Goal: Task Accomplishment & Management: Manage account settings

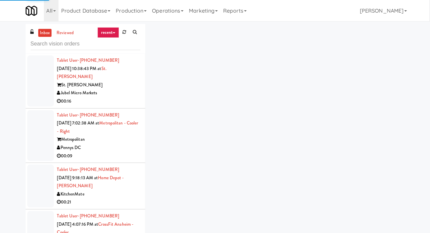
scroll to position [1304, 0]
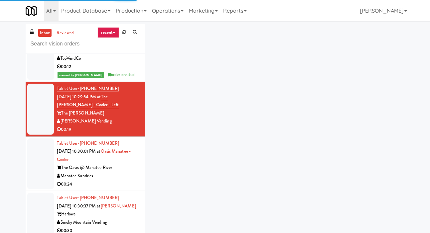
click at [126, 35] on link at bounding box center [124, 32] width 10 height 10
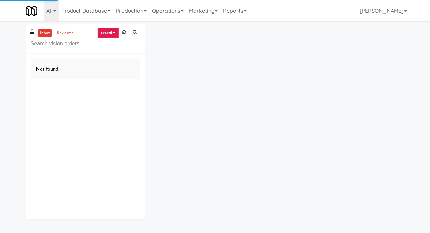
click at [8, 57] on div "inbox reviewed recent all unclear take inventory issue suspicious failed recent…" at bounding box center [215, 124] width 430 height 201
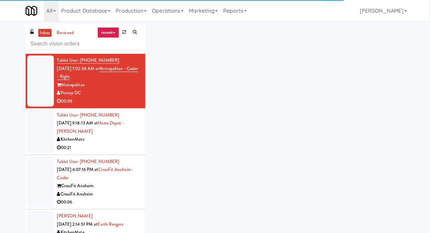
click at [126, 29] on link at bounding box center [124, 32] width 10 height 10
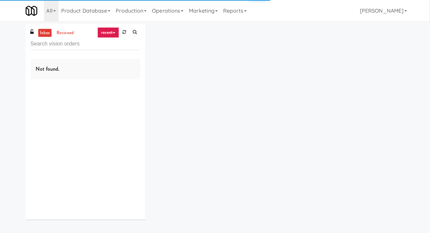
click at [128, 36] on link at bounding box center [124, 32] width 10 height 10
click at [126, 32] on link at bounding box center [124, 32] width 10 height 10
click at [3, 60] on div "inbox reviewed recent all unclear take inventory issue suspicious failed recent…" at bounding box center [215, 124] width 430 height 201
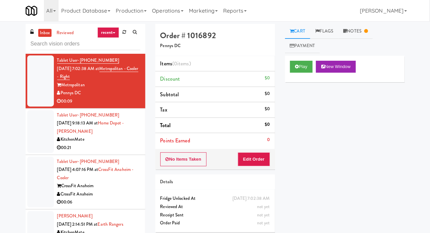
click at [47, 122] on div at bounding box center [40, 131] width 27 height 43
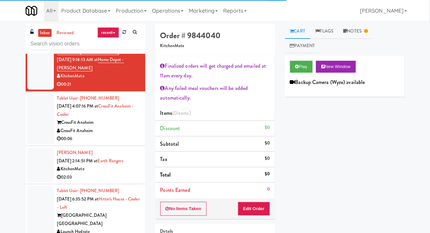
click at [39, 115] on div at bounding box center [40, 118] width 27 height 51
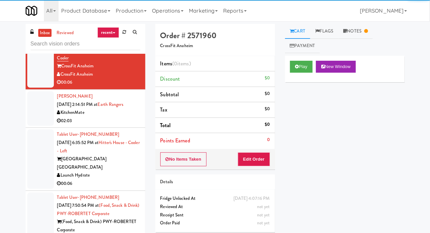
click at [38, 107] on div at bounding box center [40, 108] width 27 height 35
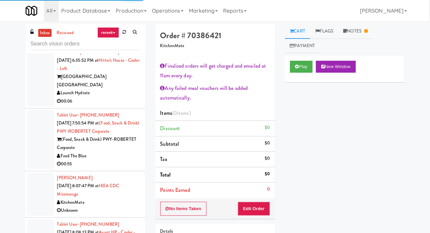
scroll to position [203, 0]
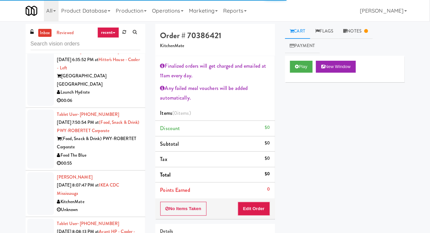
click at [36, 88] on div at bounding box center [40, 76] width 27 height 59
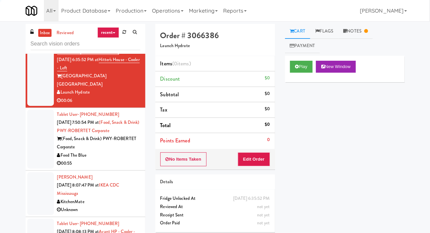
click at [40, 118] on div at bounding box center [40, 139] width 27 height 59
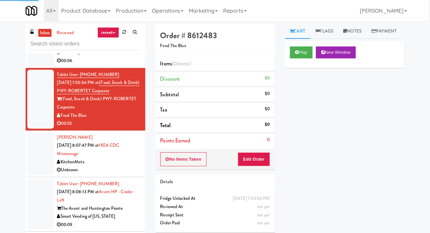
scroll to position [251, 0]
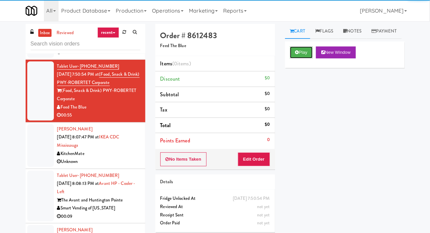
click at [311, 59] on button "Play" at bounding box center [301, 53] width 23 height 12
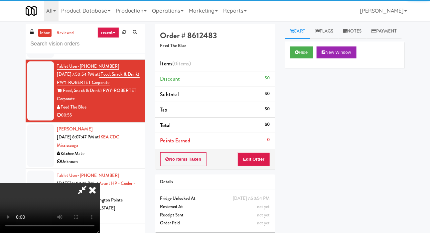
click at [265, 146] on li "Points Earned 0" at bounding box center [215, 140] width 120 height 15
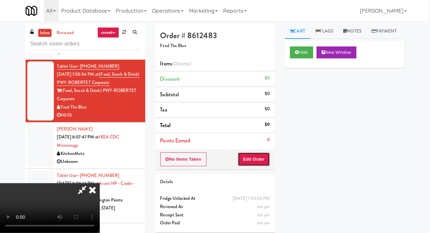
click at [267, 160] on button "Edit Order" at bounding box center [254, 160] width 32 height 14
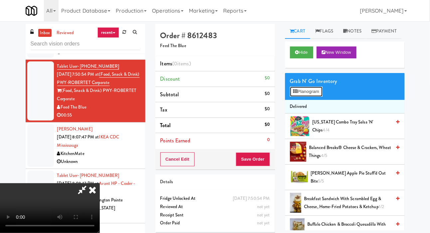
click at [316, 97] on button "Planogram" at bounding box center [306, 92] width 33 height 10
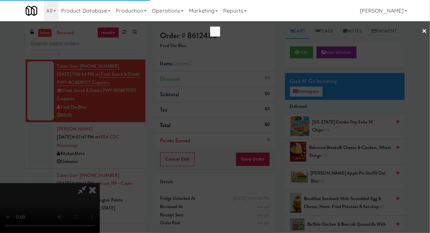
click at [19, 125] on div at bounding box center [215, 116] width 430 height 233
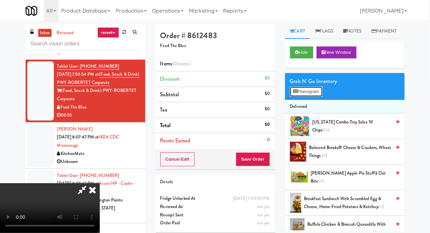
click at [309, 97] on button "Planogram" at bounding box center [306, 92] width 33 height 10
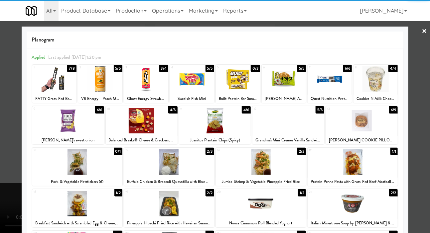
click at [383, 125] on div at bounding box center [362, 121] width 72 height 26
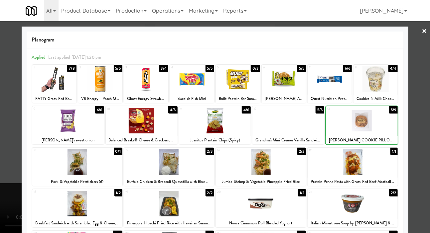
click at [9, 130] on div at bounding box center [215, 116] width 430 height 233
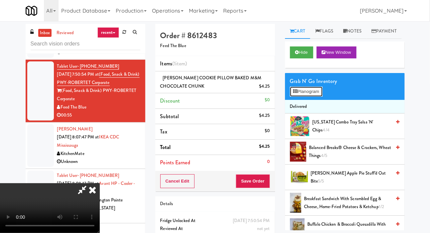
click at [317, 97] on button "Planogram" at bounding box center [306, 92] width 33 height 10
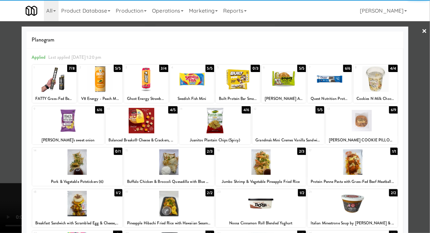
click at [243, 80] on div at bounding box center [238, 79] width 44 height 26
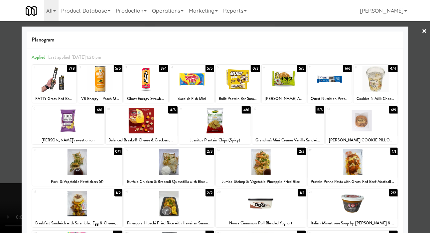
click at [5, 114] on div at bounding box center [215, 116] width 430 height 233
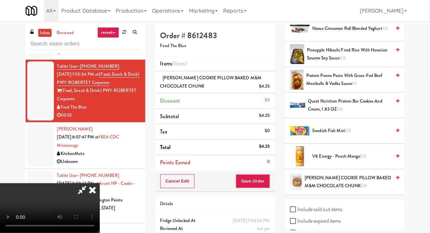
scroll to position [526, 0]
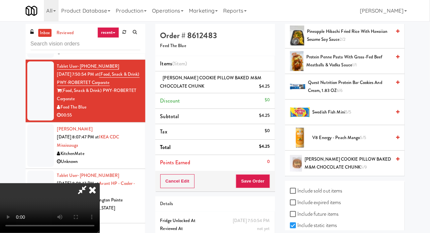
click at [336, 196] on label "Include sold out items" at bounding box center [316, 191] width 53 height 10
click at [298, 194] on input "Include sold out items" at bounding box center [294, 191] width 8 height 5
checkbox input "true"
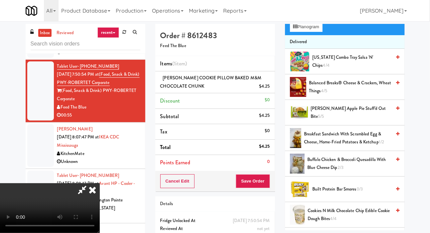
scroll to position [78, 0]
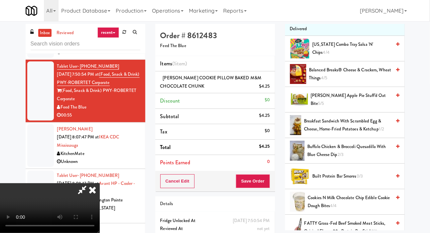
click at [343, 181] on span "Built Protein Bar Smores 0/3" at bounding box center [352, 177] width 79 height 8
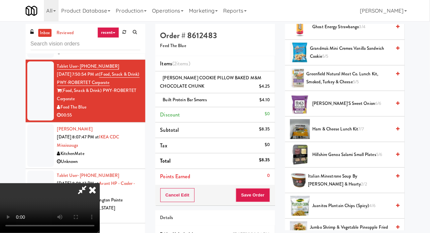
scroll to position [304, 0]
click at [349, 159] on span "Hillshire Genoa Salami Small Plates 5/6" at bounding box center [352, 155] width 79 height 8
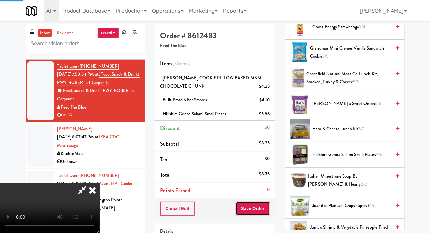
click at [269, 211] on button "Save Order" at bounding box center [253, 209] width 34 height 14
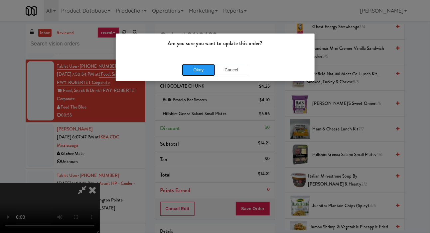
click at [202, 75] on button "Okay" at bounding box center [198, 70] width 33 height 12
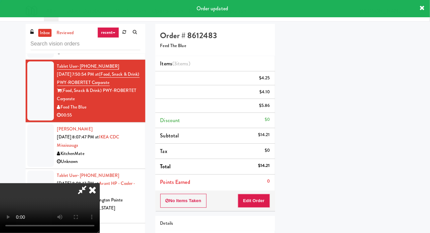
scroll to position [39, 0]
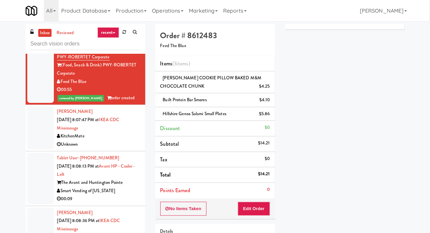
click at [39, 114] on div at bounding box center [40, 128] width 27 height 43
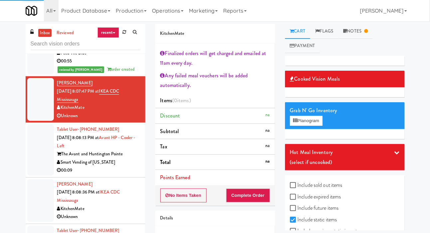
click at [40, 125] on div at bounding box center [40, 150] width 27 height 51
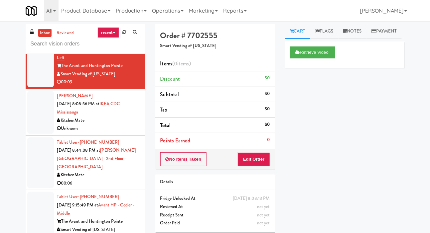
click at [42, 120] on div at bounding box center [40, 112] width 27 height 43
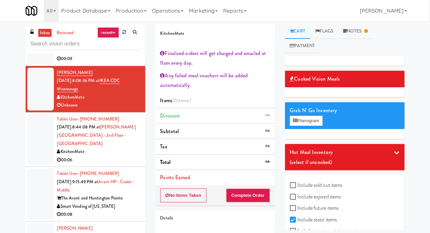
click at [44, 126] on div at bounding box center [40, 139] width 27 height 51
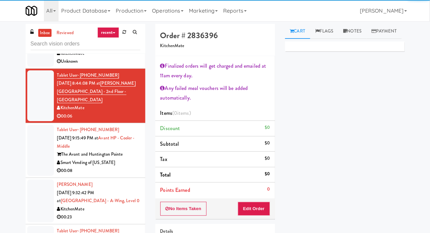
click at [45, 127] on div at bounding box center [40, 150] width 27 height 51
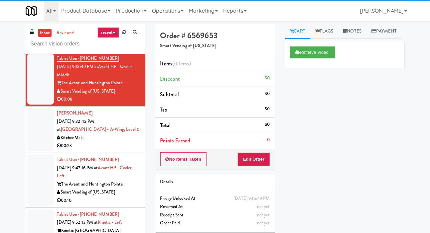
click at [39, 123] on div at bounding box center [40, 129] width 27 height 43
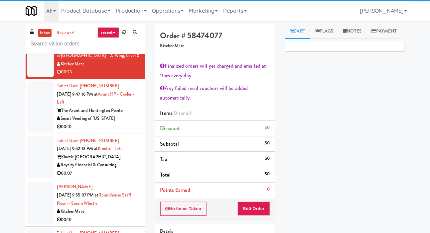
click at [41, 136] on div at bounding box center [40, 157] width 27 height 43
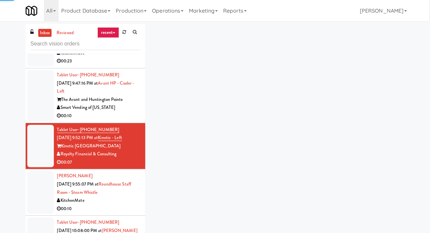
scroll to position [630, 0]
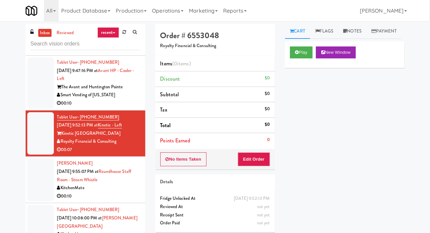
click at [307, 59] on button "Play" at bounding box center [301, 53] width 23 height 12
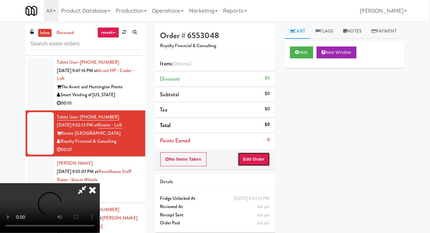
click at [262, 153] on button "Edit Order" at bounding box center [254, 160] width 32 height 14
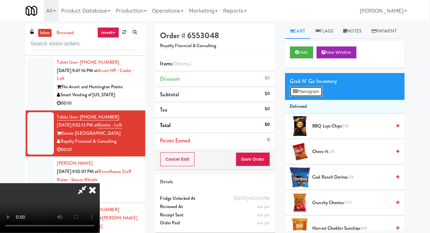
click at [321, 97] on button "Planogram" at bounding box center [306, 92] width 33 height 10
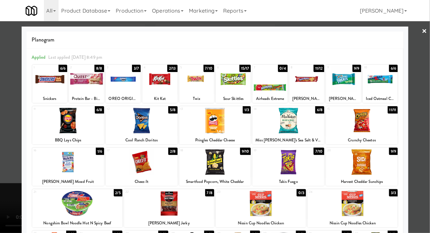
click at [5, 113] on div at bounding box center [215, 116] width 430 height 233
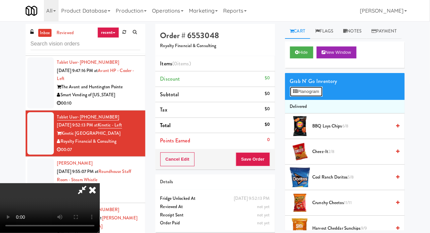
click at [314, 97] on button "Planogram" at bounding box center [306, 92] width 33 height 10
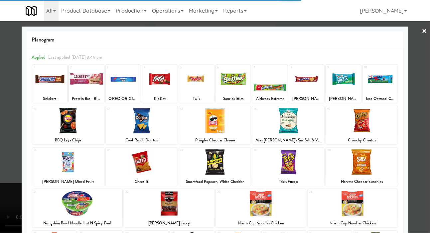
click at [305, 121] on div at bounding box center [288, 121] width 72 height 26
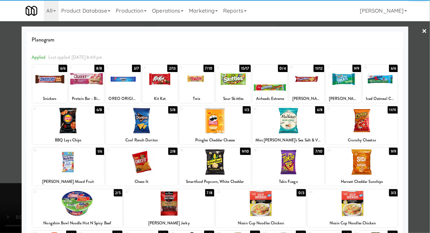
click at [1, 110] on div at bounding box center [215, 116] width 430 height 233
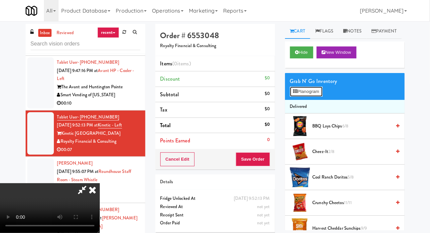
click at [314, 97] on button "Planogram" at bounding box center [306, 92] width 33 height 10
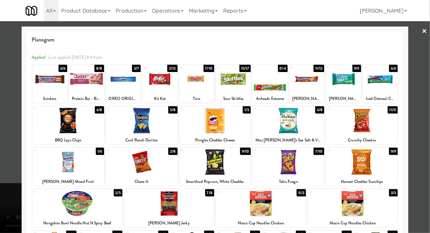
click at [304, 124] on div at bounding box center [288, 121] width 72 height 26
click at [15, 117] on div at bounding box center [215, 116] width 430 height 233
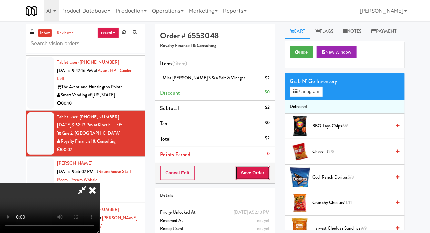
click at [268, 169] on button "Save Order" at bounding box center [253, 173] width 34 height 14
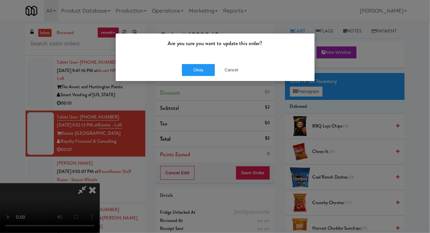
click at [188, 60] on div "Okay Cancel" at bounding box center [215, 70] width 199 height 22
click at [202, 75] on button "Okay" at bounding box center [198, 70] width 33 height 12
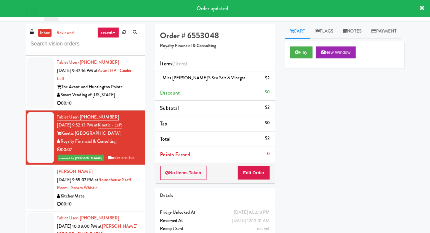
click at [362, 27] on link "Notes" at bounding box center [352, 31] width 28 height 15
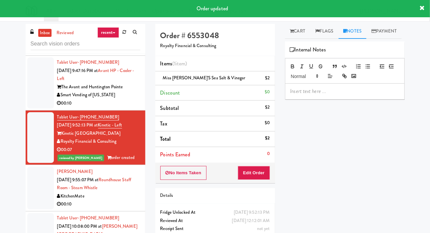
click at [331, 95] on p at bounding box center [344, 91] width 109 height 7
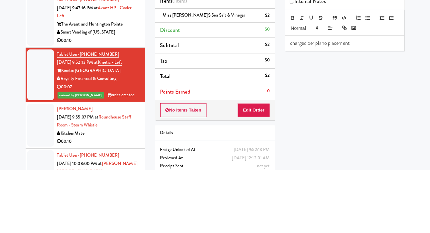
click at [310, 130] on div "Play New Window Primary Flag Clear Flag if unable to determine what was taken o…" at bounding box center [345, 180] width 120 height 249
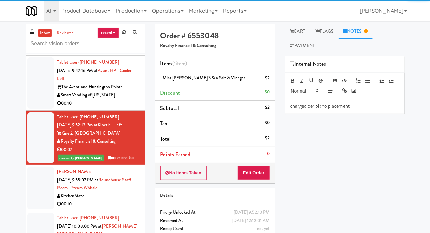
click at [40, 167] on div at bounding box center [40, 188] width 27 height 43
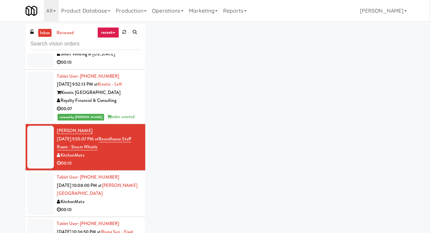
scroll to position [671, 0]
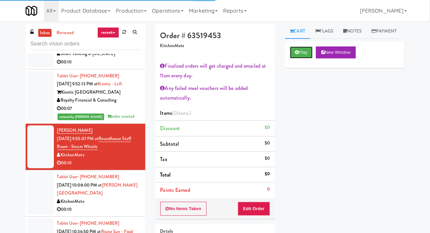
click at [299, 59] on button "Play" at bounding box center [301, 53] width 23 height 12
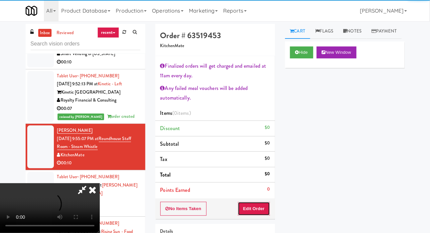
click at [260, 203] on button "Edit Order" at bounding box center [254, 209] width 32 height 14
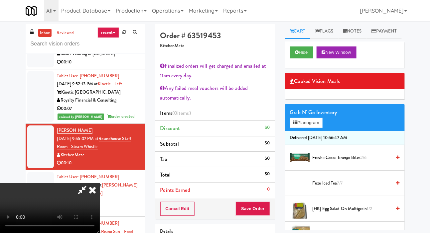
scroll to position [42, 0]
click at [301, 59] on button "Hide" at bounding box center [301, 53] width 23 height 12
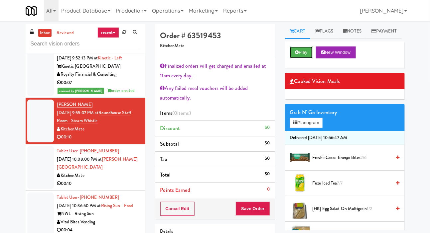
scroll to position [701, 0]
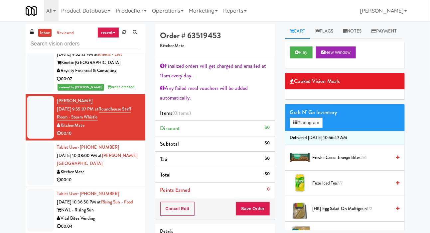
click at [36, 147] on div at bounding box center [40, 164] width 27 height 43
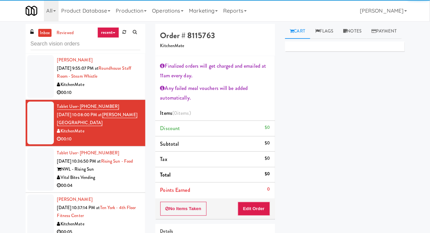
click at [34, 154] on div at bounding box center [40, 169] width 27 height 43
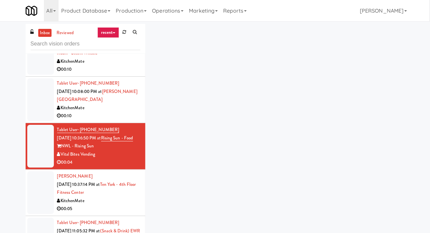
scroll to position [766, 0]
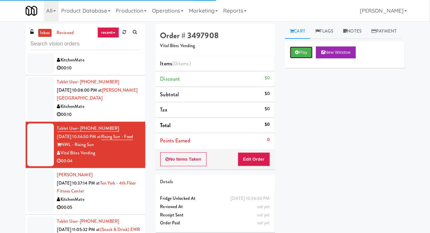
click at [313, 59] on button "Play" at bounding box center [301, 53] width 23 height 12
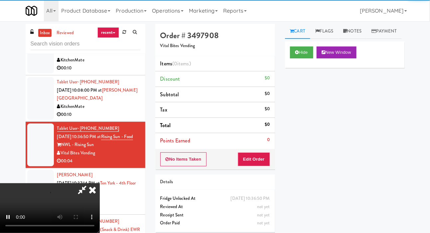
click at [273, 162] on div "No Items Taken Edit Order" at bounding box center [215, 159] width 120 height 21
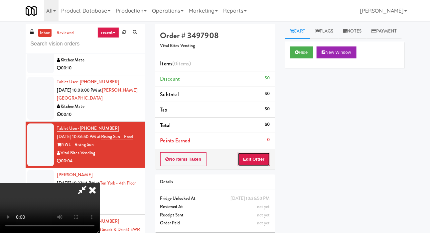
click at [269, 160] on button "Edit Order" at bounding box center [254, 160] width 32 height 14
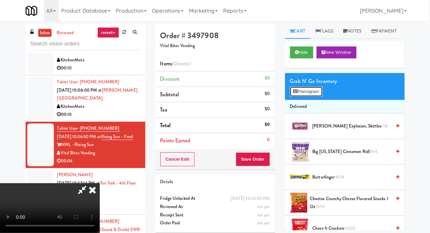
click at [314, 97] on button "Planogram" at bounding box center [306, 92] width 33 height 10
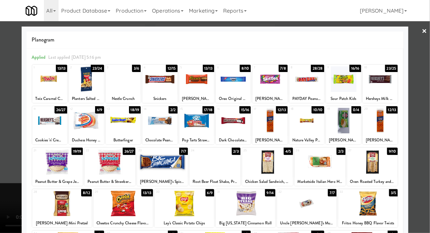
click at [276, 159] on div at bounding box center [267, 163] width 51 height 26
click at [14, 107] on div at bounding box center [215, 116] width 430 height 233
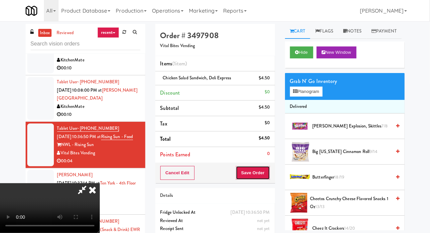
click at [267, 173] on button "Save Order" at bounding box center [253, 173] width 34 height 14
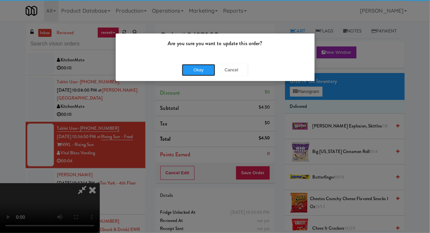
click at [190, 67] on button "Okay" at bounding box center [198, 70] width 33 height 12
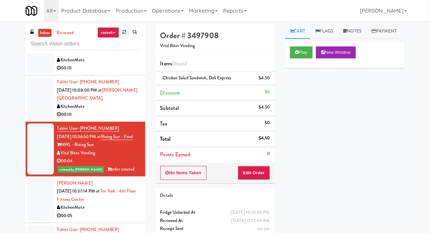
click at [32, 88] on div at bounding box center [40, 98] width 27 height 43
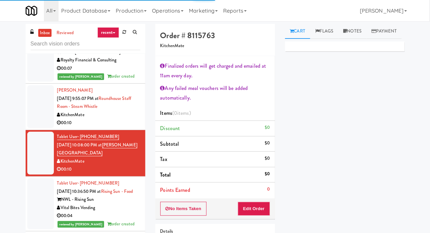
scroll to position [711, 0]
click at [39, 100] on div at bounding box center [40, 107] width 27 height 43
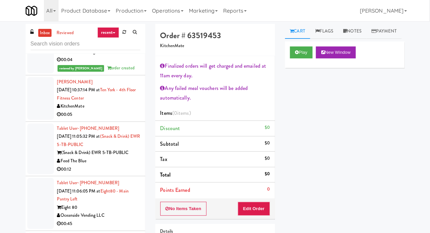
scroll to position [872, 0]
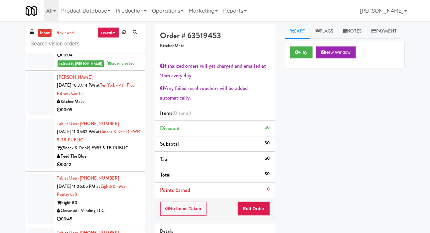
click at [37, 95] on div at bounding box center [40, 93] width 27 height 43
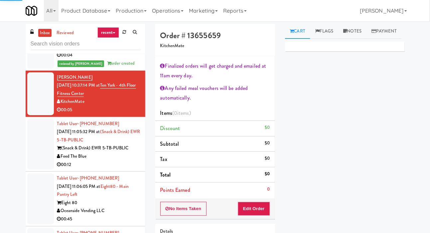
click at [45, 131] on div at bounding box center [40, 144] width 27 height 51
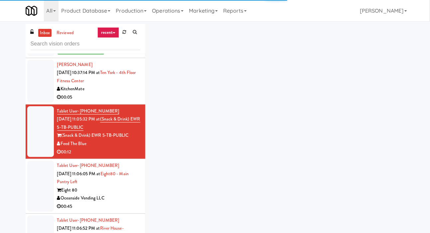
scroll to position [897, 0]
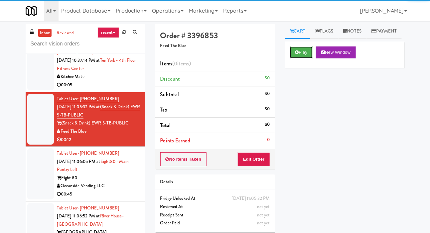
click at [298, 55] on icon at bounding box center [297, 52] width 4 height 4
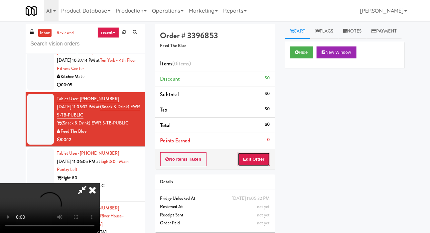
click at [261, 164] on button "Edit Order" at bounding box center [254, 160] width 32 height 14
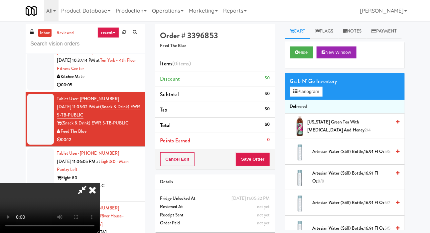
scroll to position [0, 0]
click at [312, 97] on button "Planogram" at bounding box center [306, 92] width 33 height 10
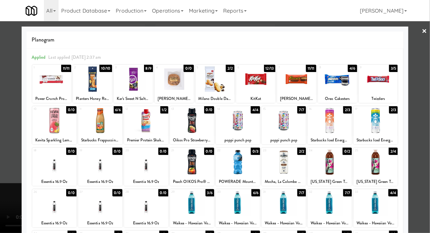
click at [19, 119] on div at bounding box center [215, 116] width 430 height 233
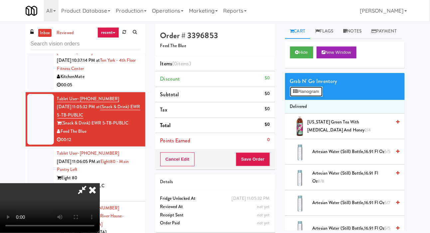
click at [317, 97] on button "Planogram" at bounding box center [306, 92] width 33 height 10
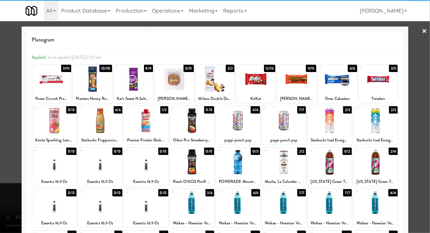
click at [201, 172] on div at bounding box center [192, 163] width 44 height 26
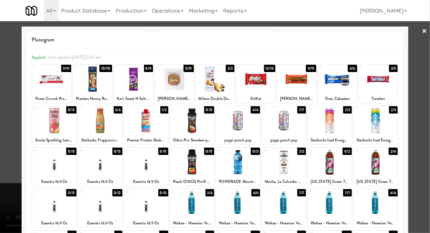
click at [11, 117] on div at bounding box center [215, 116] width 430 height 233
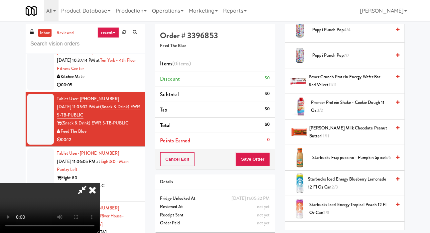
scroll to position [628, 0]
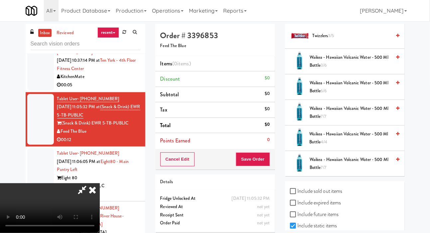
click at [337, 196] on label "Include sold out items" at bounding box center [316, 192] width 53 height 10
click at [298, 194] on input "Include sold out items" at bounding box center [294, 191] width 8 height 5
checkbox input "true"
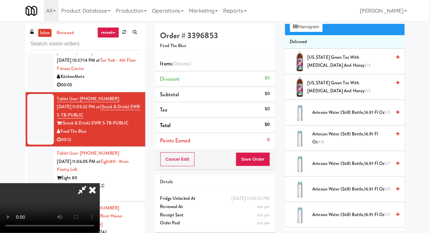
scroll to position [0, 0]
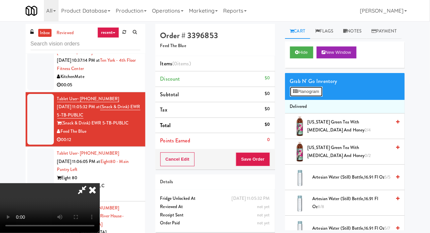
click at [316, 97] on button "Planogram" at bounding box center [306, 92] width 33 height 10
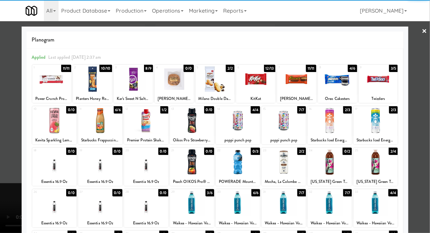
click at [195, 167] on div at bounding box center [192, 163] width 44 height 26
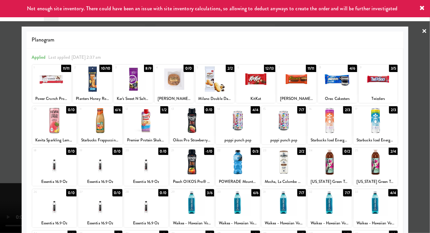
click at [14, 114] on div at bounding box center [215, 116] width 430 height 233
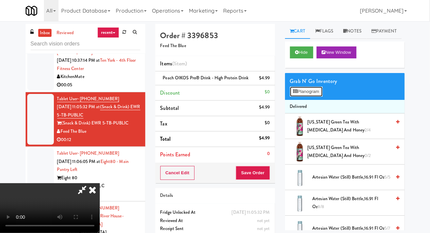
click at [311, 97] on button "Planogram" at bounding box center [306, 92] width 33 height 10
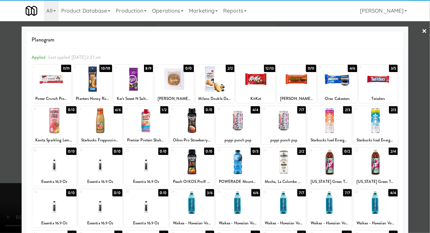
click at [60, 85] on div at bounding box center [51, 79] width 39 height 26
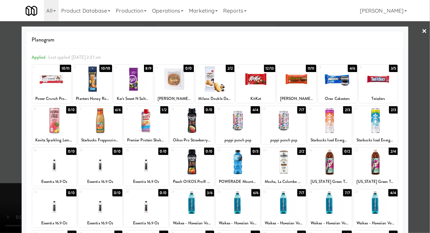
click at [9, 114] on div at bounding box center [215, 116] width 430 height 233
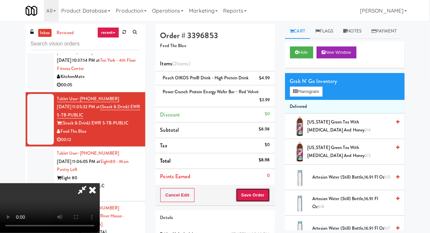
click at [267, 202] on button "Save Order" at bounding box center [253, 196] width 34 height 14
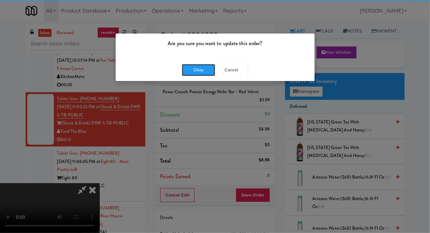
click at [189, 69] on button "Okay" at bounding box center [198, 70] width 33 height 12
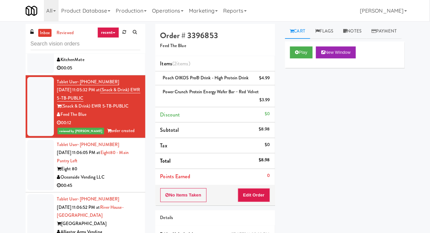
click at [35, 141] on div at bounding box center [40, 165] width 27 height 51
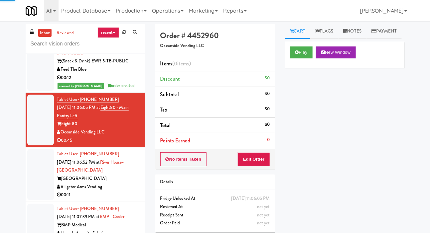
scroll to position [959, 0]
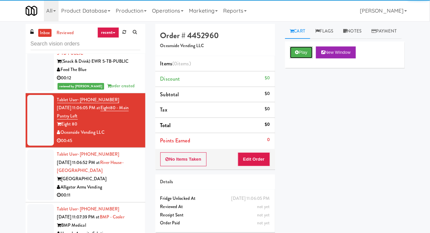
click at [306, 59] on button "Play" at bounding box center [301, 53] width 23 height 12
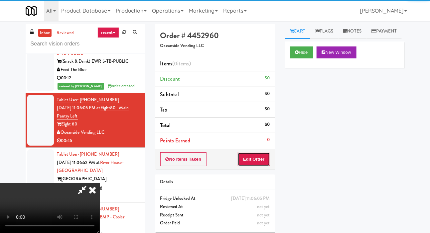
click at [262, 164] on button "Edit Order" at bounding box center [254, 160] width 32 height 14
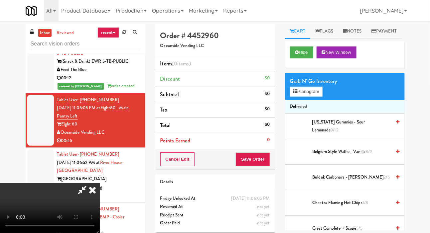
scroll to position [0, 0]
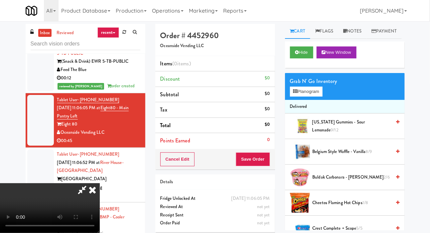
click at [341, 182] on span "Buldak Carbonara - Spicey Ramen 2/6" at bounding box center [352, 178] width 79 height 8
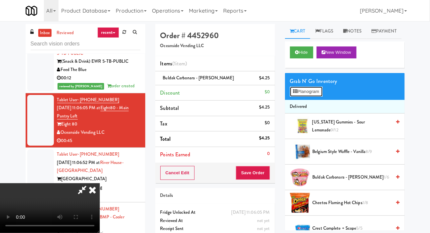
click at [301, 97] on button "Planogram" at bounding box center [306, 92] width 33 height 10
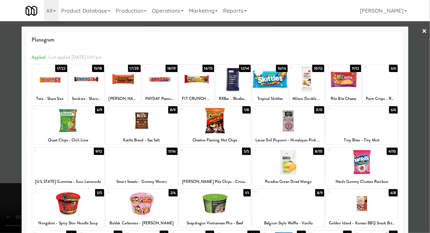
click at [89, 78] on div at bounding box center [86, 79] width 35 height 26
click at [8, 147] on div at bounding box center [215, 116] width 430 height 233
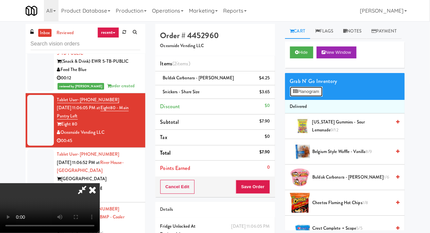
click at [308, 97] on button "Planogram" at bounding box center [306, 92] width 33 height 10
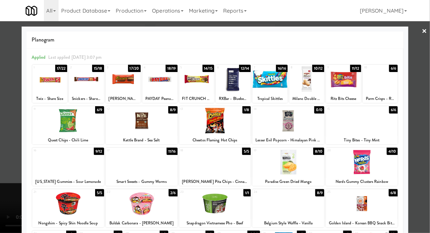
click at [342, 81] on div at bounding box center [343, 79] width 35 height 26
click at [9, 145] on div at bounding box center [215, 116] width 430 height 233
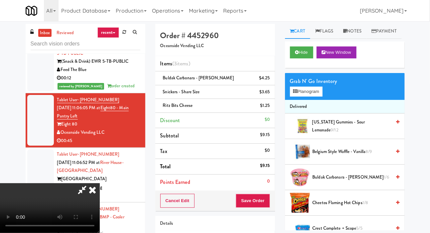
scroll to position [24, 0]
click at [313, 97] on button "Planogram" at bounding box center [306, 92] width 33 height 10
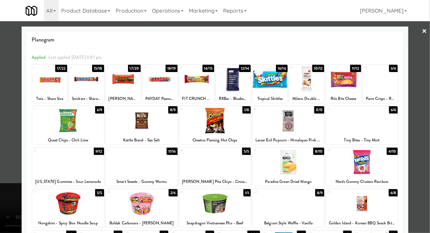
click at [305, 119] on div at bounding box center [288, 121] width 72 height 26
click at [10, 146] on div at bounding box center [215, 116] width 430 height 233
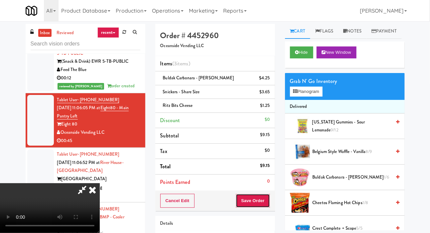
click at [269, 204] on button "Save Order" at bounding box center [253, 201] width 34 height 14
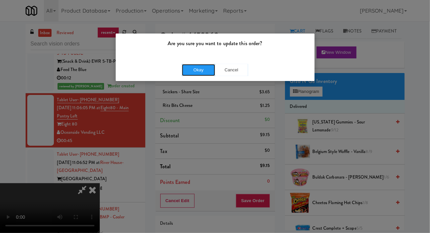
click at [197, 73] on button "Okay" at bounding box center [198, 70] width 33 height 12
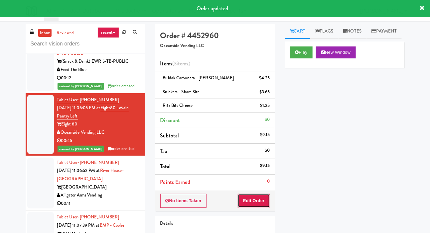
click at [264, 206] on button "Edit Order" at bounding box center [254, 201] width 32 height 14
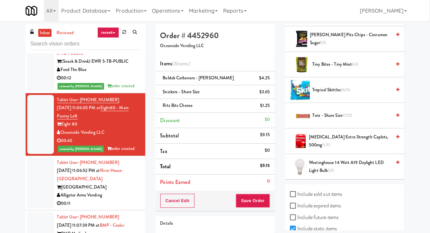
scroll to position [756, 0]
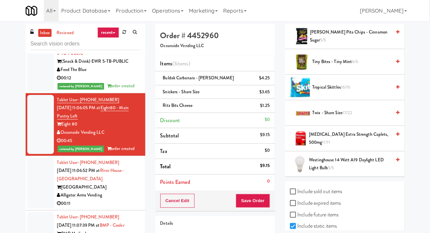
click at [335, 197] on label "Include sold out items" at bounding box center [316, 192] width 53 height 10
click at [298, 195] on input "Include sold out items" at bounding box center [294, 192] width 8 height 5
checkbox input "true"
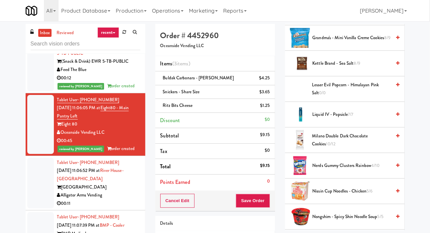
scroll to position [293, 0]
click at [365, 97] on span "Lesser Evil Popcorn - Himalayan Pink Salt 0/0" at bounding box center [351, 89] width 79 height 16
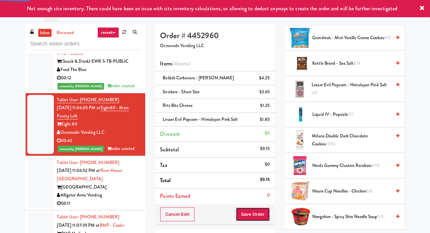
click at [265, 212] on button "Save Order" at bounding box center [253, 215] width 34 height 14
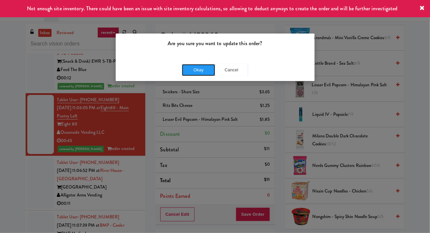
click at [203, 69] on button "Okay" at bounding box center [198, 70] width 33 height 12
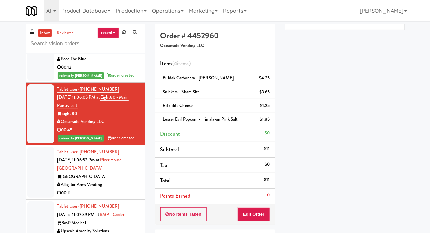
scroll to position [978, 0]
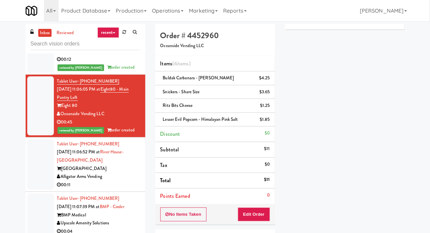
click at [32, 155] on div at bounding box center [40, 164] width 27 height 51
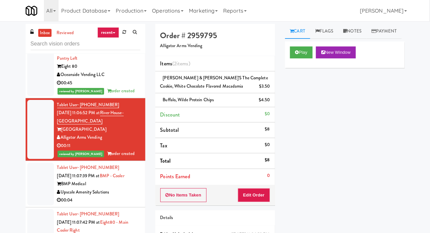
click at [41, 167] on div at bounding box center [40, 184] width 27 height 43
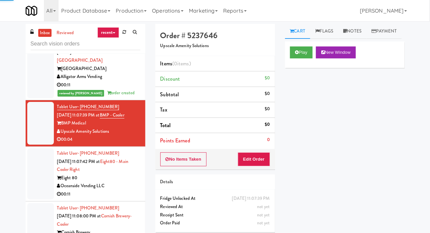
scroll to position [1078, 0]
click at [303, 59] on button "Play" at bounding box center [301, 53] width 23 height 12
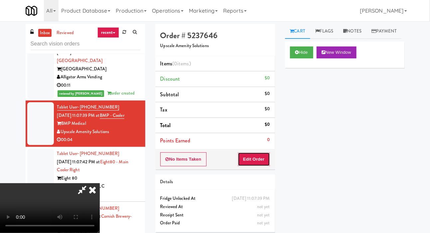
click at [266, 163] on button "Edit Order" at bounding box center [254, 160] width 32 height 14
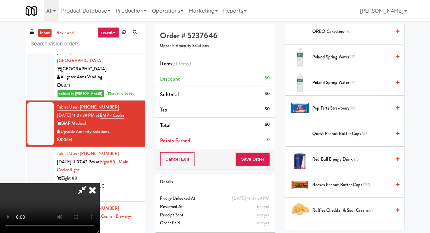
scroll to position [310, 0]
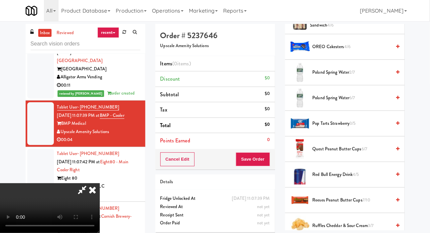
click at [381, 102] on span "Poland Spring Water 6/7" at bounding box center [352, 98] width 79 height 8
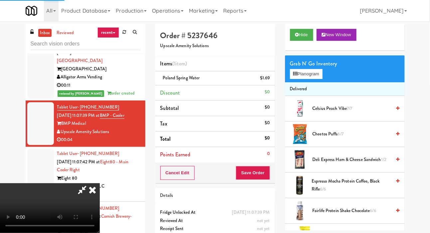
scroll to position [0, 0]
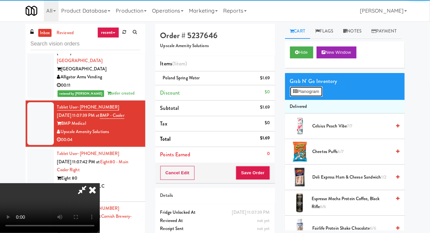
click at [319, 97] on button "Planogram" at bounding box center [306, 92] width 33 height 10
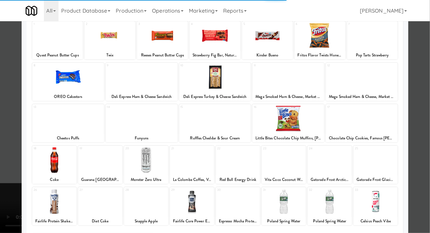
scroll to position [93, 0]
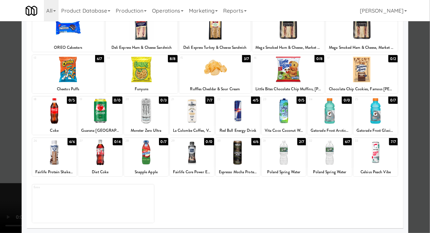
click at [5, 134] on div at bounding box center [215, 116] width 430 height 233
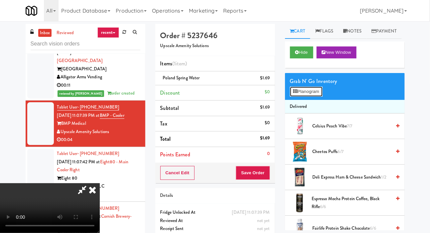
click at [313, 97] on button "Planogram" at bounding box center [306, 92] width 33 height 10
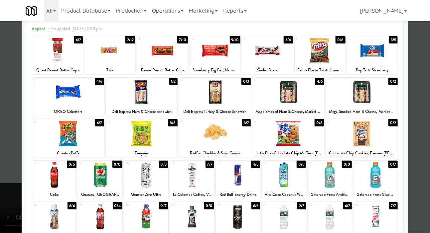
scroll to position [29, 0]
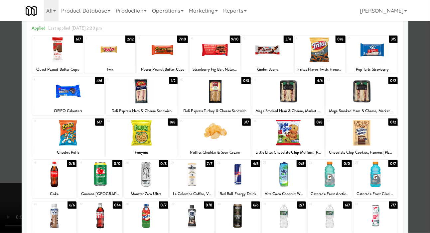
click at [13, 157] on div at bounding box center [215, 116] width 430 height 233
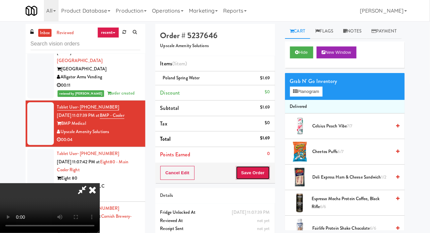
click at [269, 175] on button "Save Order" at bounding box center [253, 173] width 34 height 14
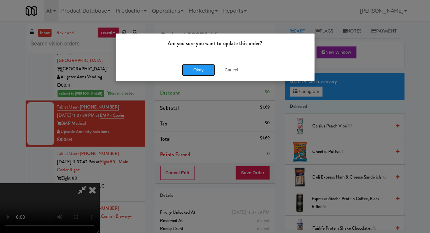
click at [201, 68] on button "Okay" at bounding box center [198, 70] width 33 height 12
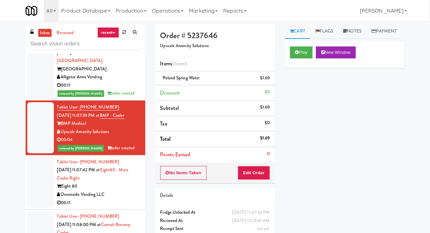
click at [44, 163] on div at bounding box center [40, 182] width 27 height 51
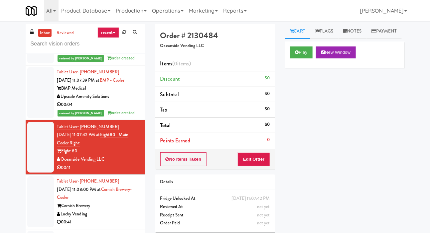
scroll to position [1114, 0]
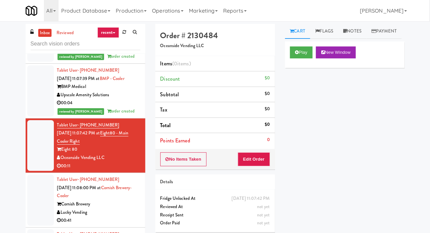
click at [35, 88] on div at bounding box center [40, 90] width 27 height 51
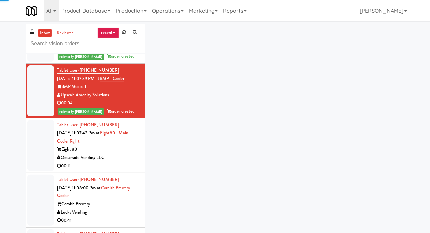
click at [40, 123] on div at bounding box center [40, 145] width 27 height 51
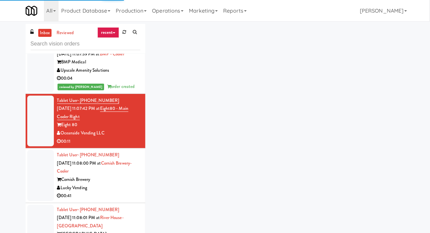
scroll to position [1139, 0]
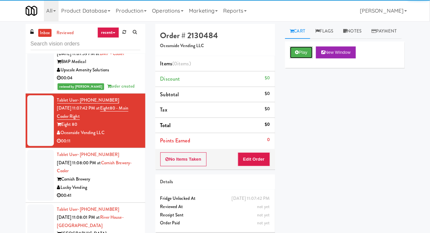
click at [306, 59] on button "Play" at bounding box center [301, 53] width 23 height 12
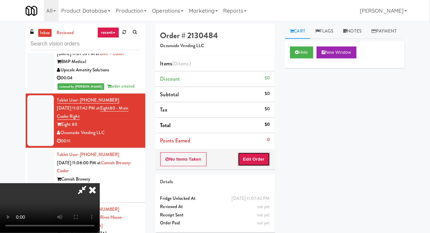
click at [264, 153] on button "Edit Order" at bounding box center [254, 160] width 32 height 14
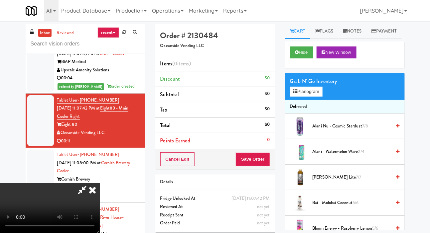
scroll to position [0, 0]
click at [319, 97] on button "Planogram" at bounding box center [306, 92] width 33 height 10
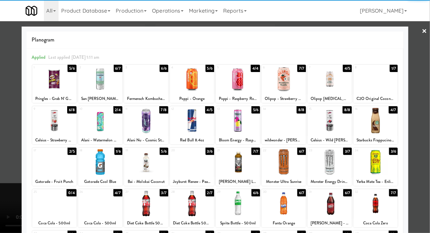
click at [381, 86] on div at bounding box center [375, 79] width 44 height 26
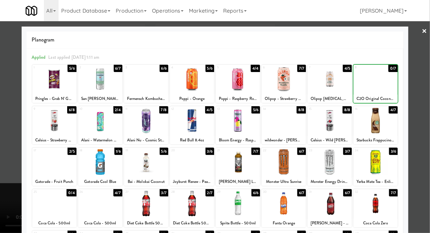
click at [10, 79] on div at bounding box center [215, 116] width 430 height 233
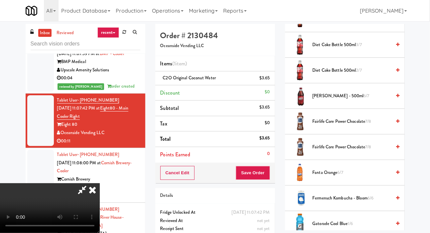
scroll to position [366, 0]
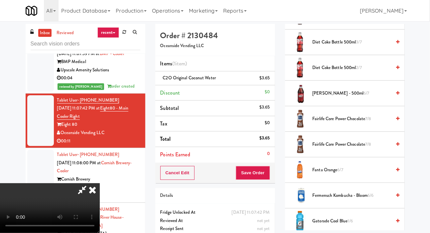
click at [366, 123] on span "Fairlife Core Power Chocolate 7/8" at bounding box center [352, 119] width 79 height 8
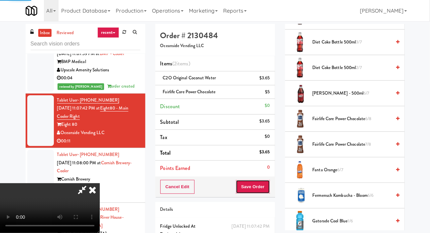
click at [269, 182] on button "Save Order" at bounding box center [253, 187] width 34 height 14
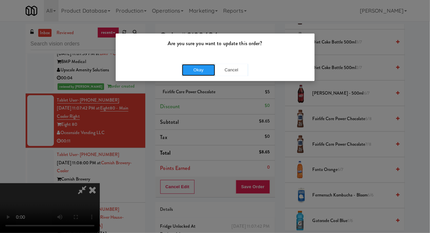
click at [202, 65] on button "Okay" at bounding box center [198, 70] width 33 height 12
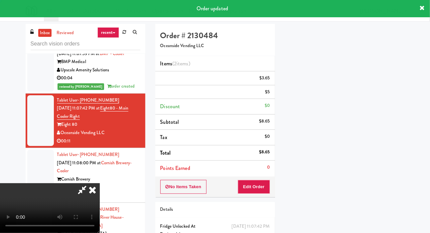
scroll to position [39, 0]
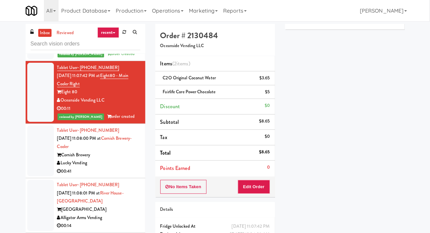
click at [33, 126] on div at bounding box center [40, 151] width 27 height 51
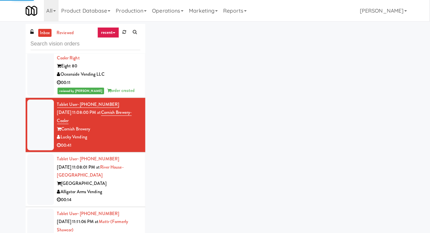
scroll to position [1198, 0]
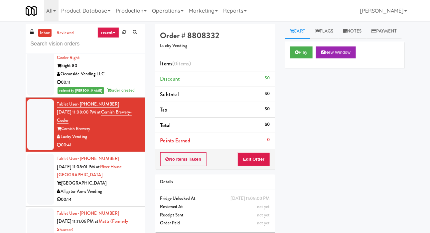
click at [36, 154] on div at bounding box center [40, 179] width 27 height 51
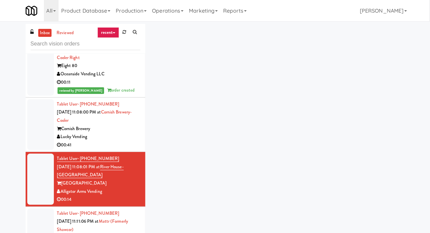
click at [39, 120] on div at bounding box center [40, 124] width 27 height 51
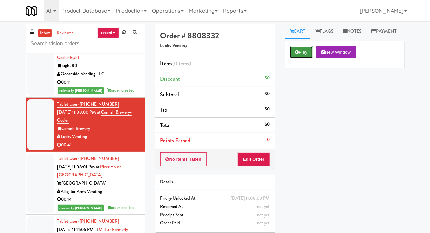
click at [301, 59] on button "Play" at bounding box center [301, 53] width 23 height 12
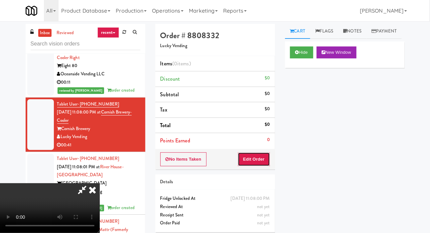
click at [261, 160] on button "Edit Order" at bounding box center [254, 160] width 32 height 14
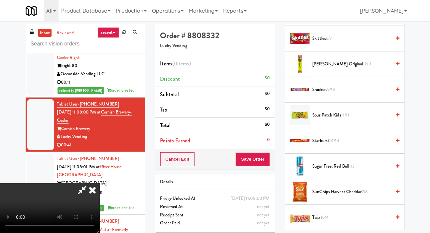
scroll to position [805, 0]
click at [342, 118] on span "11/11" at bounding box center [345, 115] width 8 height 6
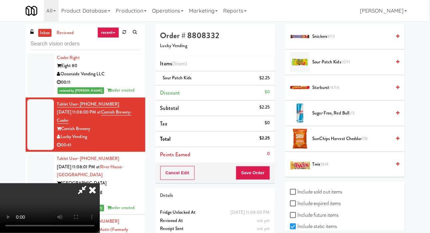
scroll to position [858, 0]
click at [322, 168] on span "16/4" at bounding box center [324, 164] width 8 height 6
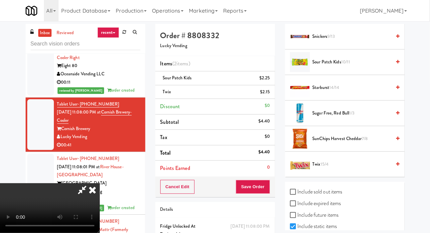
click at [336, 143] on span "SunChips Harvest Cheddar 7/8" at bounding box center [352, 139] width 79 height 8
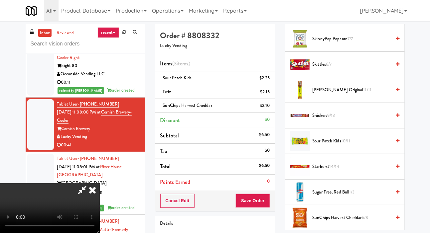
scroll to position [769, 0]
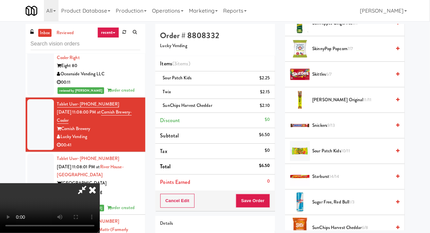
click at [345, 79] on span "Skittles 6/7" at bounding box center [352, 74] width 79 height 8
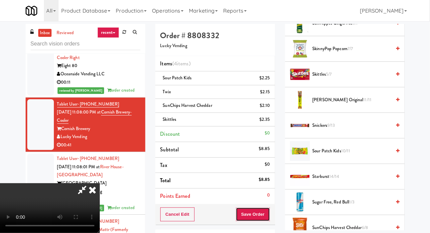
click at [263, 213] on button "Save Order" at bounding box center [253, 215] width 34 height 14
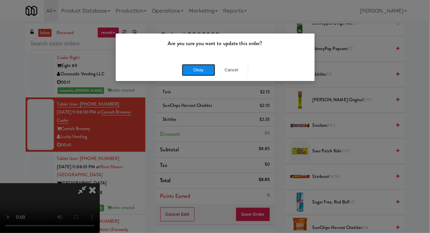
click at [187, 73] on button "Okay" at bounding box center [198, 70] width 33 height 12
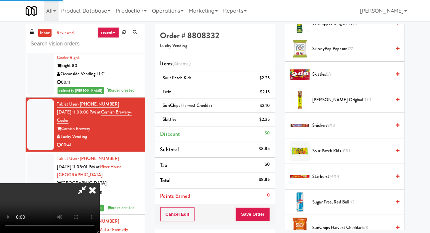
scroll to position [39, 0]
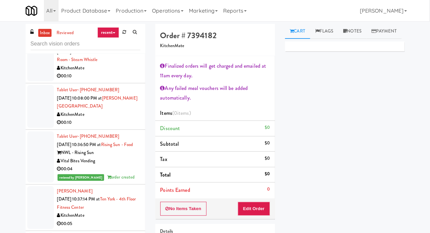
scroll to position [759, 0]
click at [33, 194] on div at bounding box center [40, 207] width 27 height 43
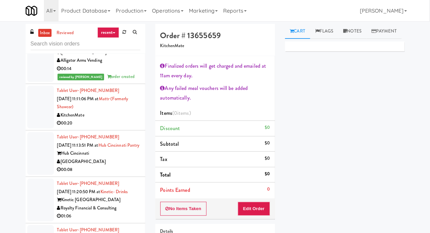
scroll to position [1337, 0]
click at [26, 116] on li "Tablet User · (613) 762-9696 [DATE] 11:11:06 PM at Mattr (formerly Shawcor) Kit…" at bounding box center [86, 107] width 120 height 47
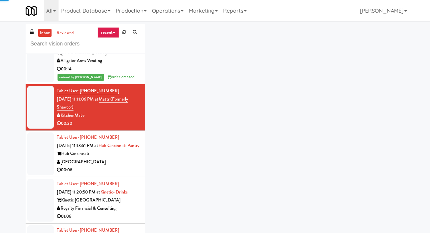
click at [31, 152] on div at bounding box center [40, 154] width 27 height 43
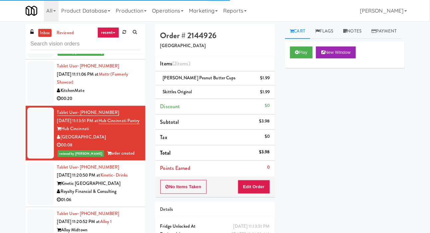
click at [38, 190] on div at bounding box center [40, 184] width 27 height 43
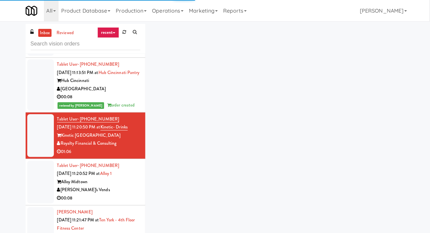
scroll to position [1409, 0]
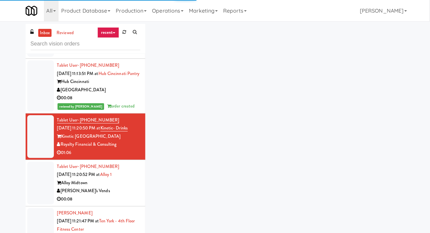
click at [36, 194] on div at bounding box center [40, 183] width 27 height 43
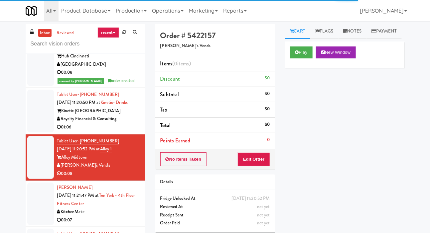
scroll to position [1450, 0]
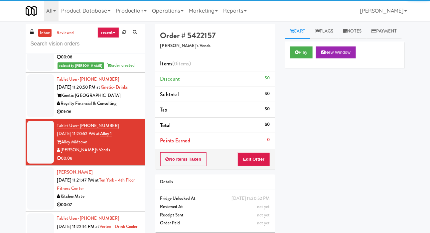
click at [37, 192] on div at bounding box center [40, 189] width 27 height 43
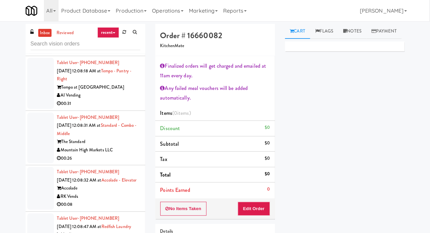
scroll to position [4100, 0]
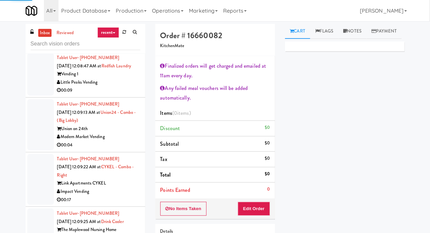
click at [10, 110] on div "inbox reviewed recent all unclear take inventory issue suspicious failed recent…" at bounding box center [215, 155] width 430 height 263
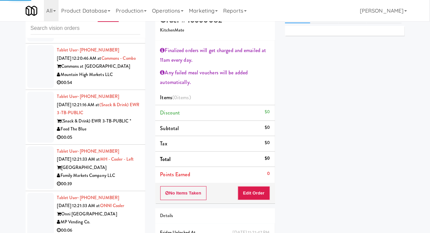
scroll to position [26, 0]
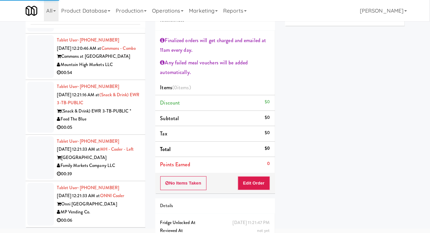
click at [40, 196] on div at bounding box center [40, 204] width 27 height 43
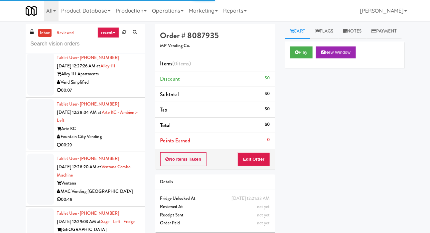
scroll to position [7369, 0]
click at [37, 213] on div at bounding box center [40, 230] width 27 height 43
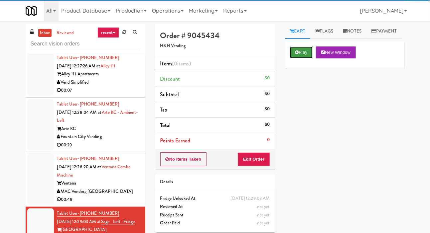
click at [297, 59] on button "Play" at bounding box center [301, 53] width 23 height 12
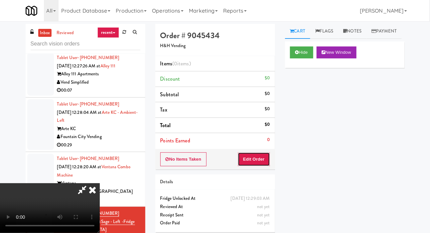
click at [259, 157] on button "Edit Order" at bounding box center [254, 160] width 32 height 14
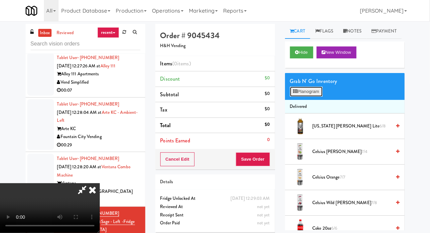
click at [304, 97] on button "Planogram" at bounding box center [306, 92] width 33 height 10
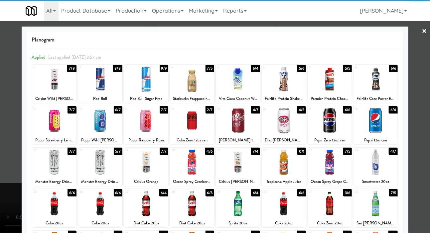
click at [132, 163] on div at bounding box center [146, 163] width 44 height 26
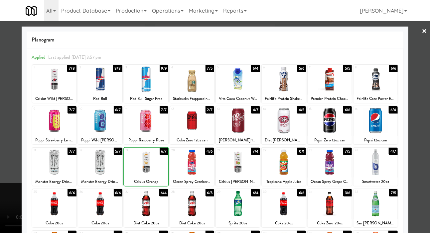
click at [2, 151] on div at bounding box center [215, 116] width 430 height 233
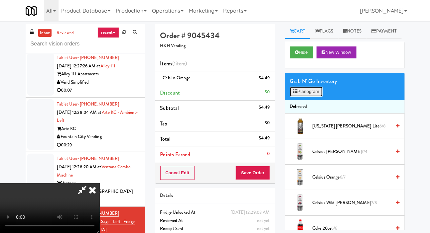
click at [304, 97] on button "Planogram" at bounding box center [306, 92] width 33 height 10
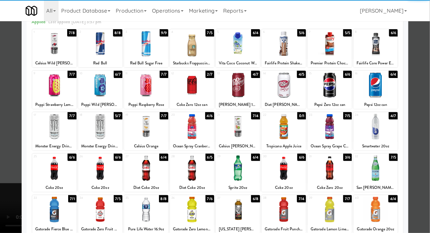
scroll to position [35, 0]
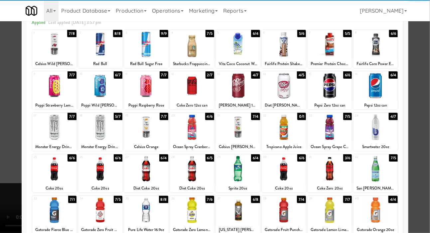
click at [335, 134] on div at bounding box center [330, 128] width 44 height 26
click at [6, 134] on div at bounding box center [215, 116] width 430 height 233
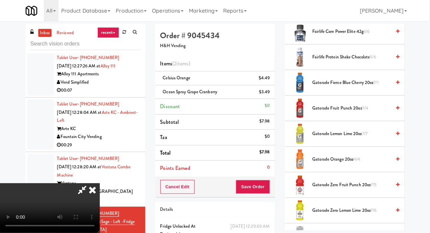
scroll to position [432, 0]
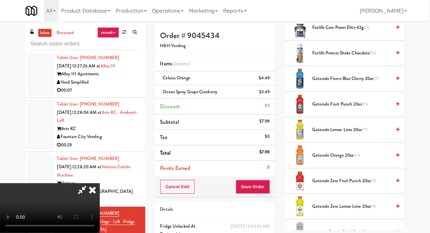
click at [327, 186] on span "Gatorade Zero Fruit Punch 20oz 7/5" at bounding box center [352, 181] width 79 height 8
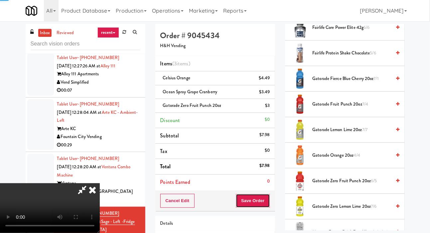
click at [268, 194] on button "Save Order" at bounding box center [253, 201] width 34 height 14
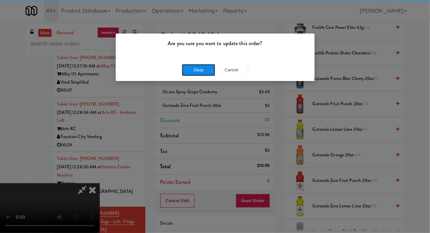
click at [193, 67] on button "Okay" at bounding box center [198, 70] width 33 height 12
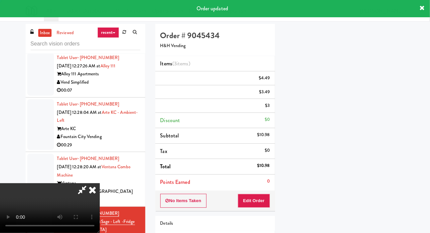
scroll to position [39, 0]
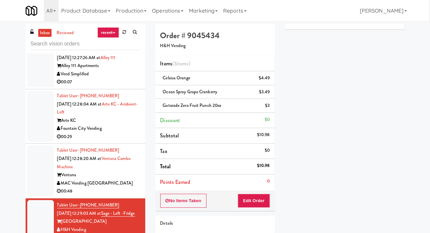
click at [35, 165] on div at bounding box center [40, 171] width 27 height 51
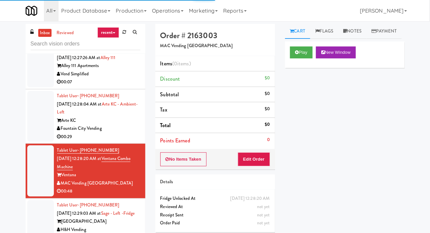
scroll to position [7377, 0]
click at [297, 59] on button "Play" at bounding box center [301, 53] width 23 height 12
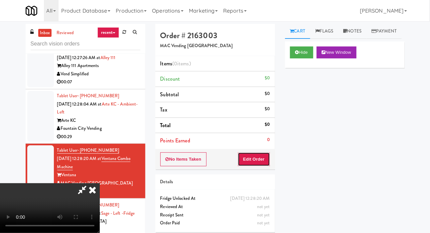
click at [254, 163] on button "Edit Order" at bounding box center [254, 160] width 32 height 14
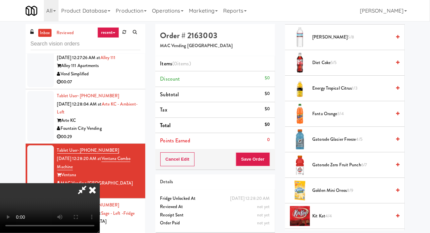
scroll to position [300, 0]
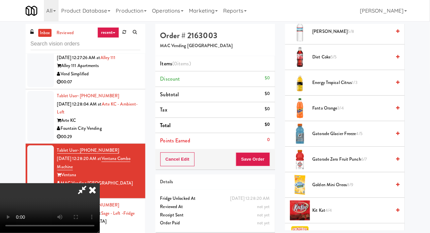
click at [336, 113] on span "Fanta Orange 3/4" at bounding box center [352, 108] width 79 height 8
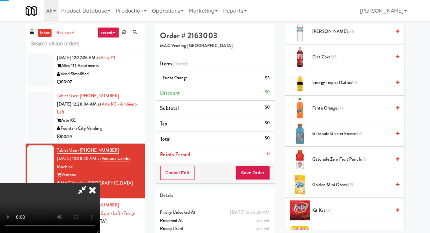
click at [346, 113] on span "Fanta Orange 2/4" at bounding box center [352, 108] width 79 height 8
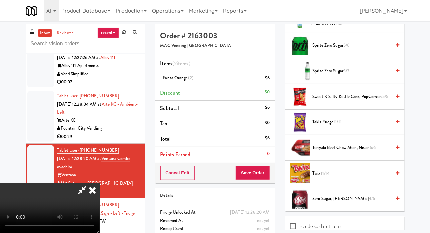
scroll to position [696, 0]
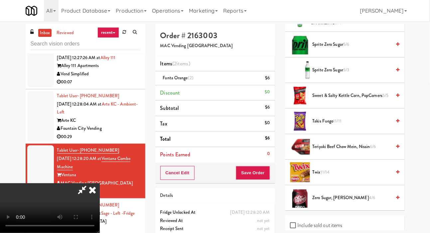
click at [344, 100] on span "Sweet & Salty Kettle Corn, PopCorners 5/5" at bounding box center [352, 96] width 79 height 8
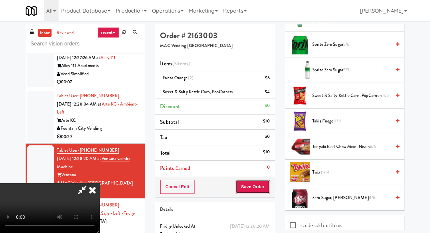
click at [270, 184] on button "Save Order" at bounding box center [253, 187] width 34 height 14
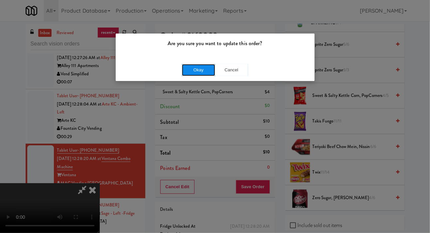
click at [188, 68] on button "Okay" at bounding box center [198, 70] width 33 height 12
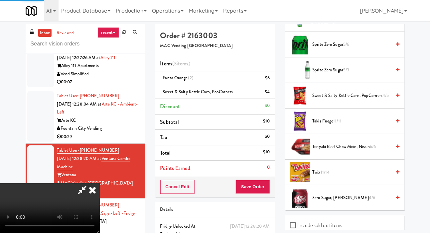
scroll to position [39, 0]
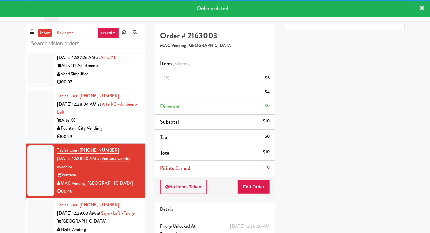
click at [29, 117] on div at bounding box center [40, 116] width 27 height 51
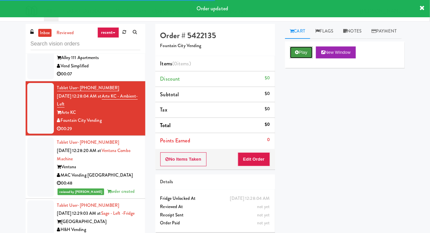
click at [300, 59] on button "Play" at bounding box center [301, 53] width 23 height 12
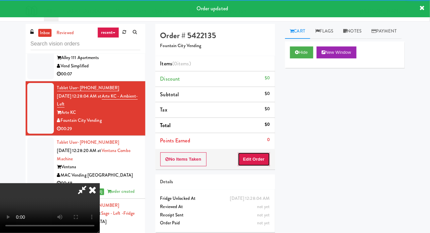
click at [266, 161] on button "Edit Order" at bounding box center [254, 160] width 32 height 14
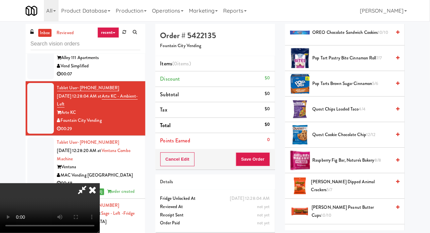
scroll to position [471, 0]
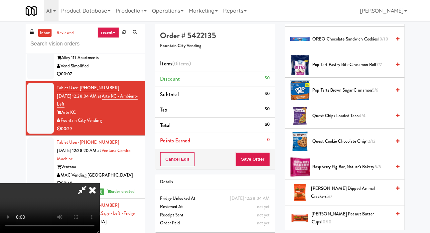
click at [344, 44] on span "OREO Chocolate Sandwich Cookies 10/10" at bounding box center [352, 39] width 79 height 8
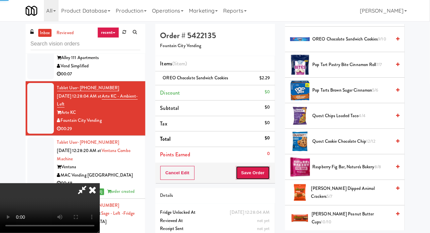
click at [269, 169] on button "Save Order" at bounding box center [253, 173] width 34 height 14
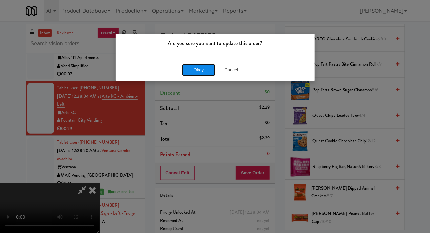
click at [185, 74] on button "Okay" at bounding box center [198, 70] width 33 height 12
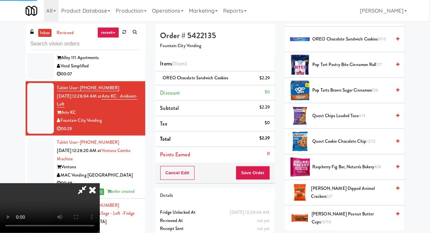
scroll to position [39, 0]
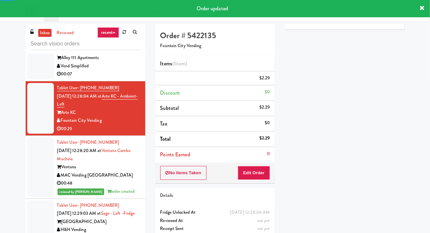
click at [34, 79] on div at bounding box center [40, 58] width 27 height 43
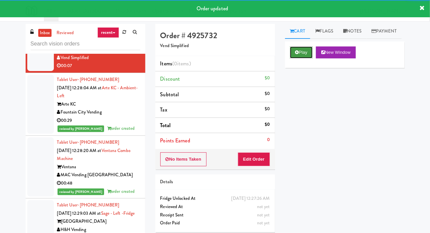
click at [297, 55] on icon at bounding box center [297, 52] width 4 height 4
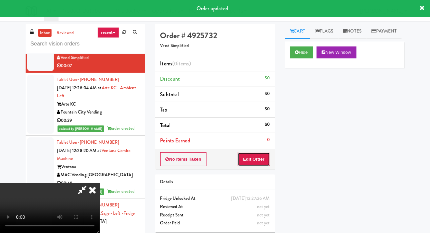
click at [261, 160] on button "Edit Order" at bounding box center [254, 160] width 32 height 14
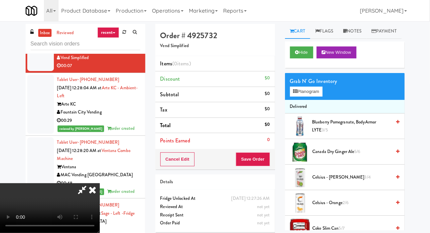
click at [332, 156] on span "Canada Dry Ginger Ale 5/6" at bounding box center [352, 152] width 79 height 8
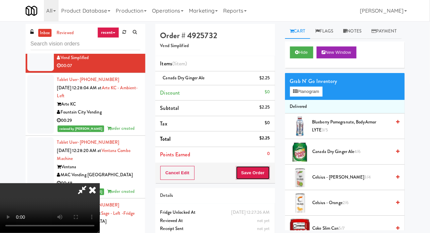
click at [266, 170] on button "Save Order" at bounding box center [253, 173] width 34 height 14
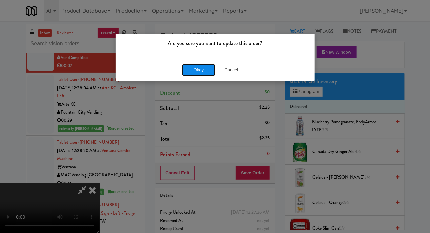
click at [193, 65] on button "Okay" at bounding box center [198, 70] width 33 height 12
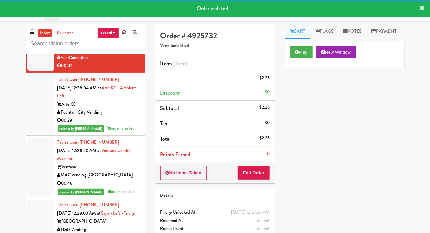
click at [35, 25] on div at bounding box center [40, 3] width 27 height 43
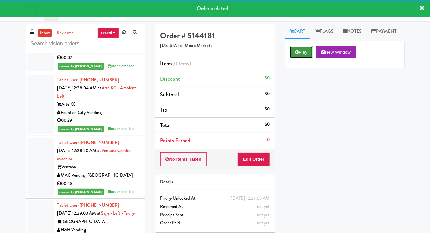
click at [298, 55] on icon at bounding box center [297, 52] width 4 height 4
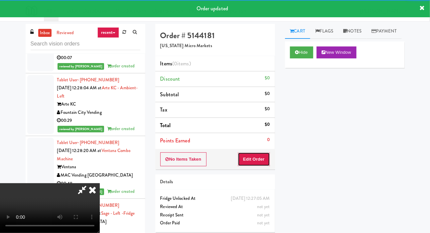
click at [261, 153] on button "Edit Order" at bounding box center [254, 160] width 32 height 14
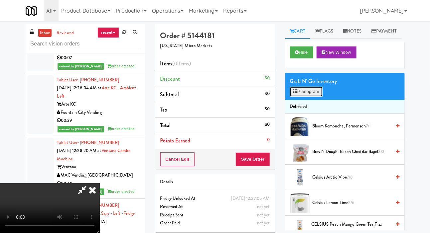
click at [304, 97] on button "Planogram" at bounding box center [306, 92] width 33 height 10
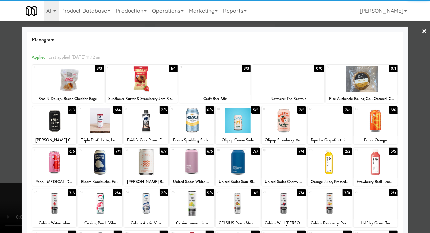
click at [98, 121] on div at bounding box center [100, 121] width 44 height 26
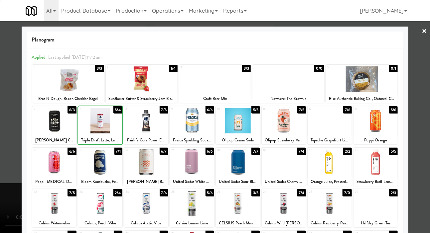
click at [10, 135] on div at bounding box center [215, 116] width 430 height 233
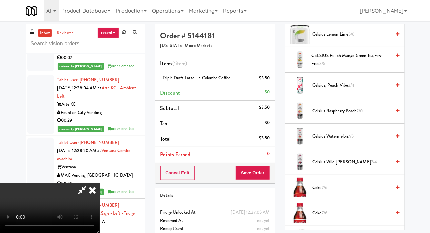
scroll to position [170, 0]
click at [330, 191] on span "Coke 7/6" at bounding box center [352, 187] width 79 height 8
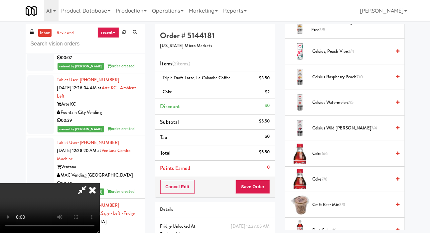
scroll to position [209, 0]
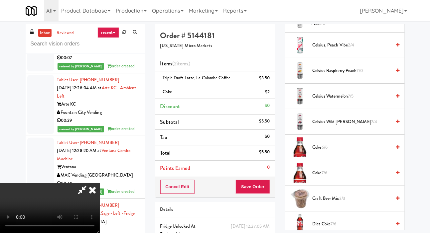
click at [327, 151] on span "6/6" at bounding box center [324, 147] width 6 height 6
click at [269, 185] on button "Save Order" at bounding box center [253, 187] width 34 height 14
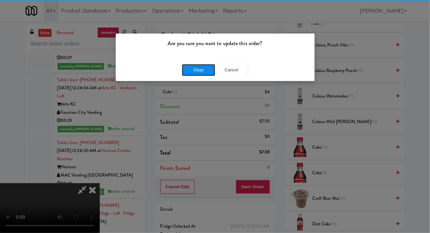
click at [188, 75] on button "Okay" at bounding box center [198, 70] width 33 height 12
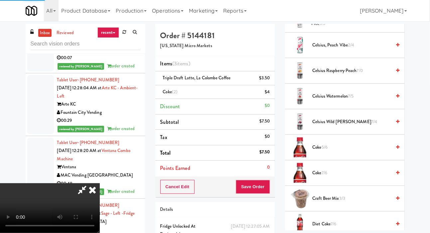
scroll to position [39, 0]
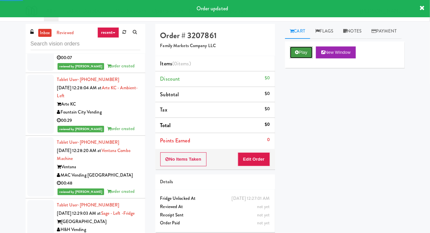
click at [302, 59] on button "Play" at bounding box center [301, 53] width 23 height 12
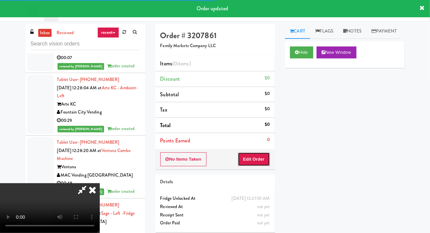
click at [256, 158] on button "Edit Order" at bounding box center [254, 160] width 32 height 14
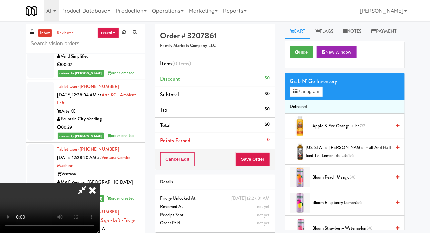
scroll to position [7130, 0]
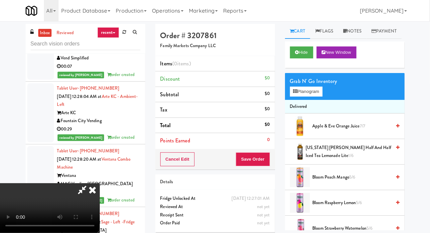
click at [321, 131] on span "Apple & Eve Orange Juice 7/7" at bounding box center [352, 126] width 79 height 8
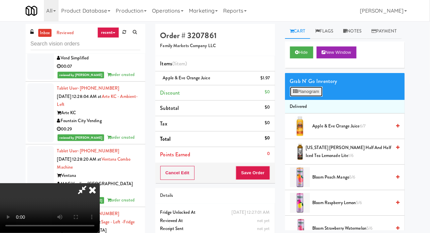
click at [315, 97] on button "Planogram" at bounding box center [306, 92] width 33 height 10
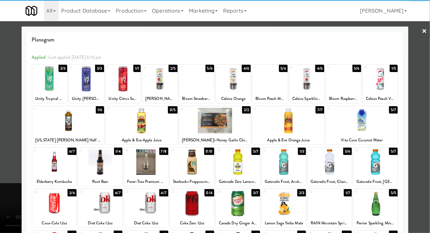
click at [11, 142] on div at bounding box center [215, 116] width 430 height 233
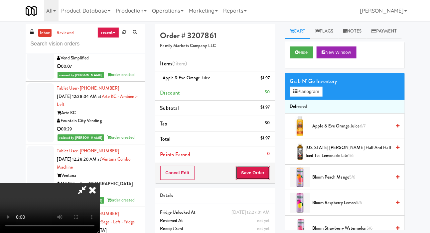
click at [268, 174] on button "Save Order" at bounding box center [253, 173] width 34 height 14
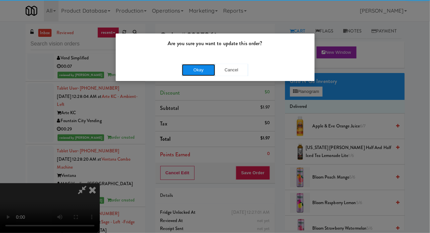
click at [190, 67] on button "Okay" at bounding box center [198, 70] width 33 height 12
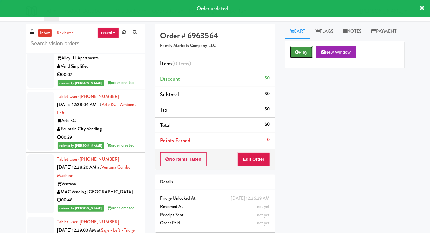
click at [300, 59] on button "Play" at bounding box center [301, 53] width 23 height 12
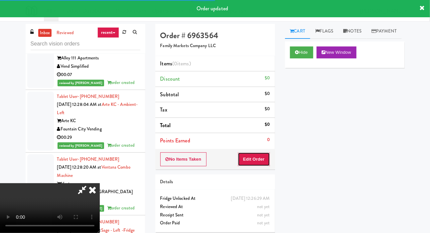
click at [261, 164] on button "Edit Order" at bounding box center [254, 160] width 32 height 14
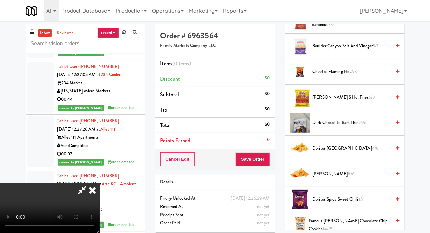
scroll to position [163, 0]
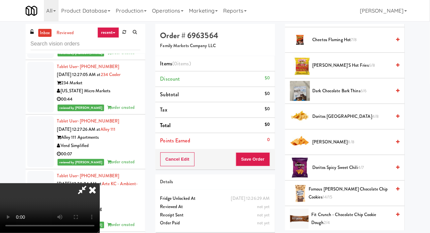
click at [317, 172] on span "Doritos Spicy Sweet Chili 4/7" at bounding box center [352, 168] width 79 height 8
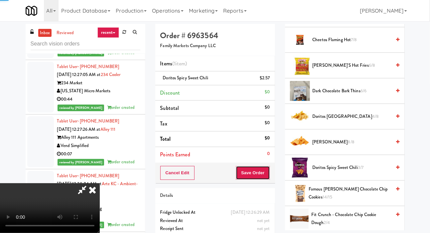
click at [262, 179] on button "Save Order" at bounding box center [253, 173] width 34 height 14
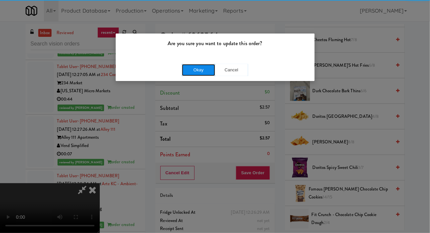
click at [186, 67] on button "Okay" at bounding box center [198, 70] width 33 height 12
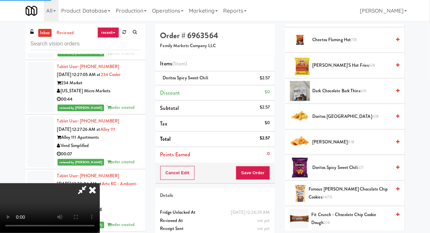
scroll to position [39, 0]
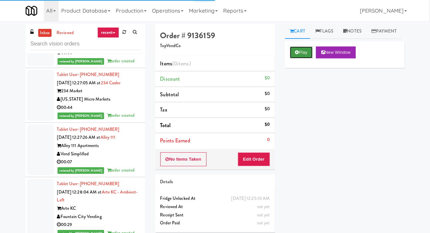
click at [291, 59] on button "Play" at bounding box center [301, 53] width 23 height 12
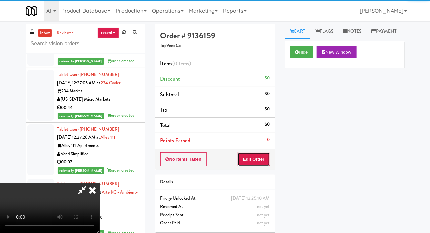
click at [250, 153] on button "Edit Order" at bounding box center [254, 160] width 32 height 14
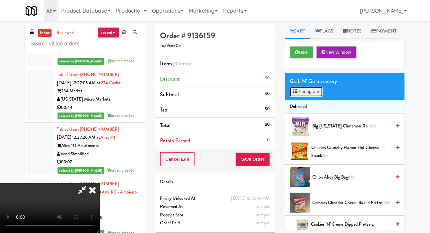
click at [294, 94] on icon at bounding box center [295, 91] width 4 height 4
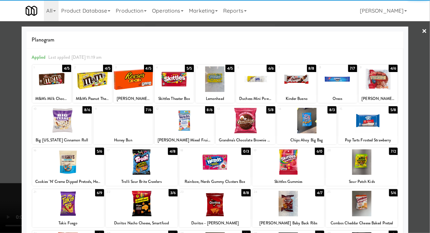
click at [59, 124] on div at bounding box center [62, 121] width 60 height 26
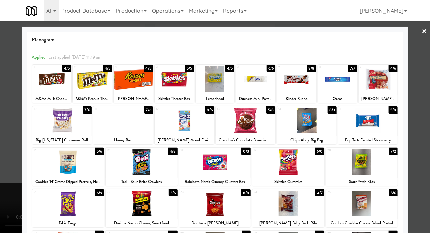
click at [128, 203] on div at bounding box center [142, 204] width 72 height 26
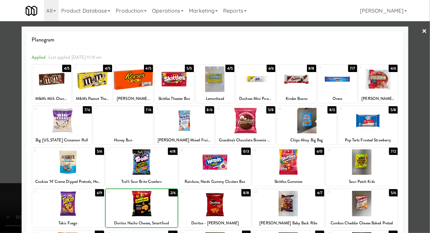
click at [1, 158] on div at bounding box center [215, 116] width 430 height 233
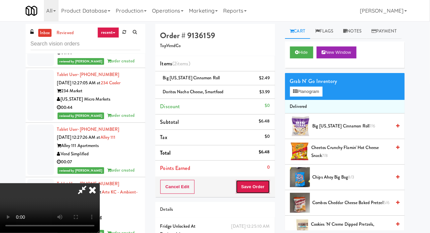
click at [270, 186] on button "Save Order" at bounding box center [253, 187] width 34 height 14
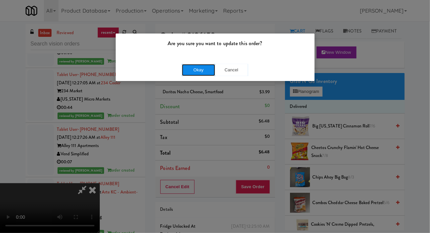
click at [185, 70] on button "Okay" at bounding box center [198, 70] width 33 height 12
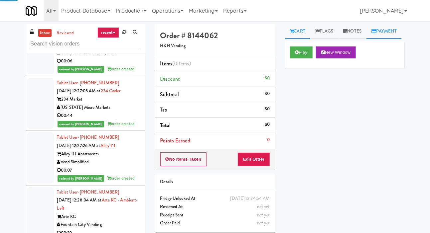
click at [366, 39] on link "Payment" at bounding box center [383, 31] width 35 height 15
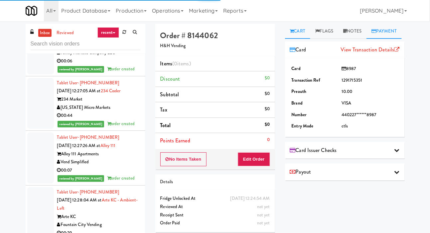
click at [293, 34] on link "Cart" at bounding box center [298, 31] width 26 height 15
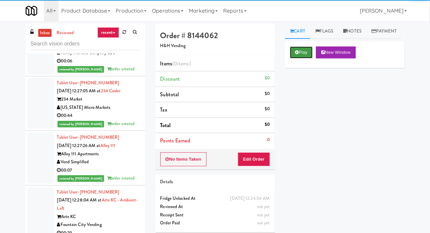
click at [297, 59] on button "Play" at bounding box center [301, 53] width 23 height 12
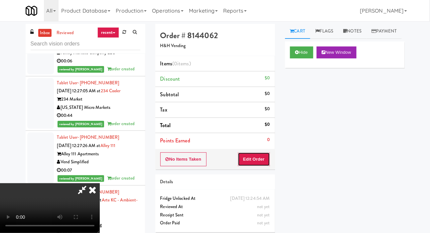
click at [264, 153] on button "Edit Order" at bounding box center [254, 160] width 32 height 14
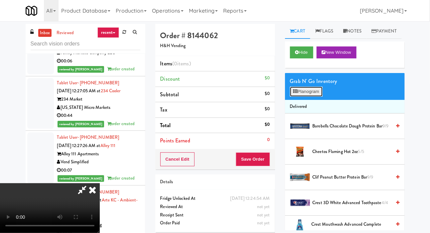
click at [293, 97] on button "Planogram" at bounding box center [306, 92] width 33 height 10
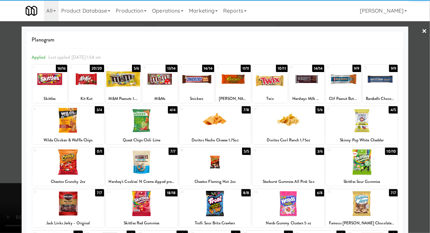
click at [283, 113] on div at bounding box center [288, 121] width 72 height 26
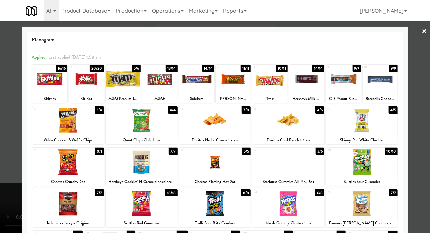
click at [350, 123] on div at bounding box center [362, 121] width 72 height 26
click at [1, 136] on div at bounding box center [215, 116] width 430 height 233
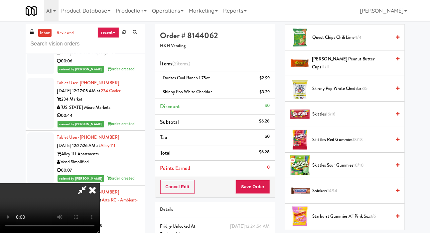
scroll to position [498, 0]
click at [316, 71] on span "[PERSON_NAME] Peanut Butter Cups 11/11" at bounding box center [351, 63] width 79 height 16
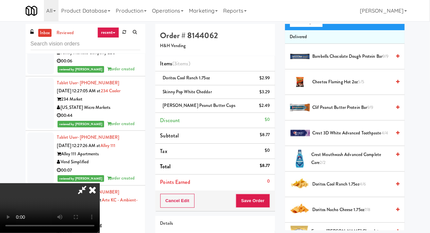
scroll to position [70, 0]
click at [318, 86] on span "Cheetos Flaming Hot 2oz 5/5" at bounding box center [352, 82] width 79 height 8
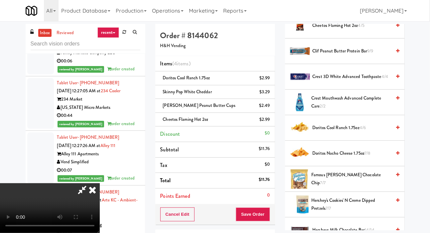
scroll to position [141, 0]
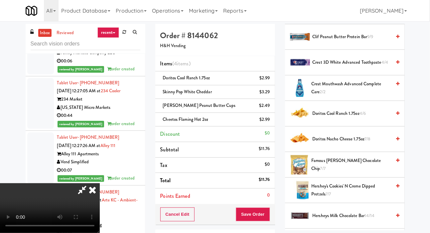
click at [353, 173] on span "Famous [PERSON_NAME] Chocolate Chip 7/7" at bounding box center [351, 165] width 80 height 16
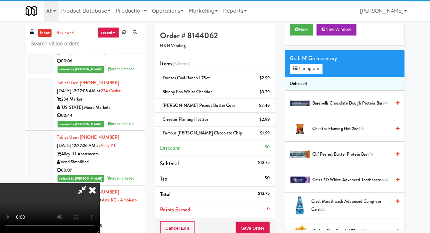
scroll to position [0, 0]
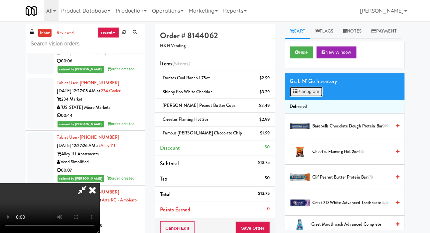
click at [312, 97] on button "Planogram" at bounding box center [306, 92] width 33 height 10
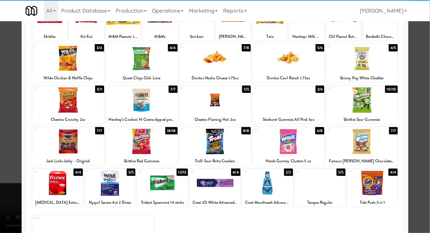
scroll to position [66, 0]
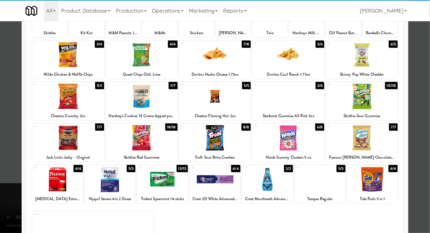
click at [4, 134] on div at bounding box center [215, 116] width 430 height 233
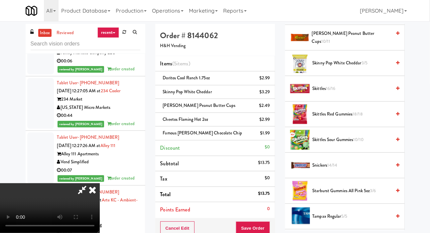
scroll to position [511, 0]
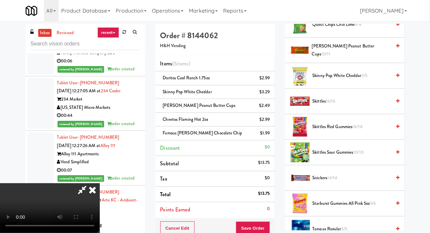
click at [340, 59] on span "[PERSON_NAME] Peanut Butter Cups 10/11" at bounding box center [351, 50] width 79 height 16
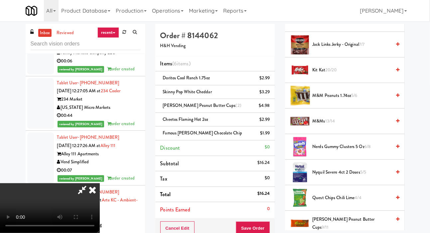
scroll to position [339, 0]
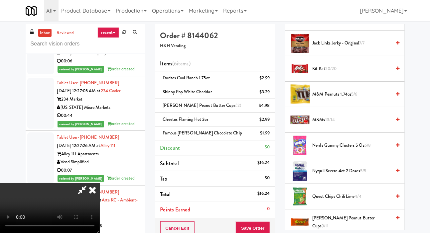
click at [350, 73] on span "Kit Kat 20/20" at bounding box center [352, 69] width 79 height 8
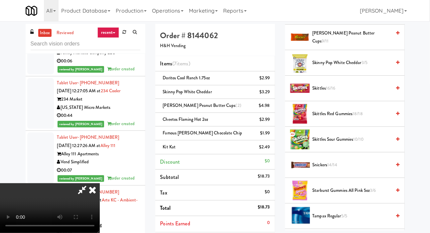
scroll to position [730, 0]
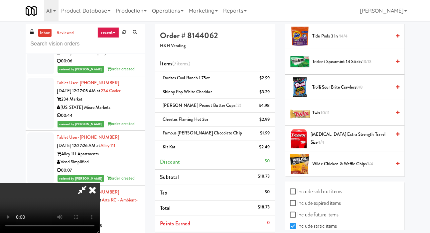
click at [343, 117] on span "Twix 10/11" at bounding box center [352, 113] width 79 height 8
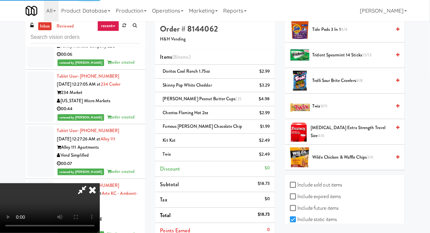
scroll to position [12, 0]
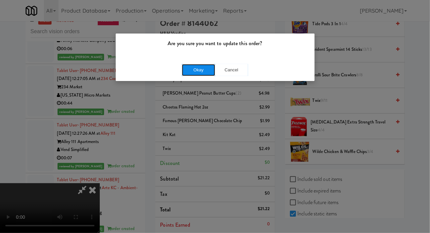
click at [192, 72] on button "Okay" at bounding box center [198, 70] width 33 height 12
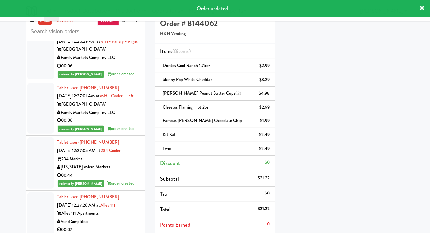
scroll to position [6985, 0]
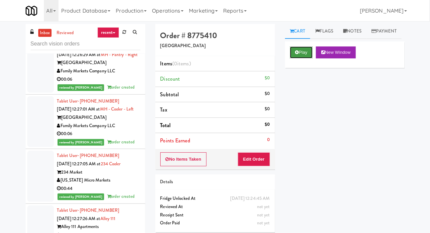
click at [301, 59] on button "Play" at bounding box center [301, 53] width 23 height 12
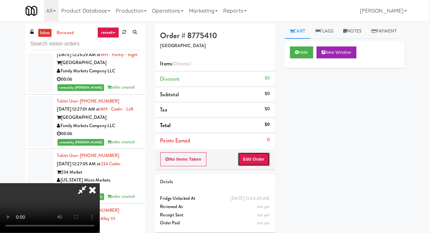
click at [257, 156] on button "Edit Order" at bounding box center [254, 160] width 32 height 14
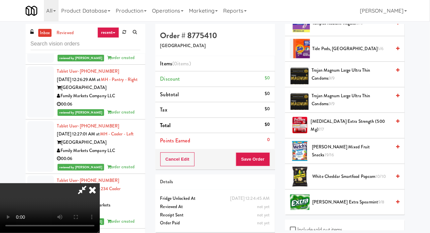
scroll to position [781, 0]
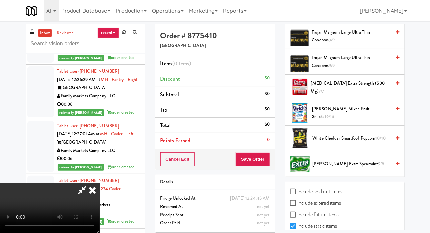
click at [334, 143] on span "White Cheddar Smartfood Popcorn 10/10" at bounding box center [352, 139] width 79 height 8
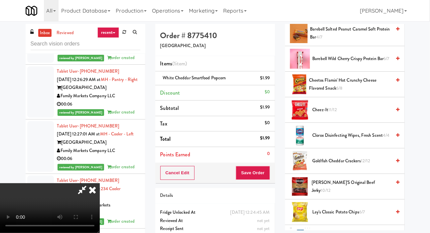
scroll to position [246, 0]
click at [338, 115] on span "Cheez-It 11/12" at bounding box center [352, 110] width 79 height 8
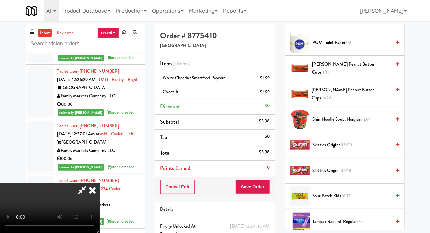
click at [329, 175] on span "Skittles Original 13/18" at bounding box center [352, 171] width 79 height 8
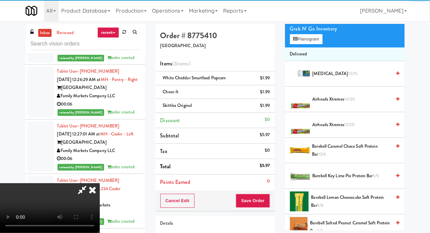
scroll to position [0, 0]
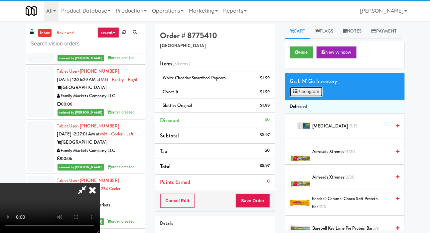
click at [316, 97] on button "Planogram" at bounding box center [306, 92] width 33 height 10
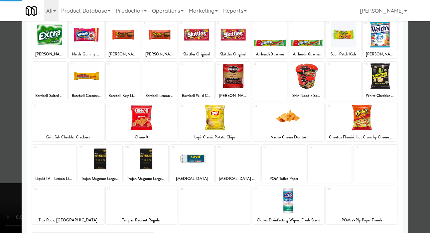
scroll to position [47, 0]
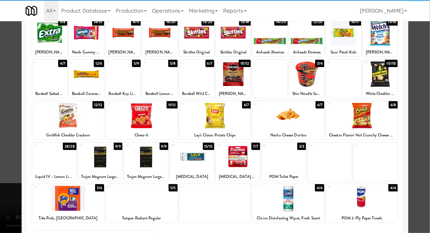
click at [12, 166] on div at bounding box center [215, 116] width 430 height 233
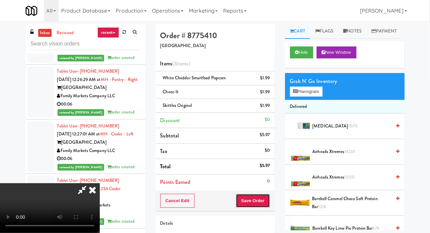
click at [268, 201] on button "Save Order" at bounding box center [253, 201] width 34 height 14
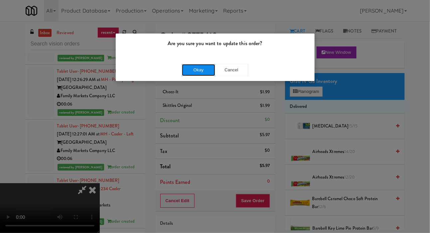
click at [184, 65] on button "Okay" at bounding box center [198, 70] width 33 height 12
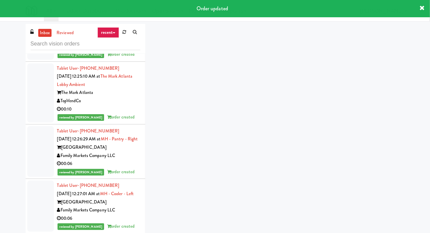
scroll to position [6908, 0]
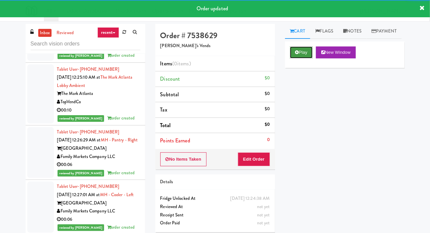
click at [300, 59] on button "Play" at bounding box center [301, 53] width 23 height 12
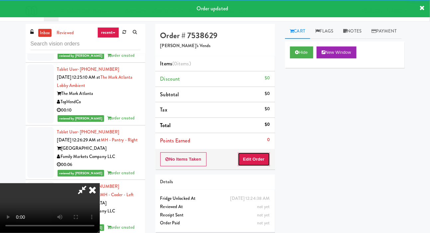
click at [256, 158] on button "Edit Order" at bounding box center [254, 160] width 32 height 14
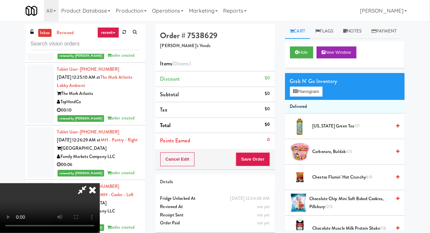
scroll to position [0, 0]
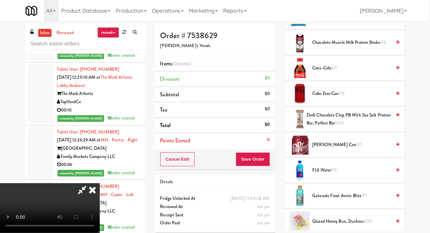
click at [324, 98] on span "Coke Zero Can 7/5" at bounding box center [352, 94] width 79 height 8
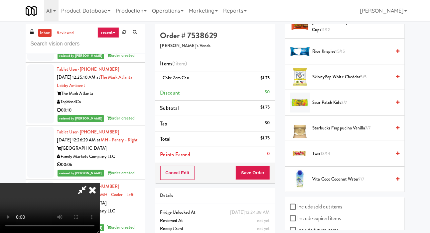
scroll to position [781, 0]
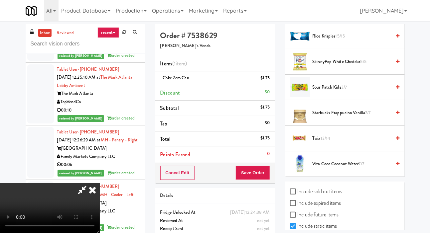
click at [338, 92] on span "Sour Patch Kids 3/7" at bounding box center [352, 87] width 79 height 8
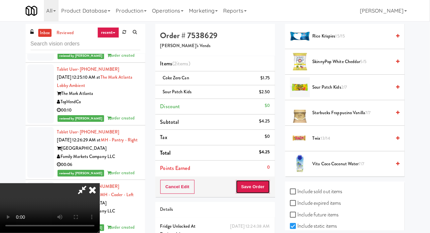
click at [268, 187] on button "Save Order" at bounding box center [253, 187] width 34 height 14
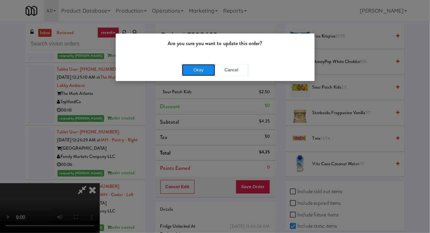
click at [185, 71] on button "Okay" at bounding box center [198, 70] width 33 height 12
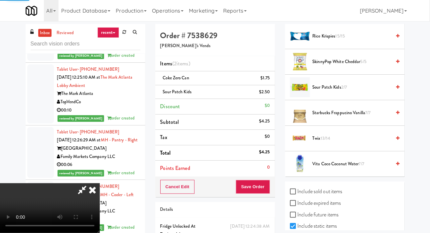
scroll to position [39, 0]
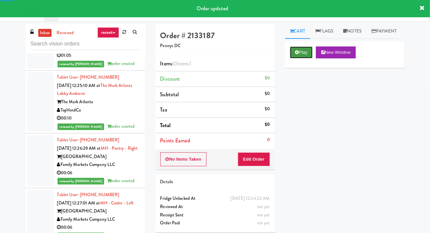
click at [306, 59] on button "Play" at bounding box center [301, 53] width 23 height 12
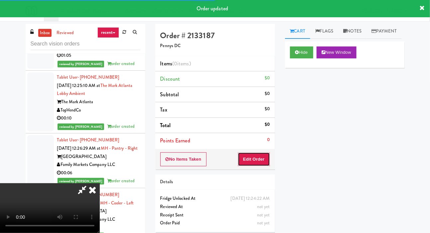
click at [257, 155] on button "Edit Order" at bounding box center [254, 160] width 32 height 14
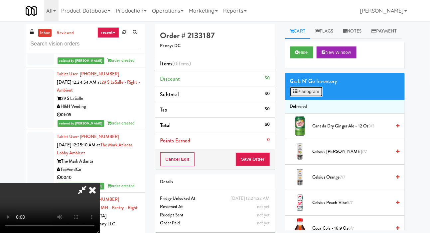
click at [304, 97] on button "Planogram" at bounding box center [306, 92] width 33 height 10
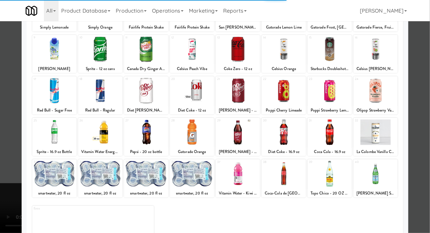
scroll to position [93, 0]
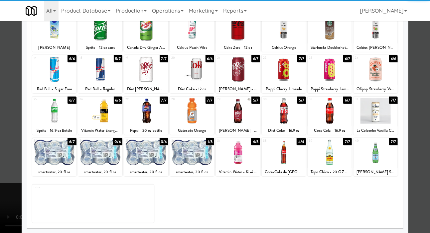
click at [186, 149] on div at bounding box center [192, 153] width 44 height 26
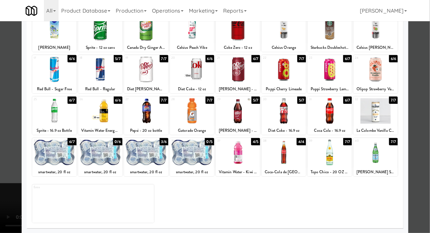
click at [345, 154] on div at bounding box center [330, 153] width 44 height 26
click at [2, 114] on div at bounding box center [215, 116] width 430 height 233
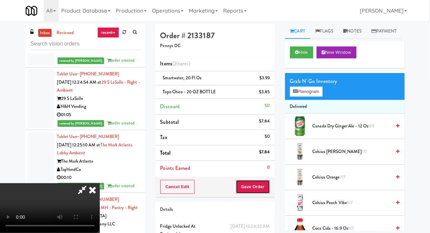
click at [268, 181] on button "Save Order" at bounding box center [253, 187] width 34 height 14
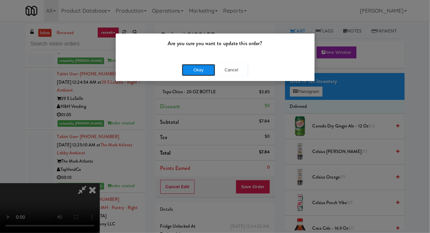
click at [186, 72] on button "Okay" at bounding box center [198, 70] width 33 height 12
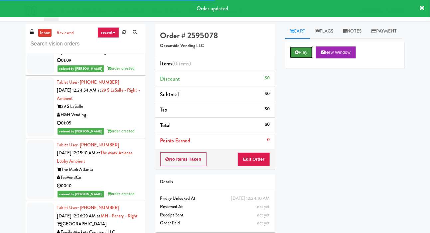
click at [299, 59] on button "Play" at bounding box center [301, 53] width 23 height 12
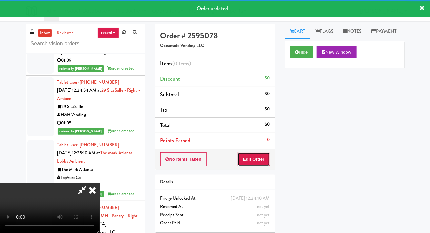
click at [262, 161] on button "Edit Order" at bounding box center [254, 160] width 32 height 14
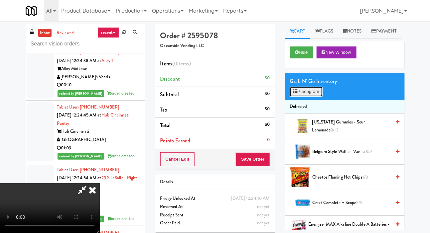
click at [305, 97] on button "Planogram" at bounding box center [306, 92] width 33 height 10
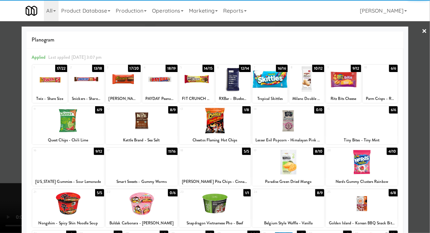
click at [307, 166] on div at bounding box center [288, 163] width 72 height 26
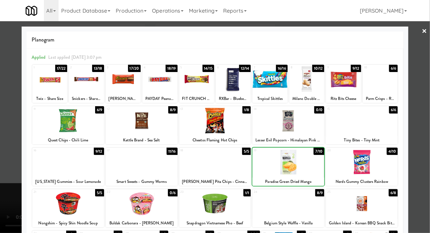
click at [6, 117] on div at bounding box center [215, 116] width 430 height 233
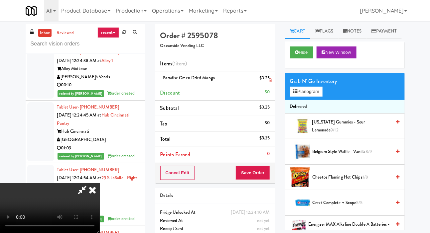
click at [269, 83] on li "Paradise Green Dried Mango $3.25" at bounding box center [215, 78] width 120 height 14
click at [269, 83] on link at bounding box center [269, 81] width 6 height 8
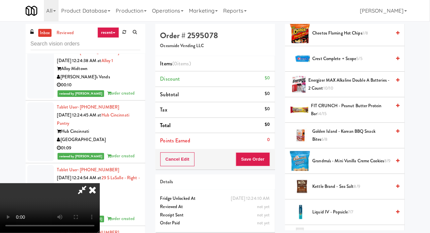
scroll to position [141, 0]
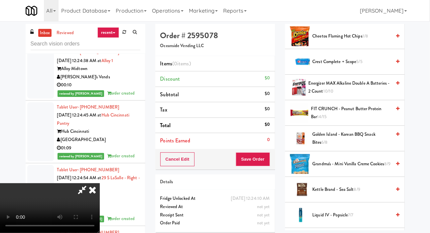
click at [339, 66] on span "Crest Complete + Scope 5/5" at bounding box center [352, 62] width 79 height 8
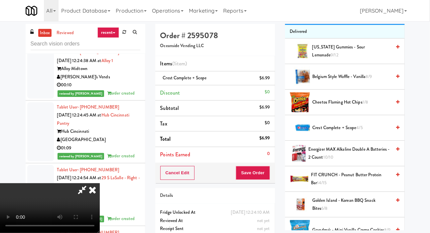
scroll to position [0, 0]
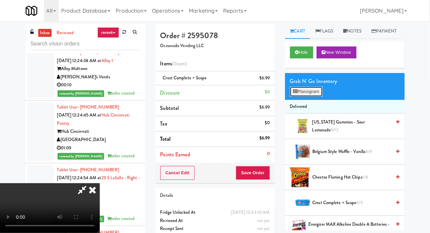
click at [309, 97] on button "Planogram" at bounding box center [306, 92] width 33 height 10
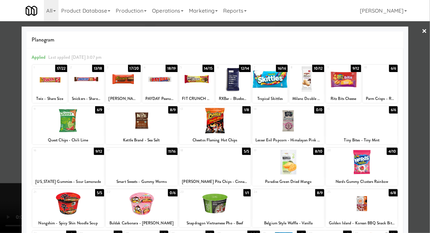
click at [308, 85] on div at bounding box center [306, 79] width 35 height 26
click at [311, 81] on div at bounding box center [306, 79] width 35 height 26
click at [4, 148] on div at bounding box center [215, 116] width 430 height 233
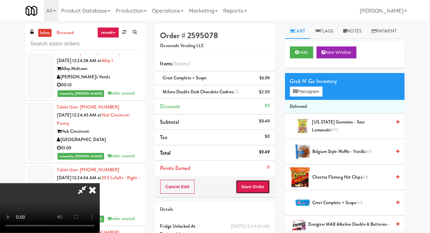
click at [264, 189] on button "Save Order" at bounding box center [253, 187] width 34 height 14
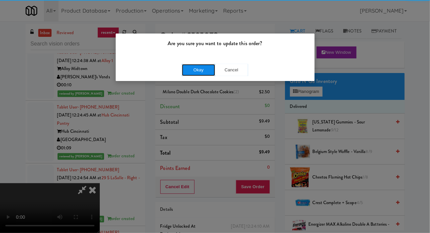
click at [186, 66] on button "Okay" at bounding box center [198, 70] width 33 height 12
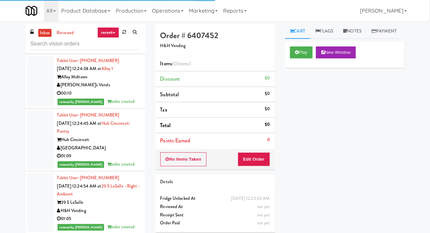
click at [304, 68] on div "Play New Window" at bounding box center [345, 55] width 120 height 27
click at [304, 59] on button "Play" at bounding box center [301, 53] width 23 height 12
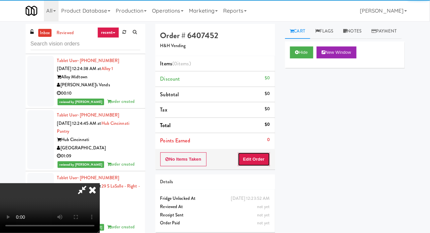
click at [262, 159] on button "Edit Order" at bounding box center [254, 160] width 32 height 14
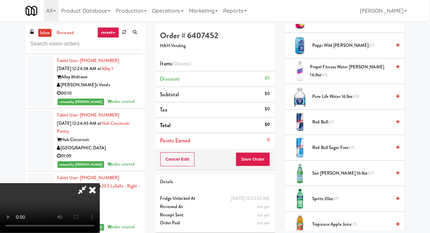
scroll to position [935, 0]
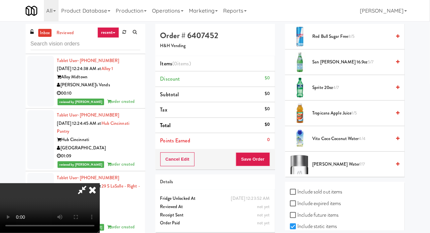
click at [339, 91] on span "4/7" at bounding box center [336, 87] width 6 height 6
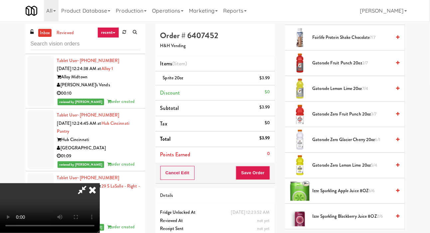
scroll to position [459, 0]
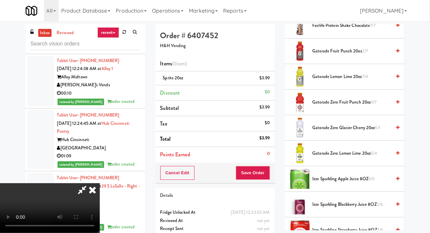
click at [332, 158] on li "Gatorade Zero Lemon Lime 20oz 5/4" at bounding box center [345, 154] width 120 height 26
click at [331, 158] on span "Gatorade Zero Lemon Lime 20oz 5/4" at bounding box center [352, 154] width 79 height 8
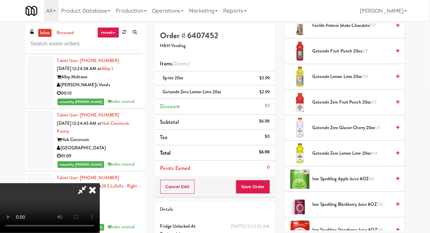
scroll to position [0, 0]
click at [267, 188] on button "Save Order" at bounding box center [253, 187] width 34 height 14
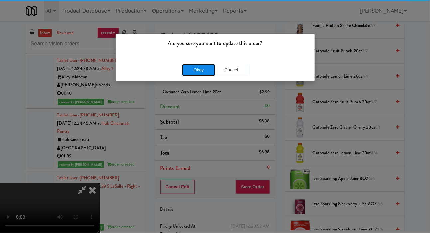
click at [188, 74] on button "Okay" at bounding box center [198, 70] width 33 height 12
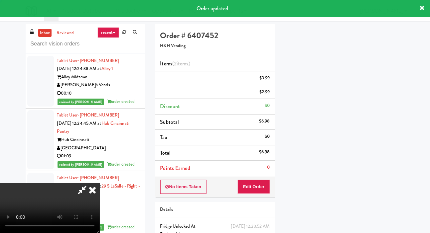
scroll to position [39, 0]
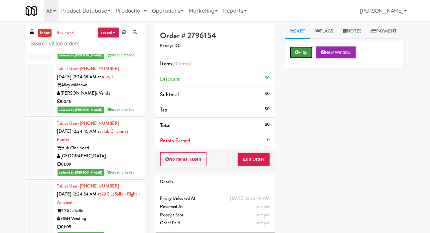
click at [298, 59] on button "Play" at bounding box center [301, 53] width 23 height 12
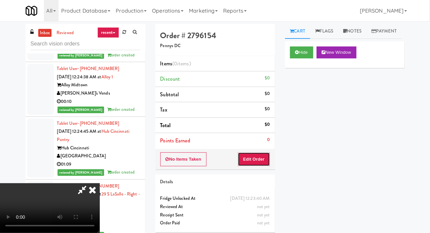
click at [260, 158] on button "Edit Order" at bounding box center [254, 160] width 32 height 14
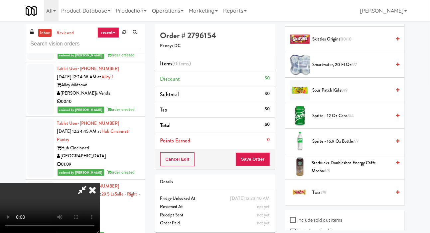
scroll to position [781, 0]
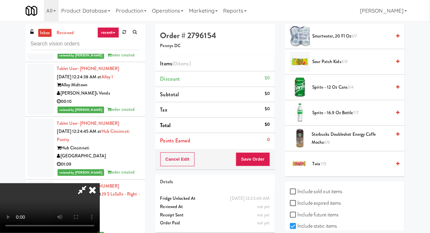
click at [328, 169] on span "Twix 7/9" at bounding box center [352, 164] width 79 height 8
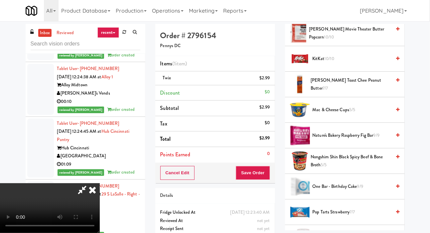
scroll to position [430, 0]
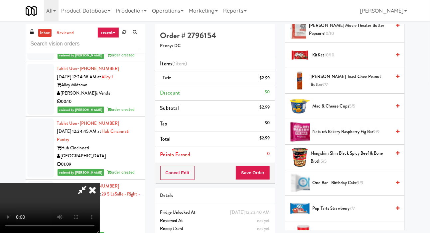
click at [335, 89] on span "[PERSON_NAME] Toast Chee Peanut Butter 7/7" at bounding box center [351, 81] width 80 height 16
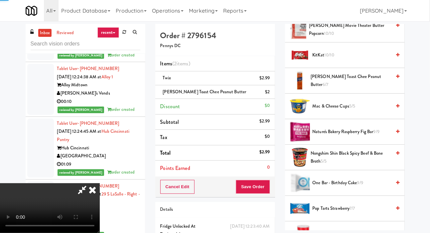
click at [337, 89] on span "[PERSON_NAME] Toast Chee Peanut Butter 6/7" at bounding box center [351, 81] width 80 height 16
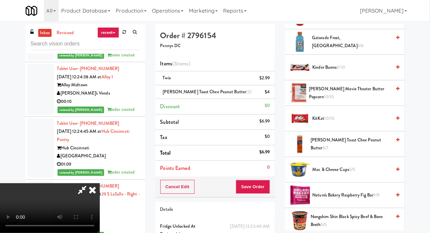
scroll to position [364, 0]
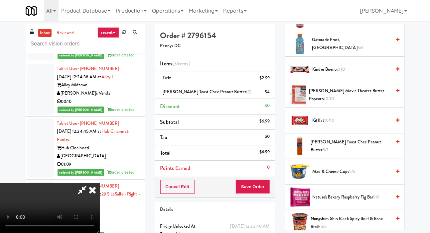
click at [346, 74] on span "Kinder Bueno 2/10" at bounding box center [352, 69] width 79 height 8
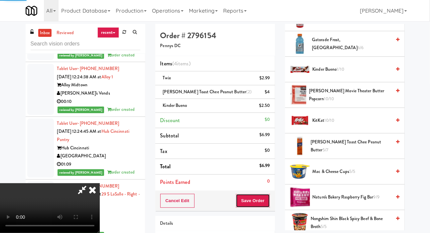
click at [268, 201] on button "Save Order" at bounding box center [253, 201] width 34 height 14
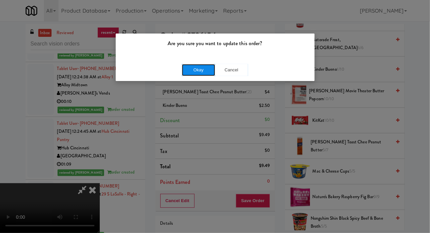
click at [196, 68] on button "Okay" at bounding box center [198, 70] width 33 height 12
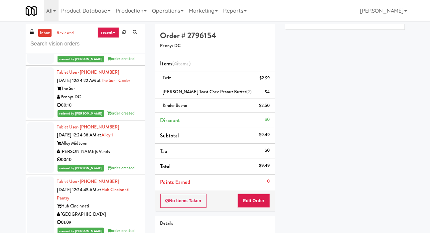
scroll to position [6710, 0]
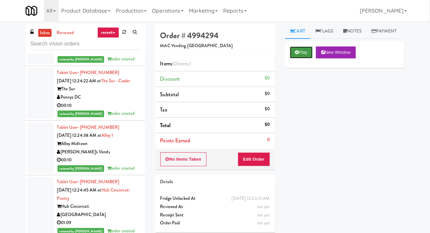
click at [293, 59] on button "Play" at bounding box center [301, 53] width 23 height 12
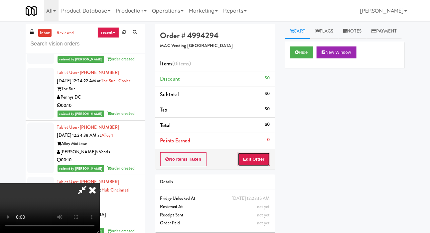
click at [257, 153] on button "Edit Order" at bounding box center [254, 160] width 32 height 14
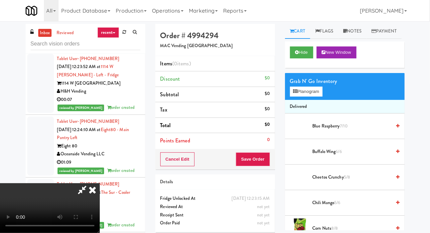
scroll to position [6598, 0]
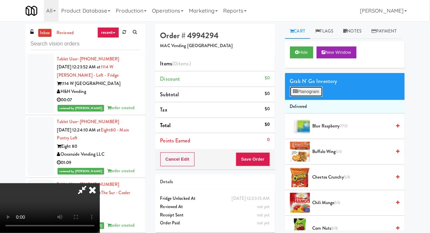
click at [305, 97] on button "Planogram" at bounding box center [306, 92] width 33 height 10
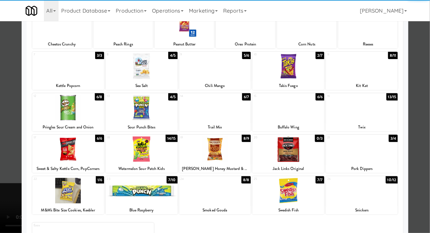
scroll to position [93, 0]
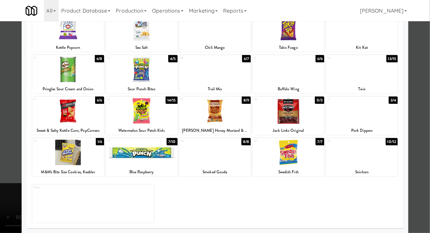
click at [212, 153] on div at bounding box center [215, 153] width 72 height 26
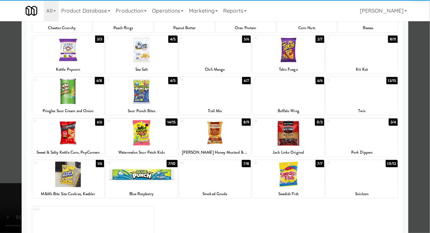
scroll to position [0, 0]
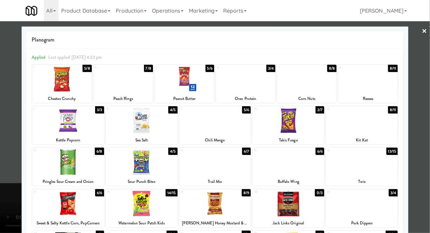
click at [423, 100] on div at bounding box center [215, 116] width 430 height 233
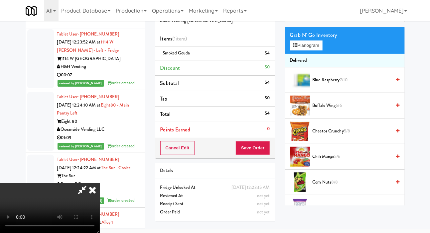
scroll to position [22, 0]
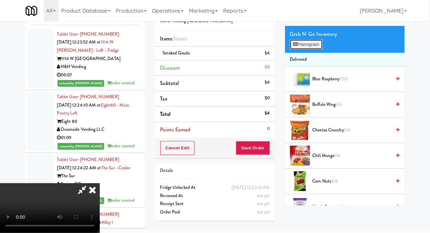
click at [303, 50] on button "Planogram" at bounding box center [306, 45] width 33 height 10
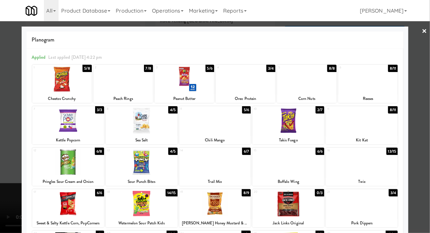
click at [296, 80] on div at bounding box center [307, 79] width 60 height 26
click at [425, 75] on div at bounding box center [215, 116] width 430 height 233
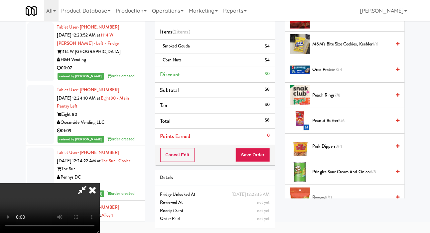
scroll to position [232, 0]
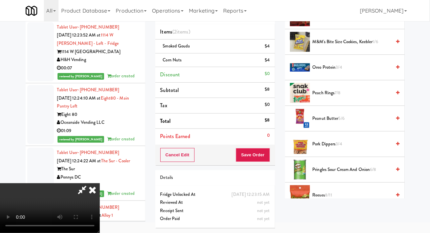
click at [324, 72] on span "Oreo Protein 3/4" at bounding box center [352, 67] width 79 height 8
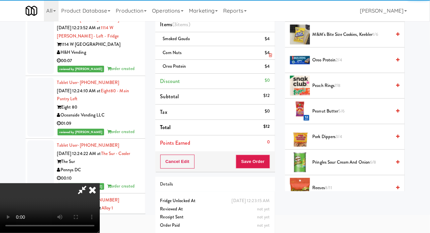
click at [272, 52] on link at bounding box center [269, 56] width 6 height 8
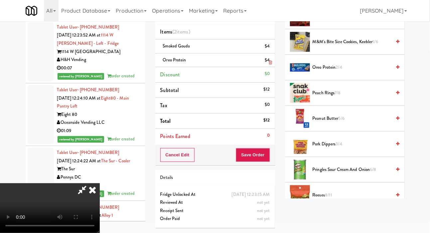
click at [272, 61] on icon at bounding box center [270, 63] width 3 height 4
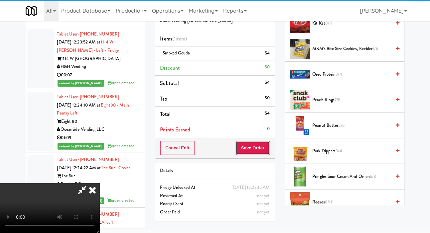
click at [267, 141] on button "Save Order" at bounding box center [253, 148] width 34 height 14
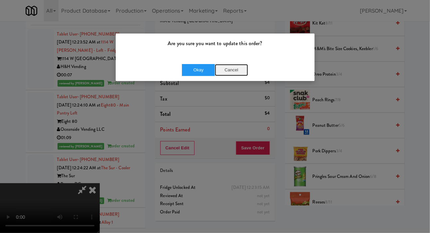
click at [243, 72] on button "Cancel" at bounding box center [231, 70] width 33 height 12
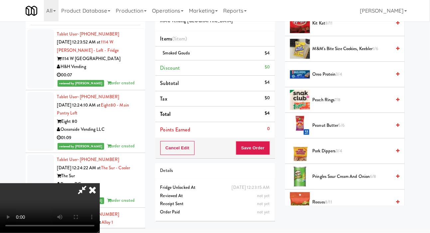
click at [311, 79] on div "Oreo Protein 3/4" at bounding box center [355, 74] width 90 height 8
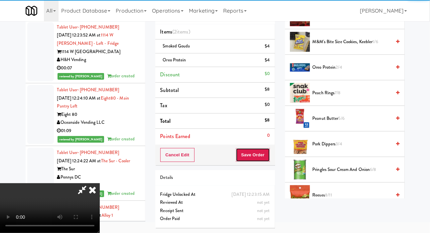
click at [265, 149] on button "Save Order" at bounding box center [253, 155] width 34 height 14
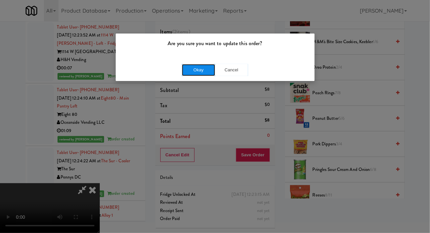
click at [207, 66] on button "Okay" at bounding box center [198, 70] width 33 height 12
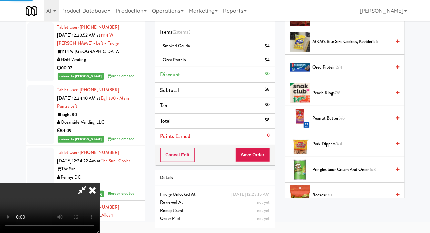
scroll to position [39, 0]
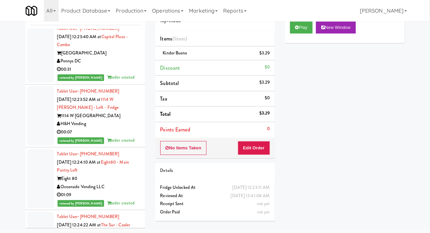
scroll to position [6557, 0]
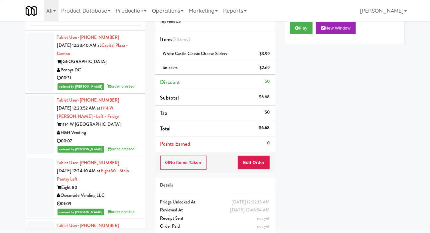
scroll to position [33, 0]
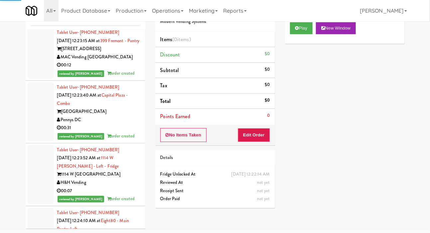
scroll to position [6507, 0]
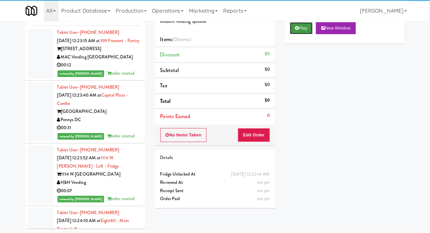
click at [299, 34] on button "Play" at bounding box center [301, 28] width 23 height 12
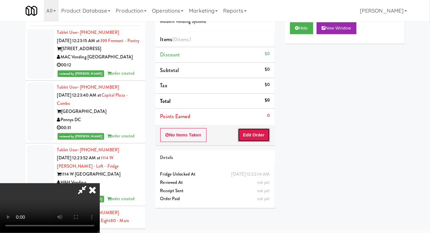
click at [258, 141] on button "Edit Order" at bounding box center [254, 135] width 32 height 14
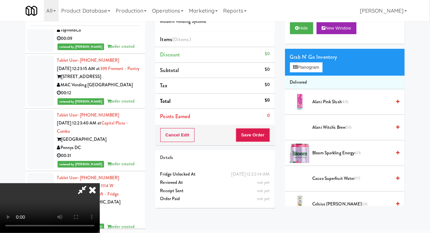
scroll to position [6480, 0]
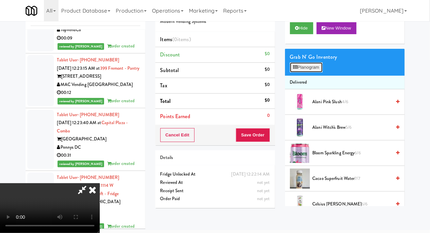
click at [309, 72] on button "Planogram" at bounding box center [306, 68] width 33 height 10
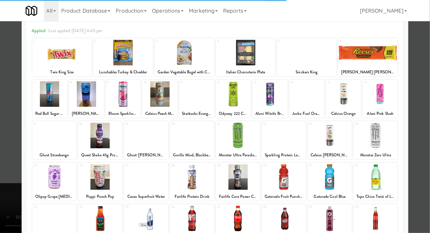
scroll to position [93, 0]
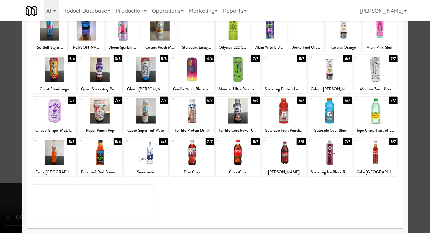
click at [241, 152] on div at bounding box center [238, 153] width 44 height 26
click at [8, 135] on div at bounding box center [215, 116] width 430 height 233
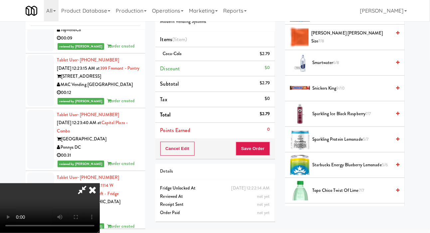
scroll to position [887, 0]
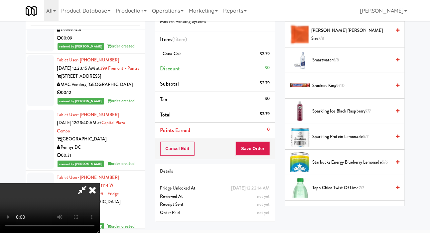
click at [364, 43] on span "[PERSON_NAME] [PERSON_NAME] Size 7/8" at bounding box center [351, 35] width 80 height 16
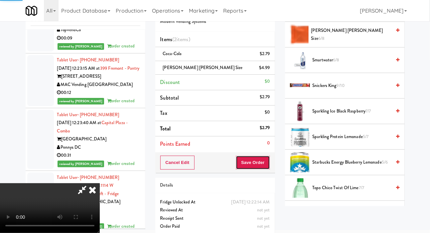
click at [269, 163] on button "Save Order" at bounding box center [253, 163] width 34 height 14
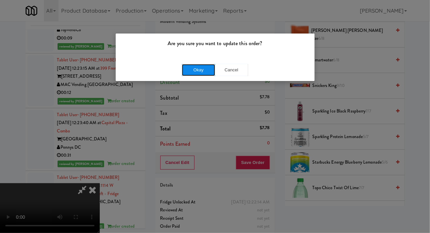
click at [196, 74] on button "Okay" at bounding box center [198, 70] width 33 height 12
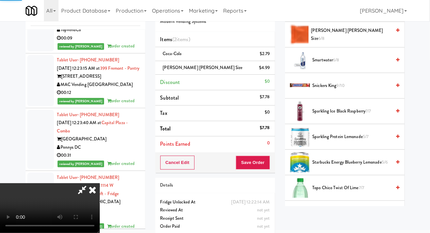
scroll to position [39, 0]
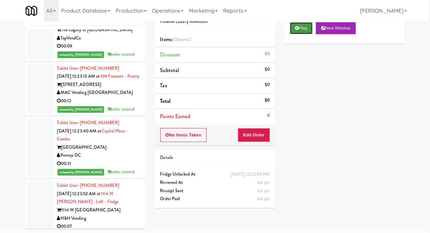
click at [301, 34] on button "Play" at bounding box center [301, 28] width 23 height 12
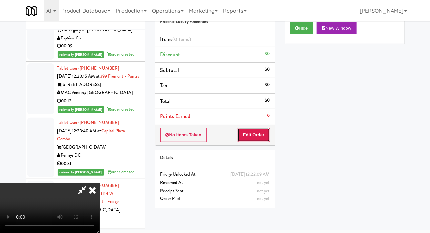
click at [259, 136] on button "Edit Order" at bounding box center [254, 135] width 32 height 14
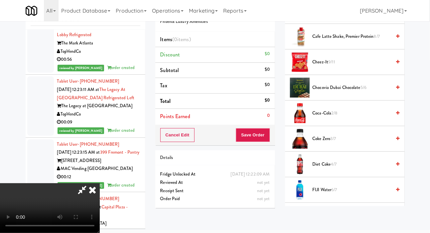
scroll to position [92, 0]
click at [339, 143] on span "Coke Zero 3/7" at bounding box center [352, 138] width 79 height 8
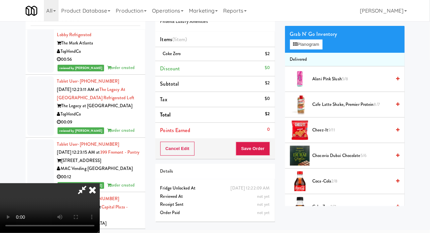
scroll to position [0, 0]
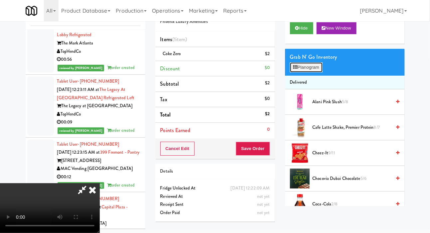
click at [313, 72] on button "Planogram" at bounding box center [306, 68] width 33 height 10
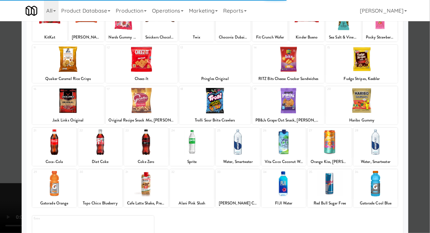
scroll to position [93, 0]
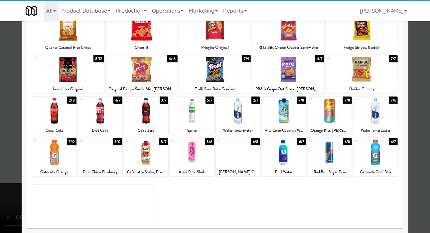
click at [134, 154] on div at bounding box center [146, 153] width 44 height 26
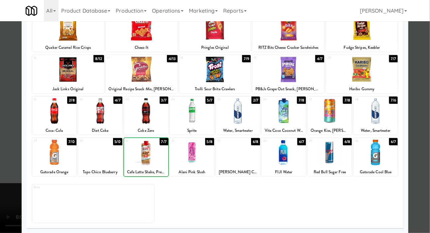
click at [9, 99] on div at bounding box center [215, 116] width 430 height 233
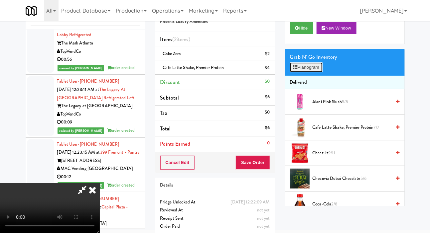
click at [303, 72] on button "Planogram" at bounding box center [306, 68] width 33 height 10
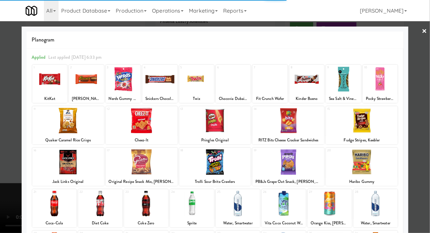
scroll to position [4, 0]
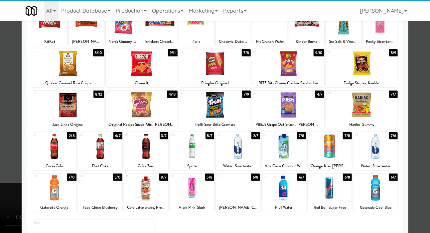
click at [94, 185] on div at bounding box center [100, 189] width 44 height 26
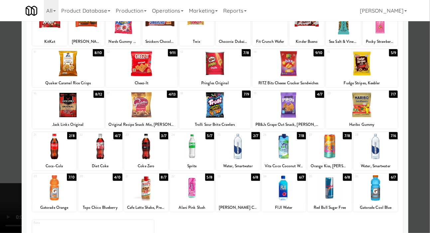
click at [10, 136] on div at bounding box center [215, 116] width 430 height 233
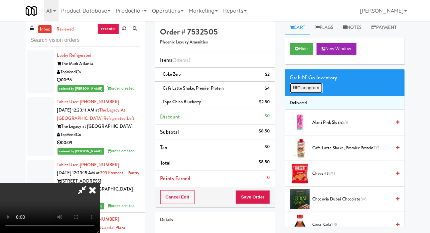
click at [309, 93] on button "Planogram" at bounding box center [306, 88] width 33 height 10
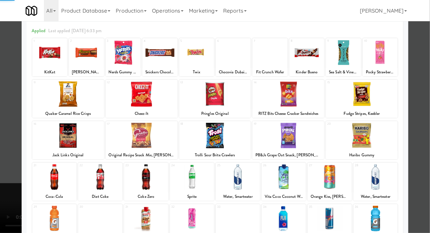
scroll to position [57, 0]
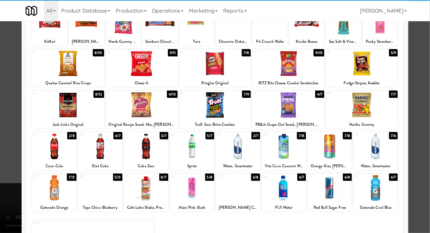
click at [297, 196] on div at bounding box center [284, 189] width 44 height 26
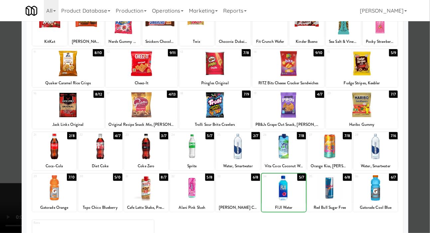
click at [14, 106] on div at bounding box center [215, 116] width 430 height 233
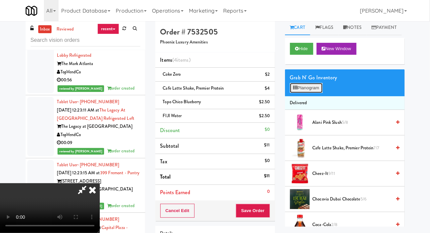
click at [309, 93] on button "Planogram" at bounding box center [306, 88] width 33 height 10
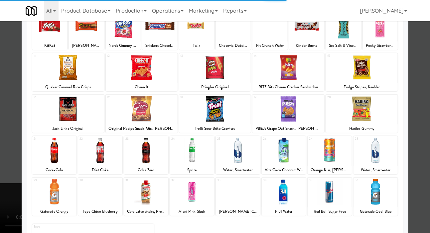
scroll to position [57, 0]
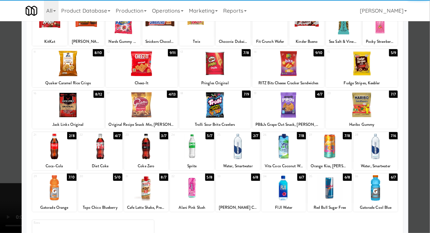
click at [252, 184] on div at bounding box center [238, 189] width 44 height 26
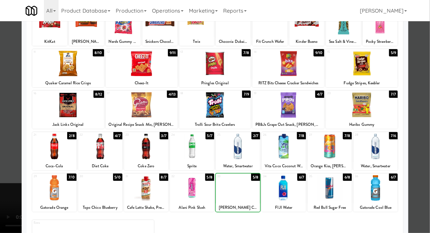
click at [12, 102] on div at bounding box center [215, 116] width 430 height 233
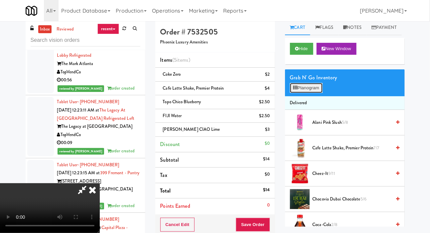
click at [311, 93] on button "Planogram" at bounding box center [306, 88] width 33 height 10
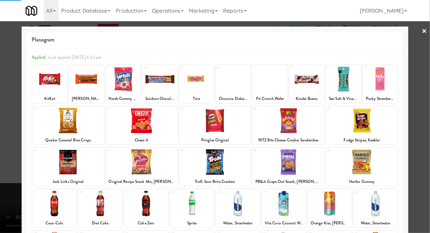
scroll to position [57, 0]
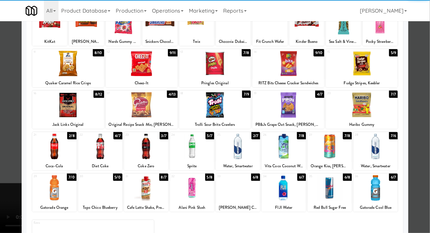
click at [293, 198] on div at bounding box center [284, 189] width 44 height 26
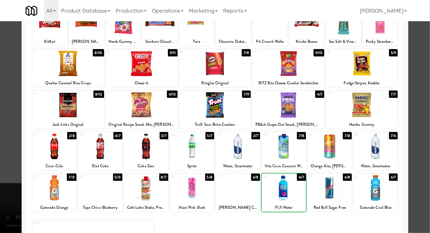
click at [16, 111] on div at bounding box center [215, 116] width 430 height 233
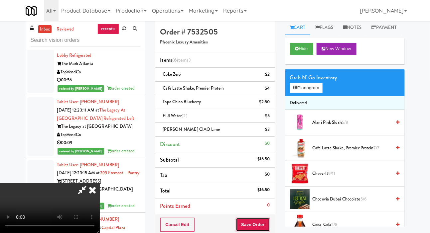
click at [266, 227] on button "Save Order" at bounding box center [253, 225] width 34 height 14
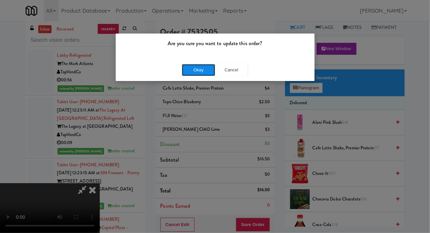
click at [188, 72] on button "Okay" at bounding box center [198, 70] width 33 height 12
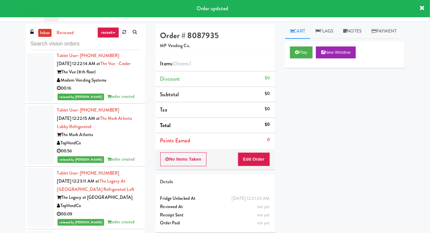
scroll to position [6352, 0]
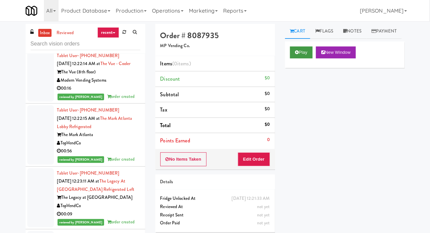
click at [297, 55] on icon at bounding box center [297, 52] width 4 height 4
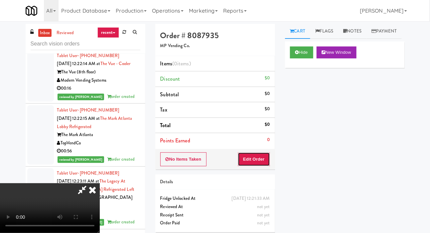
click at [259, 158] on button "Edit Order" at bounding box center [254, 160] width 32 height 14
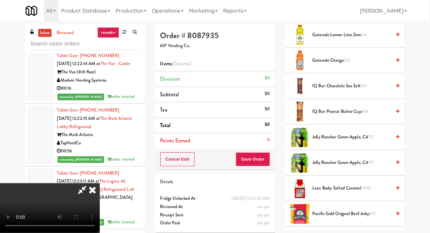
scroll to position [425, 0]
click at [338, 141] on span "Jolly Rancher Green Apple, C4 7/7" at bounding box center [352, 137] width 79 height 8
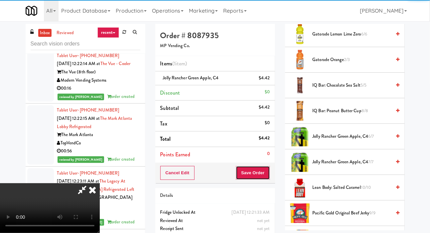
click at [268, 174] on button "Save Order" at bounding box center [253, 173] width 34 height 14
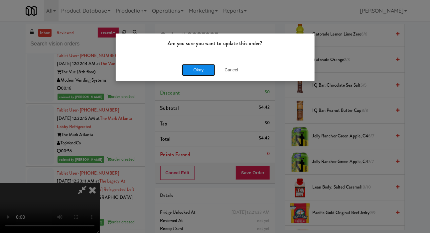
click at [195, 69] on button "Okay" at bounding box center [198, 70] width 33 height 12
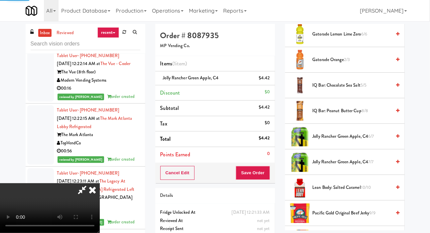
scroll to position [39, 0]
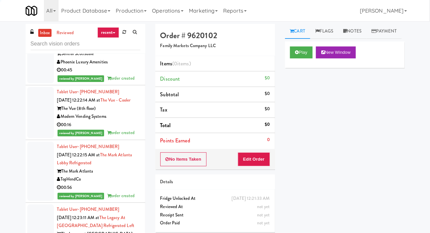
scroll to position [6325, 0]
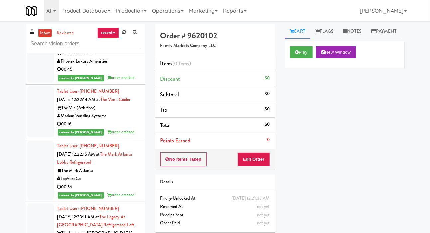
click at [299, 59] on button "Play" at bounding box center [301, 53] width 23 height 12
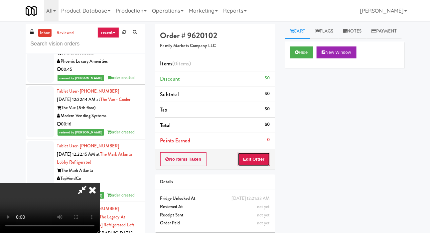
click at [264, 157] on button "Edit Order" at bounding box center [254, 160] width 32 height 14
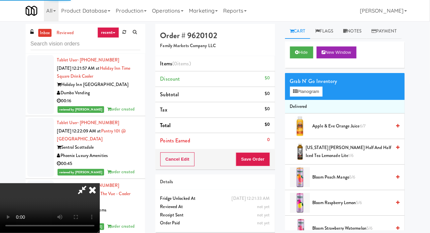
scroll to position [6230, 0]
click at [302, 59] on button "Hide" at bounding box center [301, 53] width 23 height 12
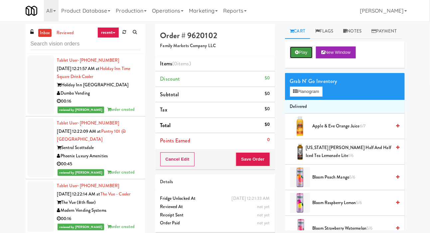
click at [298, 59] on button "Play" at bounding box center [301, 53] width 23 height 12
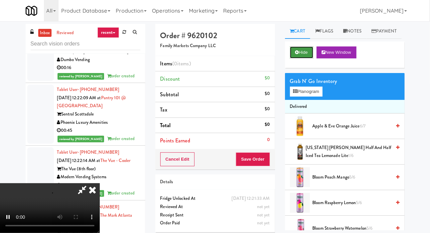
scroll to position [6276, 0]
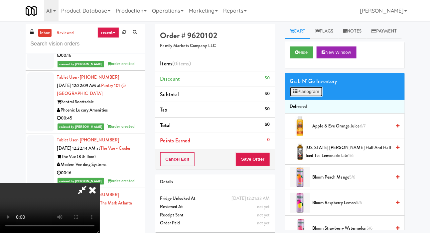
click at [310, 97] on button "Planogram" at bounding box center [306, 92] width 33 height 10
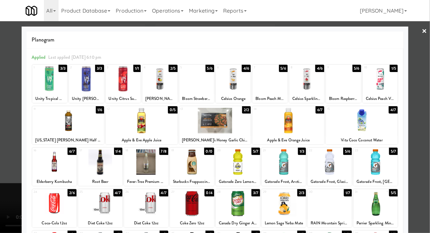
click at [311, 87] on div at bounding box center [306, 79] width 35 height 26
click at [10, 134] on div at bounding box center [215, 116] width 430 height 233
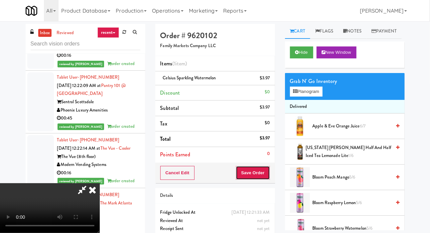
click at [261, 171] on button "Save Order" at bounding box center [253, 173] width 34 height 14
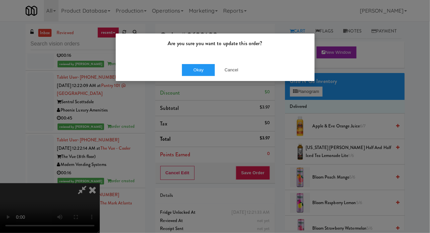
click at [193, 79] on div "Okay Cancel" at bounding box center [215, 70] width 199 height 22
click at [189, 74] on button "Okay" at bounding box center [198, 70] width 33 height 12
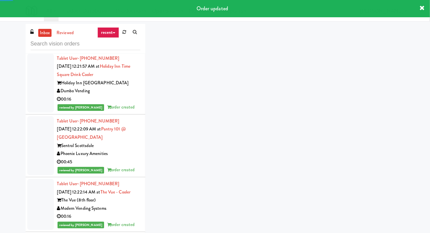
scroll to position [6236, 0]
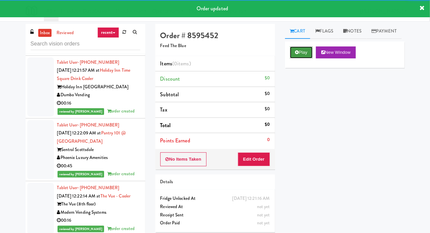
click at [299, 59] on button "Play" at bounding box center [301, 53] width 23 height 12
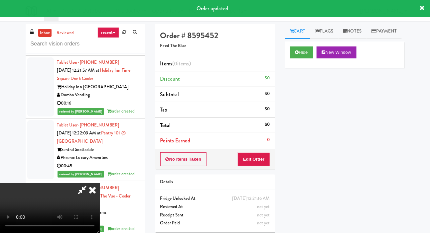
click at [269, 145] on li "Points Earned 0" at bounding box center [215, 140] width 120 height 15
click at [269, 155] on button "Edit Order" at bounding box center [254, 160] width 32 height 14
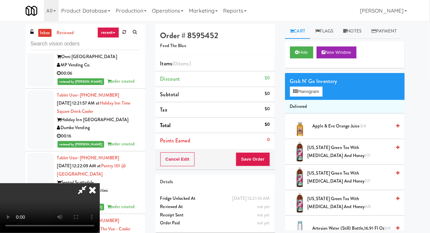
scroll to position [0, 0]
click at [323, 131] on span "Apple & Eve Orange Juice 3/4" at bounding box center [352, 126] width 79 height 8
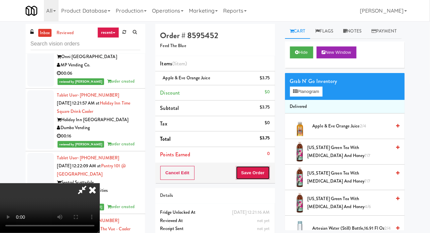
click at [263, 173] on button "Save Order" at bounding box center [253, 173] width 34 height 14
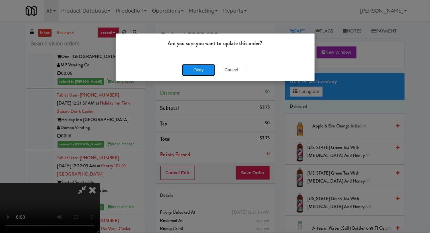
click at [182, 67] on button "Okay" at bounding box center [198, 70] width 33 height 12
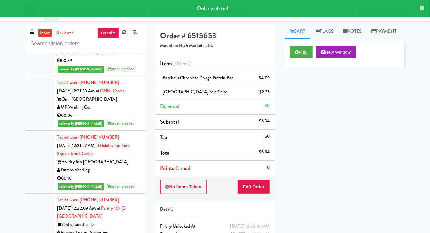
scroll to position [6172, 0]
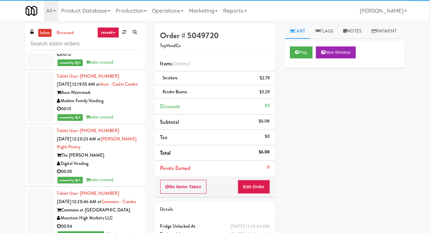
scroll to position [5911, 0]
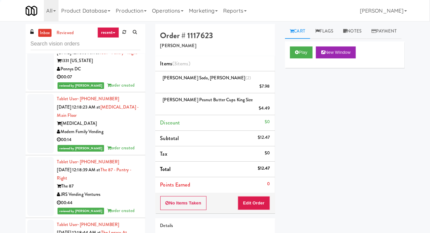
click at [38, 36] on div at bounding box center [40, 14] width 27 height 43
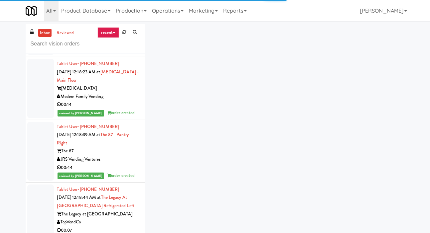
scroll to position [5733, 0]
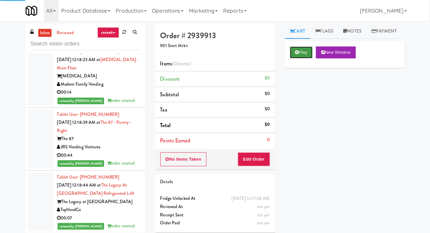
click at [298, 55] on icon at bounding box center [297, 52] width 4 height 4
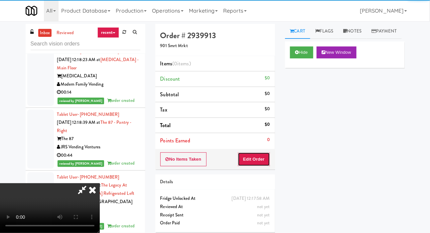
click at [264, 157] on button "Edit Order" at bounding box center [254, 160] width 32 height 14
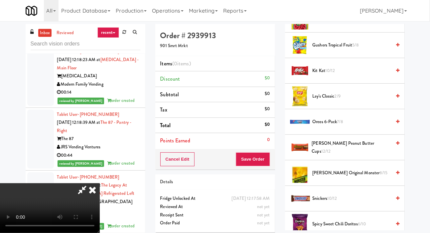
scroll to position [313, 0]
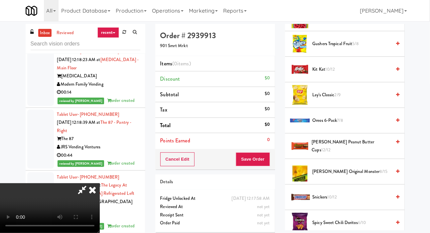
click at [329, 150] on li "[PERSON_NAME] Peanut Butter Cups 12/12" at bounding box center [345, 147] width 120 height 26
click at [329, 155] on span "[PERSON_NAME] Peanut Butter Cups 12/12" at bounding box center [351, 146] width 79 height 16
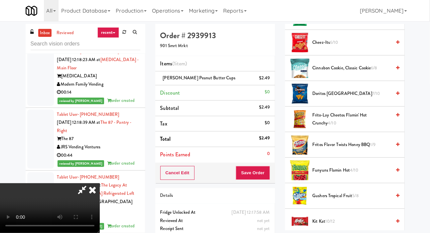
scroll to position [160, 0]
click at [340, 98] on span "Doritos Cool Ranch 7/10" at bounding box center [352, 94] width 79 height 8
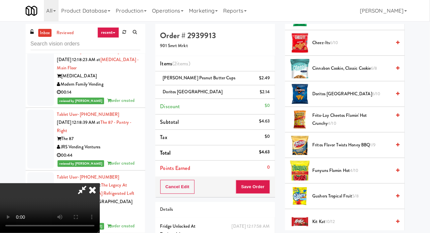
scroll to position [0, 0]
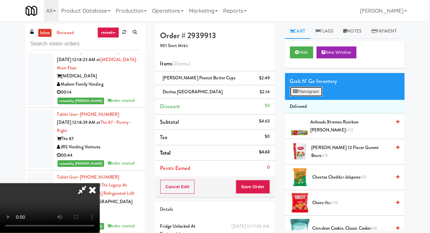
click at [308, 97] on button "Planogram" at bounding box center [306, 92] width 33 height 10
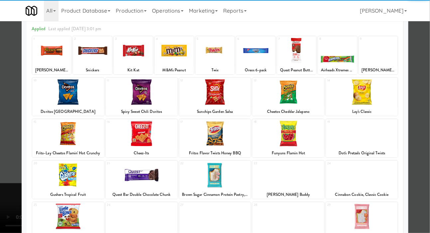
scroll to position [47, 0]
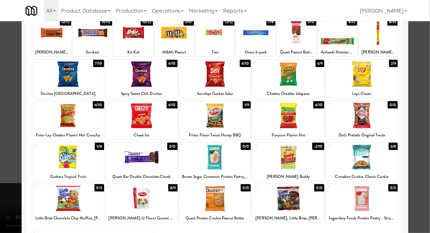
click at [10, 139] on div at bounding box center [215, 116] width 430 height 233
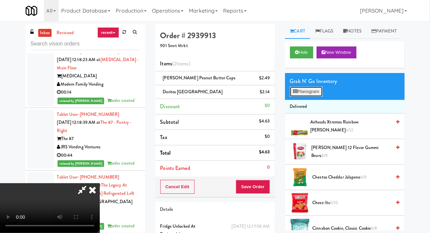
click at [313, 97] on button "Planogram" at bounding box center [306, 92] width 33 height 10
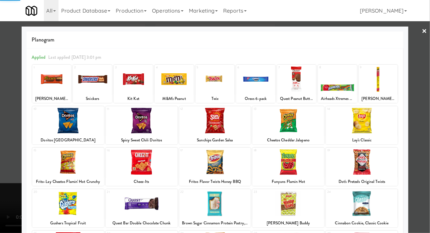
scroll to position [57, 0]
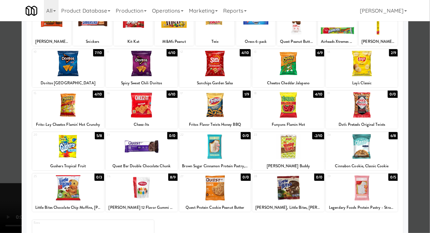
click at [381, 153] on div at bounding box center [362, 147] width 72 height 26
click at [10, 182] on div at bounding box center [215, 116] width 430 height 233
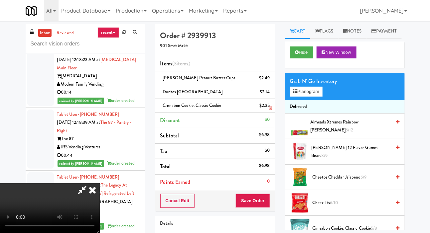
click at [268, 106] on div "$2.35" at bounding box center [264, 106] width 11 height 8
click at [271, 106] on icon at bounding box center [270, 108] width 3 height 4
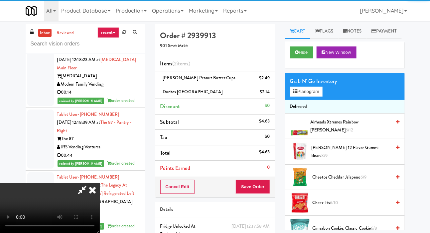
click at [341, 207] on span "Cheez-Its 6/10" at bounding box center [352, 203] width 79 height 8
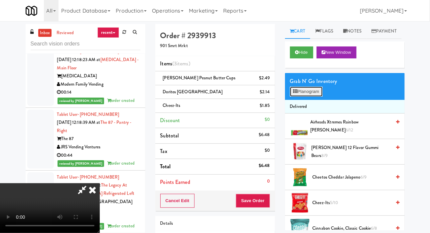
click at [306, 97] on button "Planogram" at bounding box center [306, 92] width 33 height 10
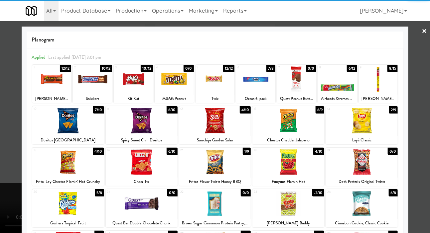
click at [5, 163] on div at bounding box center [215, 116] width 430 height 233
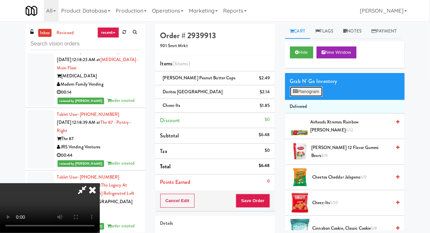
click at [311, 97] on button "Planogram" at bounding box center [306, 92] width 33 height 10
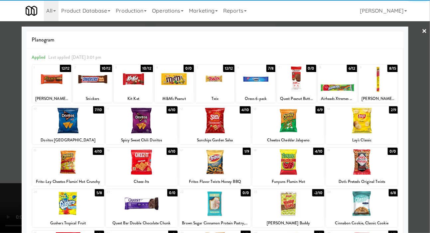
click at [368, 164] on div at bounding box center [362, 163] width 72 height 26
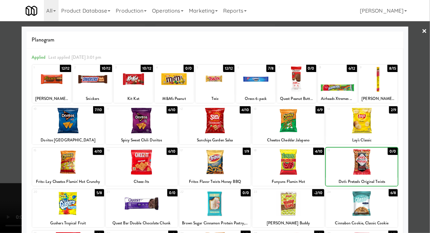
click at [13, 166] on div at bounding box center [215, 116] width 430 height 233
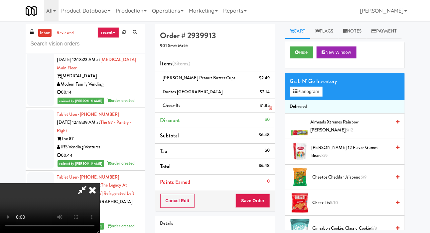
click at [269, 109] on icon at bounding box center [270, 108] width 3 height 4
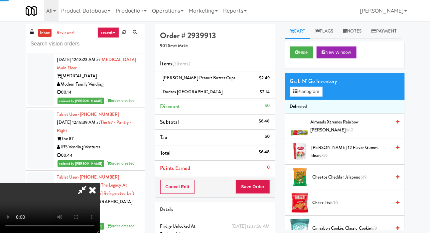
click at [269, 108] on div "$0" at bounding box center [267, 106] width 5 height 8
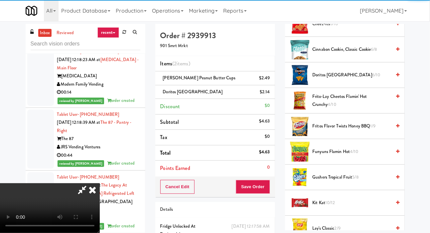
scroll to position [424, 0]
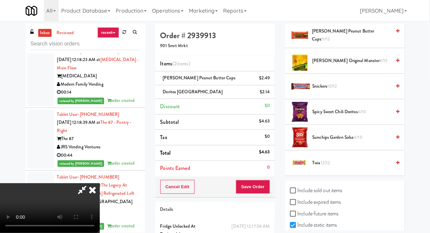
click at [322, 196] on label "Include sold out items" at bounding box center [316, 191] width 53 height 10
click at [298, 194] on input "Include sold out items" at bounding box center [294, 191] width 8 height 5
checkbox input "true"
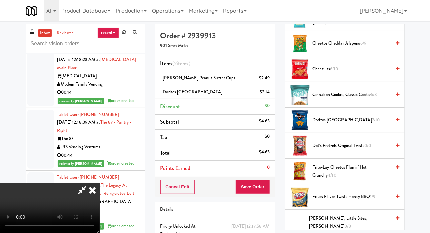
scroll to position [158, 0]
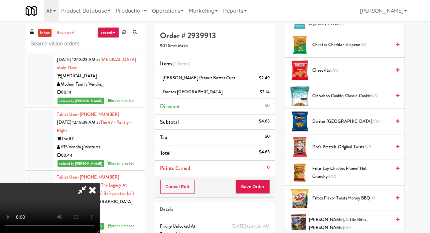
click at [346, 152] on span "Dot's Pretzels Original Twists 0/0" at bounding box center [352, 147] width 79 height 8
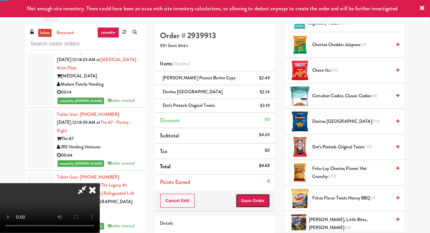
click at [269, 198] on button "Save Order" at bounding box center [253, 201] width 34 height 14
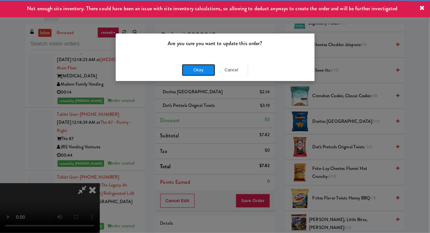
click at [185, 71] on button "Okay" at bounding box center [198, 70] width 33 height 12
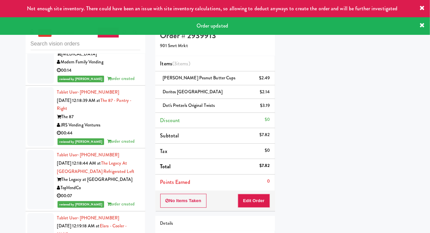
scroll to position [5788, 0]
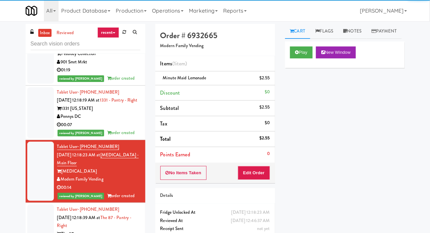
scroll to position [5645, 0]
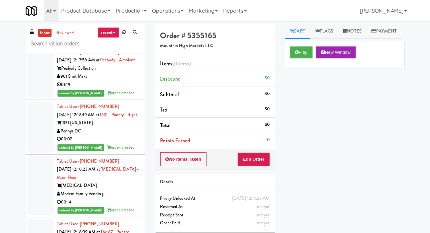
scroll to position [5639, 0]
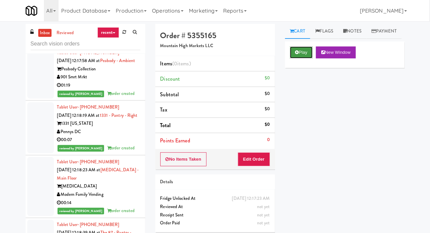
click at [301, 59] on button "Play" at bounding box center [301, 53] width 23 height 12
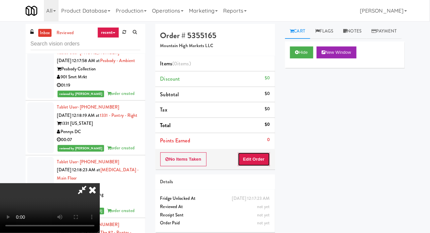
click at [263, 157] on button "Edit Order" at bounding box center [254, 160] width 32 height 14
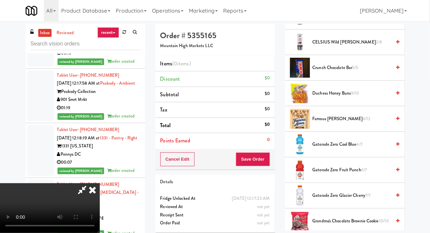
scroll to position [186, 0]
click at [363, 122] on span "4/12" at bounding box center [367, 119] width 8 height 6
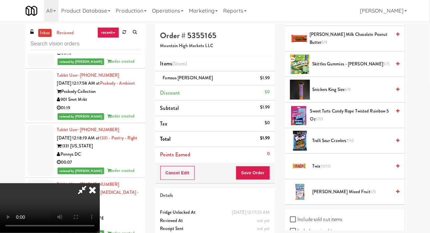
scroll to position [909, 0]
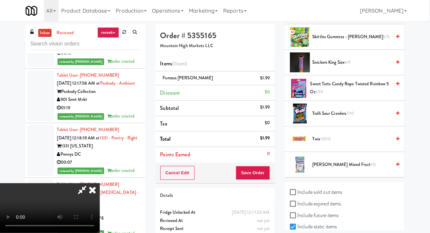
click at [351, 117] on span "7/10" at bounding box center [350, 113] width 8 height 6
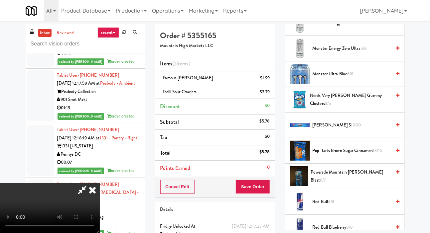
scroll to position [587, 0]
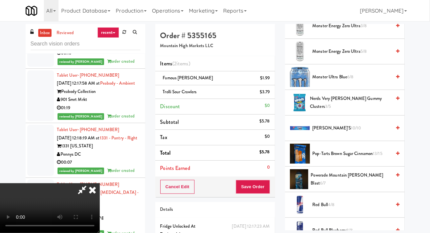
click at [360, 81] on span "Monster Ultra Blue 6/8" at bounding box center [352, 77] width 79 height 8
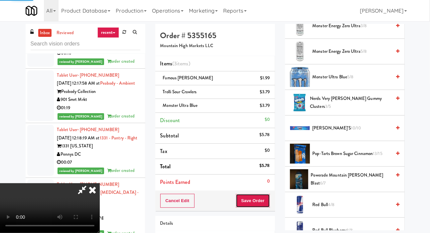
click at [269, 205] on button "Save Order" at bounding box center [253, 201] width 34 height 14
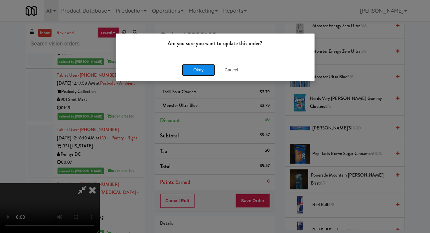
click at [191, 72] on button "Okay" at bounding box center [198, 70] width 33 height 12
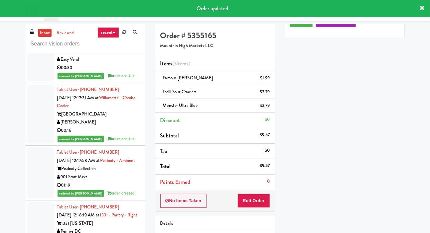
scroll to position [5545, 0]
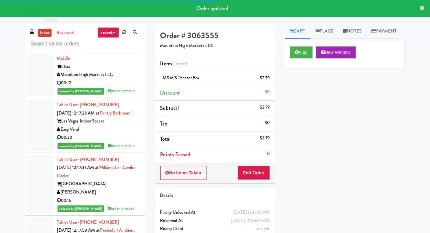
scroll to position [5485, 0]
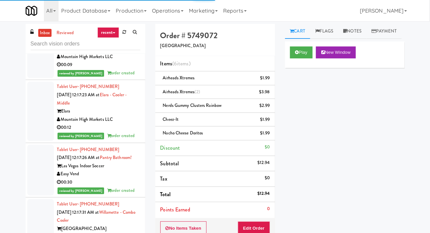
scroll to position [5449, 0]
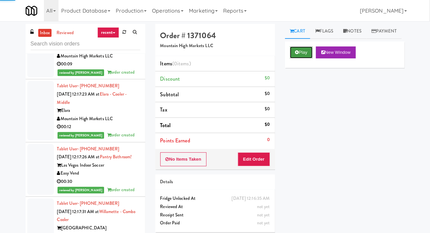
click at [296, 55] on icon at bounding box center [297, 52] width 4 height 4
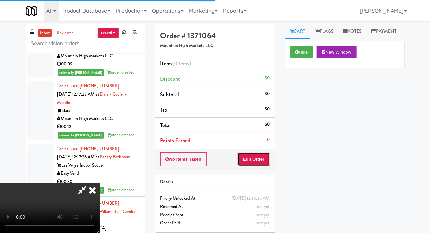
click at [256, 155] on button "Edit Order" at bounding box center [254, 160] width 32 height 14
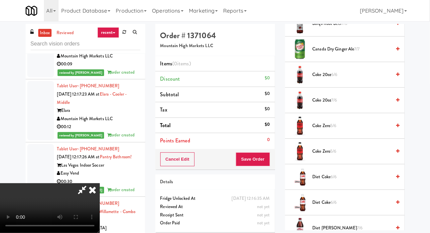
scroll to position [207, 0]
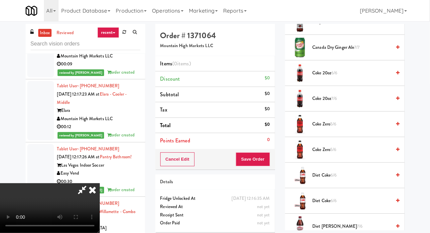
click at [346, 129] on span "Coke Zero 5/6" at bounding box center [352, 124] width 79 height 8
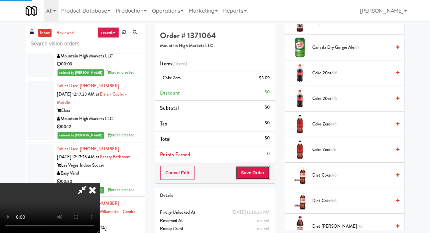
click at [269, 176] on button "Save Order" at bounding box center [253, 173] width 34 height 14
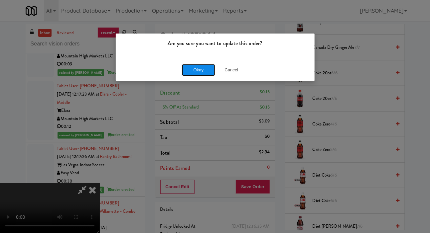
click at [189, 68] on button "Okay" at bounding box center [198, 70] width 33 height 12
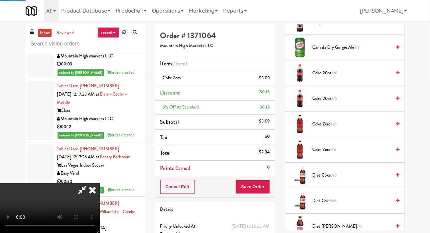
scroll to position [39, 0]
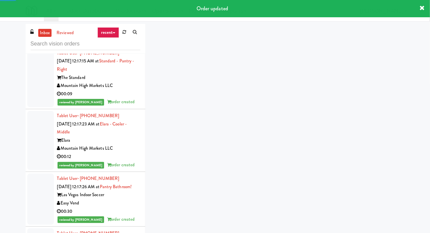
scroll to position [5388, 0]
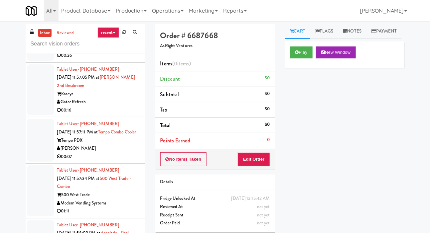
click at [39, 116] on div at bounding box center [40, 89] width 27 height 51
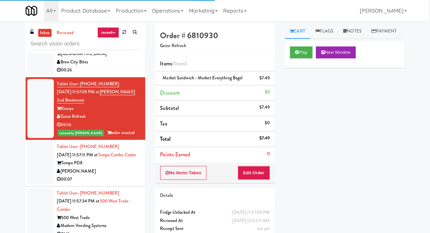
click at [27, 77] on li "Tablet User · (512) 200-6879 [DATE] 11:57:05 PM at [GEOGRAPHIC_DATA] - Ambient …" at bounding box center [86, 54] width 120 height 47
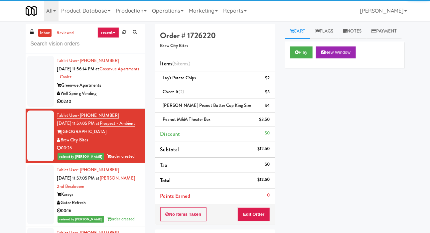
scroll to position [2271, 0]
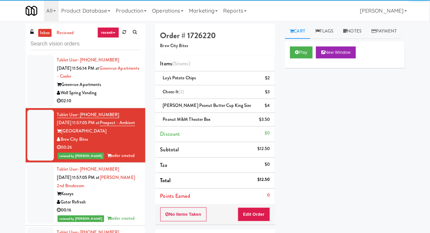
click at [36, 106] on div at bounding box center [40, 80] width 27 height 51
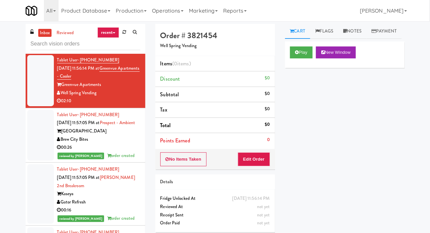
click at [35, 52] on div at bounding box center [40, 30] width 27 height 43
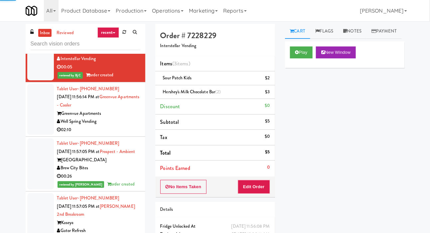
scroll to position [2247, 0]
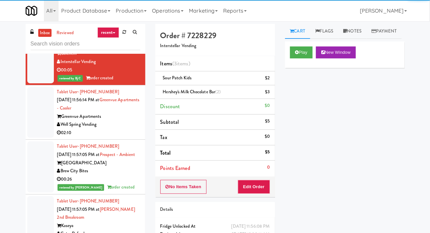
click at [33, 138] on div at bounding box center [40, 112] width 27 height 51
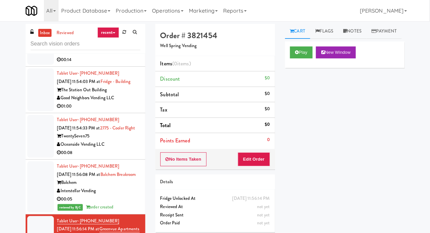
click at [36, 152] on div at bounding box center [40, 136] width 27 height 43
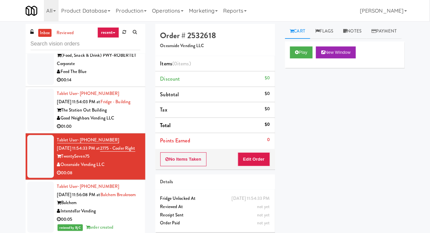
click at [34, 130] on div at bounding box center [40, 110] width 27 height 43
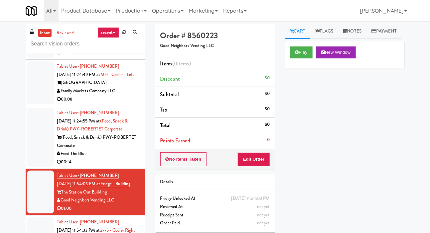
click at [38, 140] on div at bounding box center [40, 137] width 27 height 59
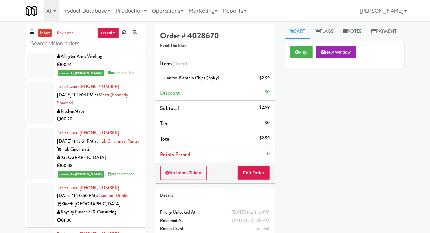
scroll to position [1338, 0]
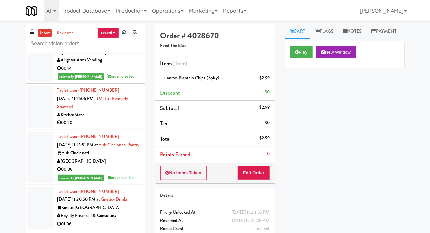
click at [30, 106] on div at bounding box center [40, 106] width 27 height 43
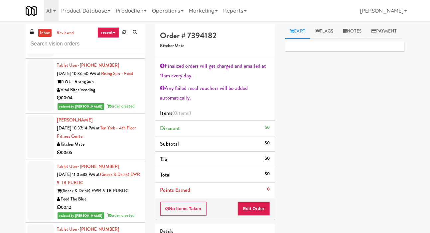
scroll to position [830, 0]
click at [33, 140] on div at bounding box center [40, 136] width 27 height 43
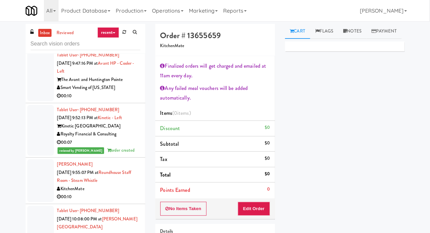
scroll to position [636, 0]
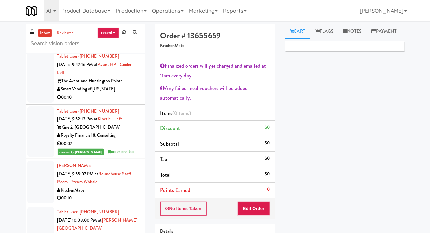
click at [34, 161] on div at bounding box center [40, 182] width 27 height 43
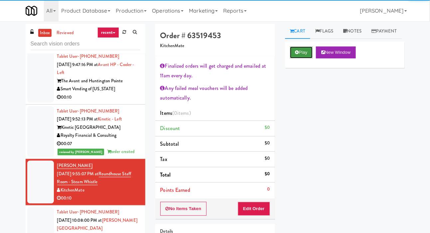
click at [304, 59] on button "Play" at bounding box center [301, 53] width 23 height 12
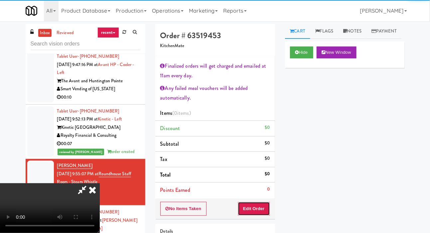
click at [259, 203] on button "Edit Order" at bounding box center [254, 209] width 32 height 14
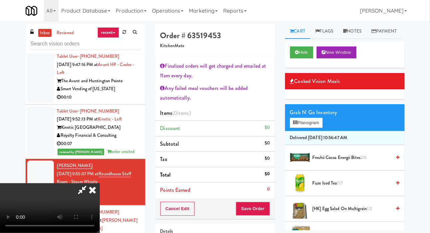
scroll to position [42, 0]
click at [302, 59] on button "Hide" at bounding box center [301, 53] width 23 height 12
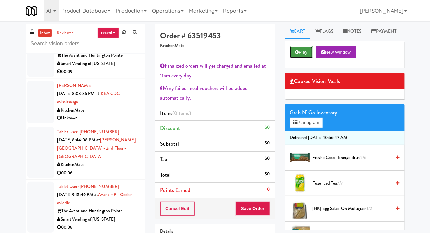
scroll to position [404, 0]
click at [30, 127] on div at bounding box center [40, 152] width 27 height 51
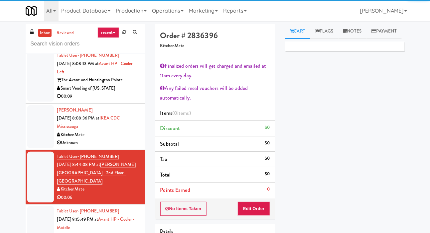
scroll to position [346, 0]
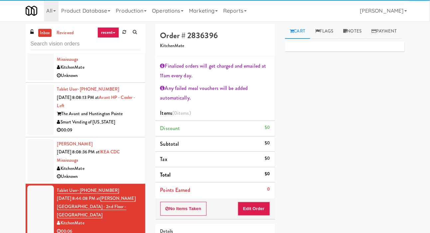
click at [37, 145] on div at bounding box center [40, 160] width 27 height 43
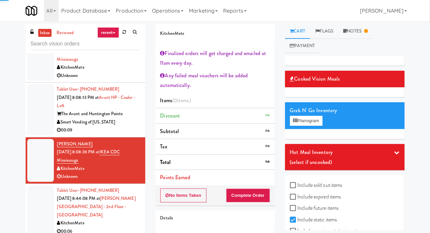
click at [30, 116] on div at bounding box center [40, 109] width 27 height 51
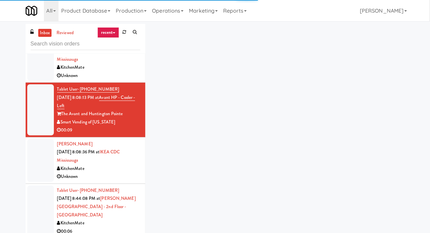
click at [36, 159] on div at bounding box center [40, 160] width 27 height 43
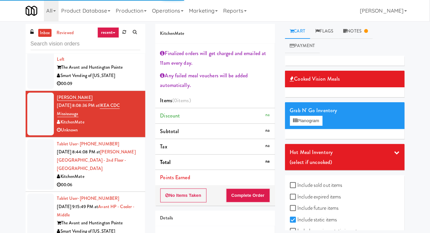
click at [34, 148] on div at bounding box center [40, 164] width 27 height 51
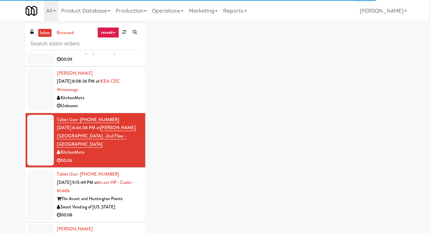
scroll to position [423, 0]
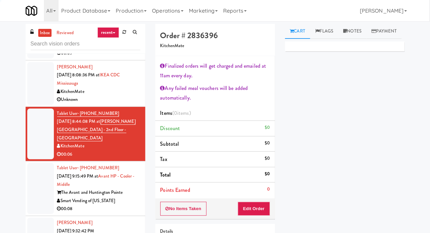
click at [34, 163] on div at bounding box center [40, 188] width 27 height 51
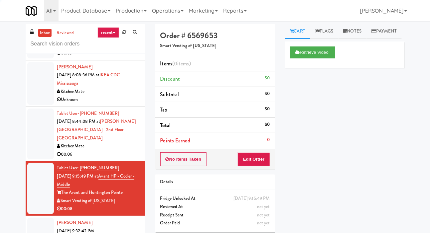
click at [32, 130] on div at bounding box center [40, 134] width 27 height 51
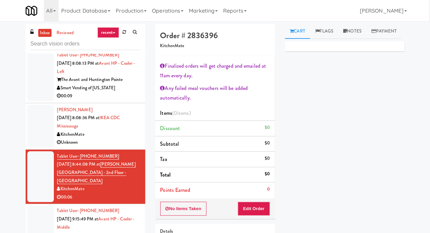
scroll to position [380, 0]
click at [34, 124] on div at bounding box center [40, 126] width 27 height 43
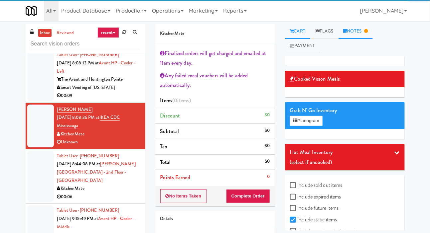
click at [349, 31] on link "Notes" at bounding box center [355, 31] width 35 height 15
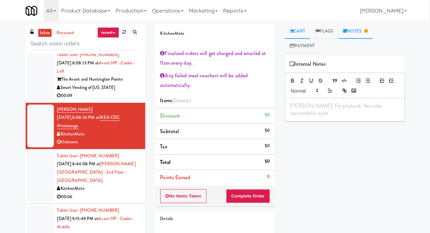
click at [299, 29] on link "Cart" at bounding box center [298, 31] width 26 height 15
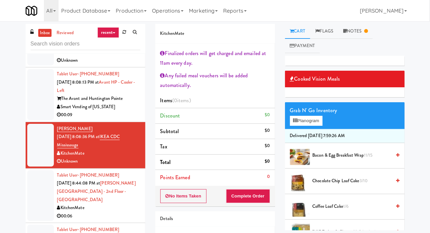
scroll to position [350, 0]
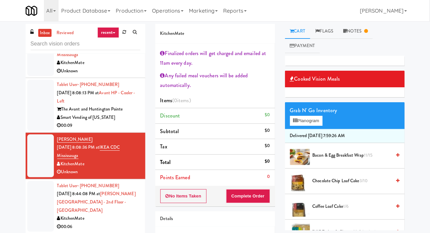
click at [37, 181] on div at bounding box center [40, 206] width 27 height 51
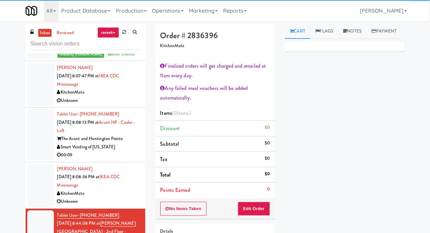
scroll to position [319, 0]
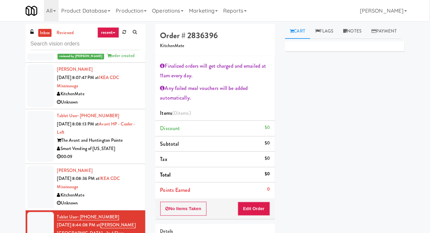
click at [37, 133] on div at bounding box center [40, 136] width 27 height 51
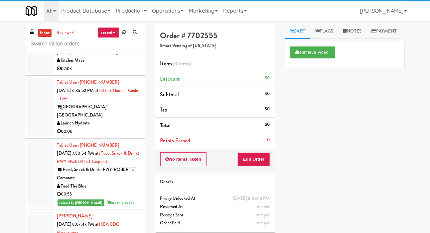
scroll to position [171, 0]
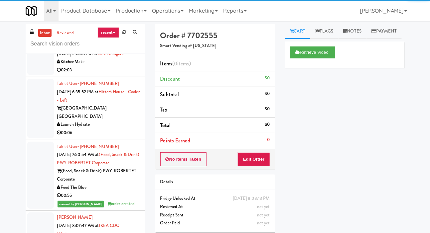
click at [35, 118] on div at bounding box center [40, 108] width 27 height 59
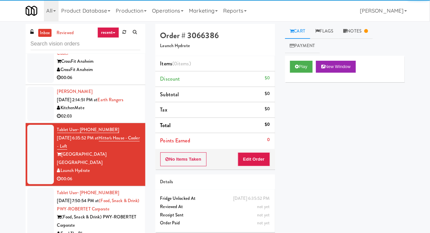
scroll to position [124, 0]
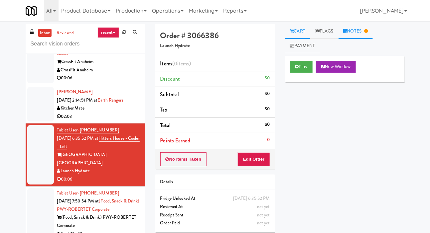
click at [366, 27] on link "Notes" at bounding box center [355, 31] width 35 height 15
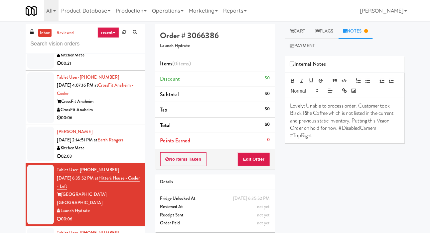
scroll to position [82, 0]
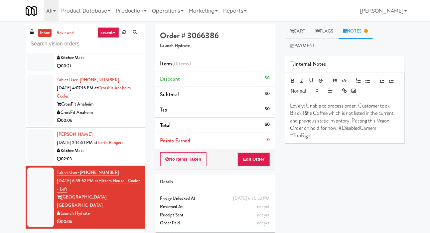
click at [36, 138] on div at bounding box center [40, 147] width 27 height 35
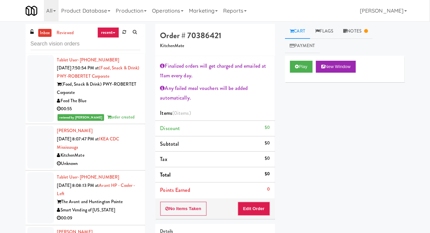
click at [32, 131] on div at bounding box center [40, 147] width 27 height 43
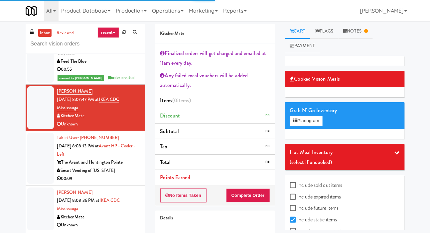
click at [34, 165] on div at bounding box center [40, 158] width 27 height 51
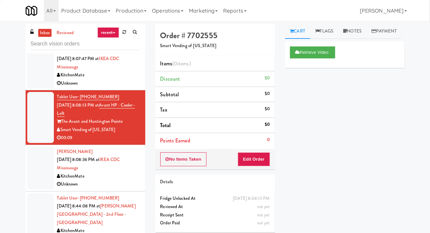
click at [35, 171] on div at bounding box center [40, 168] width 27 height 43
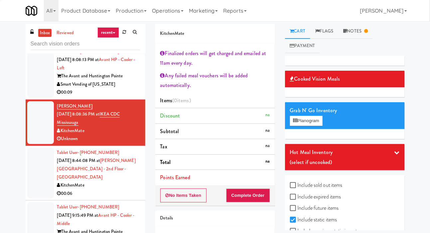
click at [37, 166] on div at bounding box center [40, 173] width 27 height 51
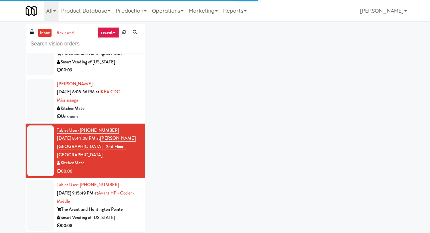
scroll to position [424, 0]
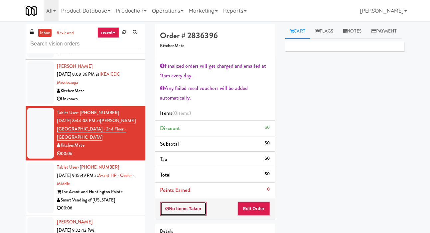
click at [199, 204] on button "No Items Taken" at bounding box center [183, 209] width 47 height 14
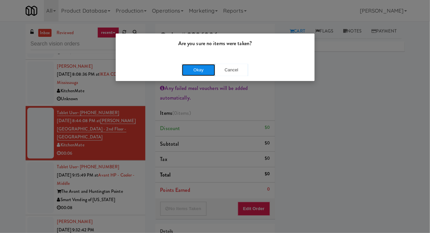
click at [197, 74] on button "Okay" at bounding box center [198, 70] width 33 height 12
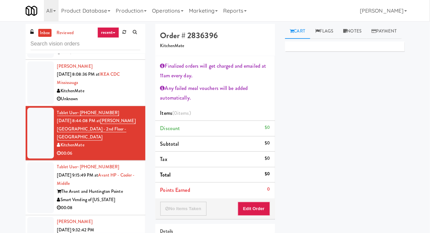
click at [38, 176] on div at bounding box center [40, 188] width 27 height 51
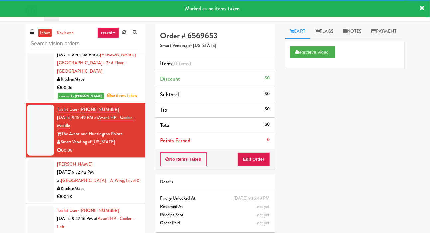
click at [32, 160] on div at bounding box center [40, 181] width 27 height 43
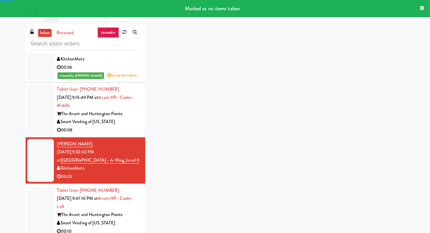
scroll to position [526, 0]
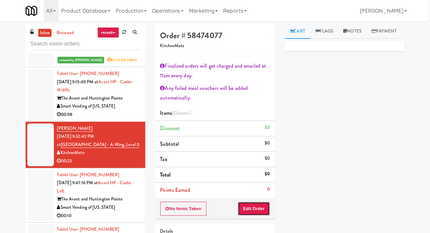
click at [262, 209] on button "Edit Order" at bounding box center [254, 209] width 32 height 14
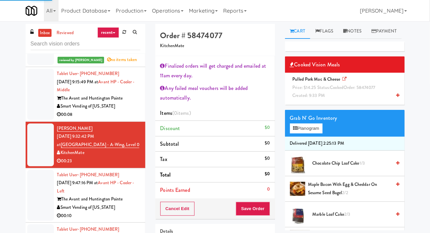
click at [323, 99] on span "Created: 9:33 PM" at bounding box center [309, 95] width 33 height 6
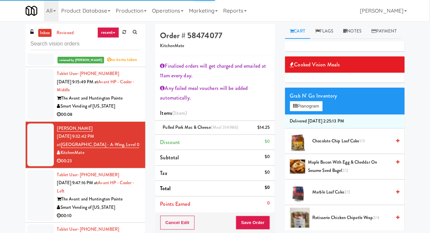
click at [318, 129] on li "Delivered [DATE] 2:25:13 PM" at bounding box center [345, 122] width 120 height 14
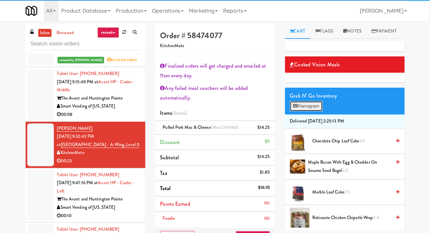
click at [322, 111] on button "Planogram" at bounding box center [306, 106] width 33 height 10
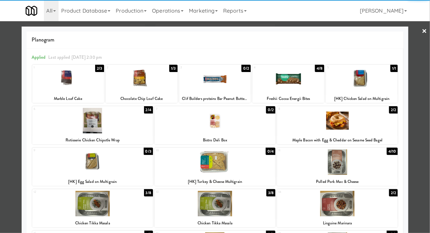
click at [311, 83] on div at bounding box center [288, 79] width 72 height 26
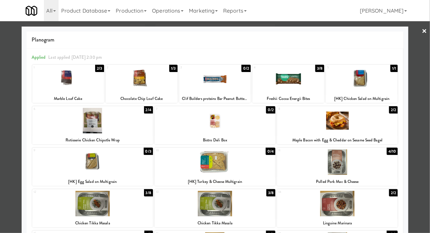
click at [9, 140] on div at bounding box center [215, 116] width 430 height 233
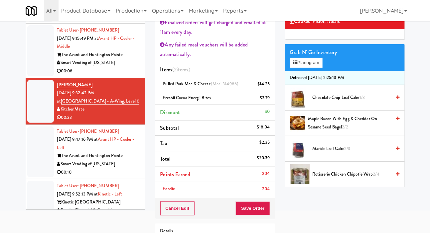
scroll to position [42, 0]
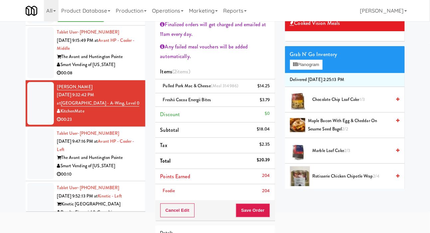
click at [262, 199] on div "Finalized orders will get charged and emailed at 11am every day. Any failed mea…" at bounding box center [215, 108] width 120 height 186
click at [268, 208] on button "Save Order" at bounding box center [253, 211] width 34 height 14
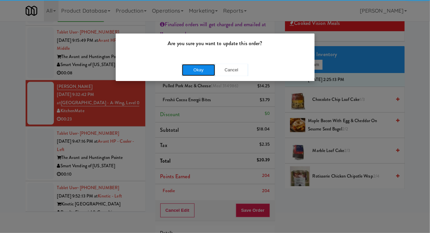
click at [196, 75] on button "Okay" at bounding box center [198, 70] width 33 height 12
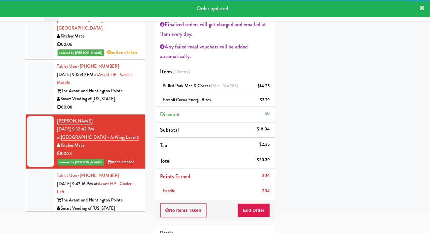
scroll to position [486, 0]
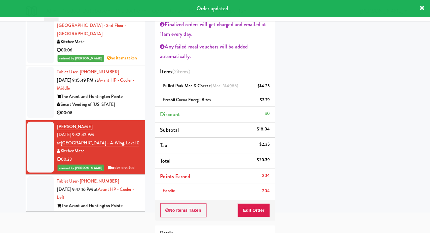
click at [37, 97] on div at bounding box center [40, 92] width 27 height 51
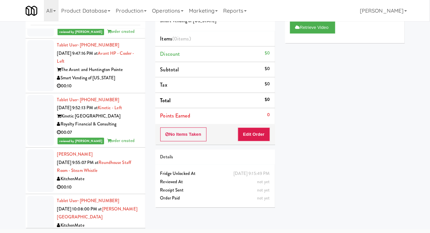
scroll to position [641, 0]
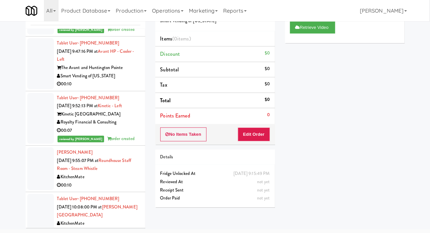
click at [33, 148] on div at bounding box center [40, 169] width 27 height 43
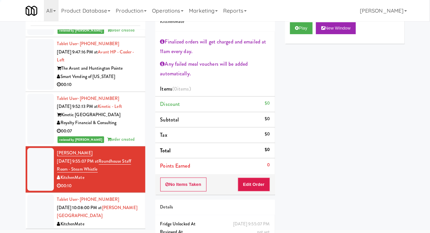
scroll to position [33, 0]
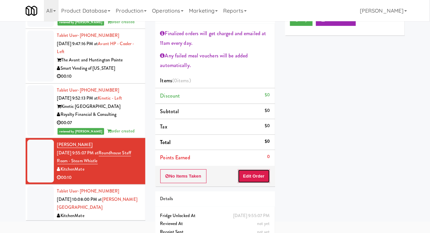
click at [255, 182] on button "Edit Order" at bounding box center [254, 177] width 32 height 14
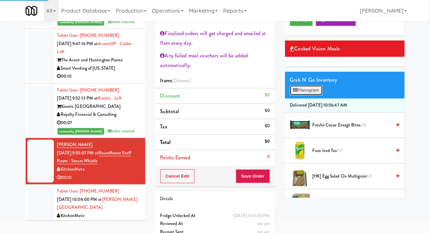
click at [316, 95] on button "Planogram" at bounding box center [306, 90] width 33 height 10
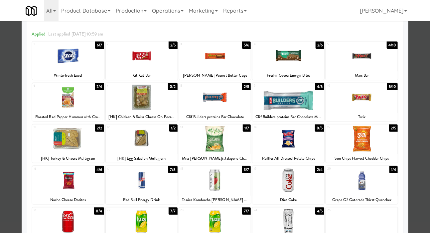
scroll to position [26, 0]
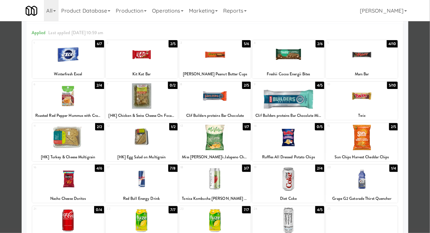
click at [133, 227] on div at bounding box center [142, 221] width 72 height 26
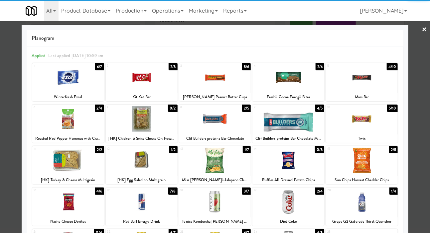
scroll to position [0, 0]
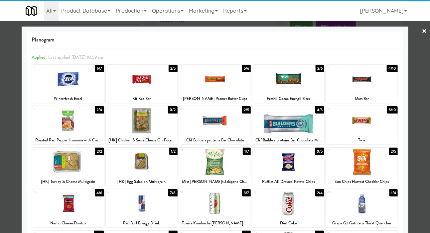
click at [312, 80] on div at bounding box center [288, 79] width 72 height 26
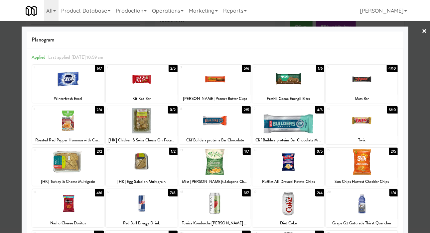
click at [10, 125] on div at bounding box center [215, 116] width 430 height 233
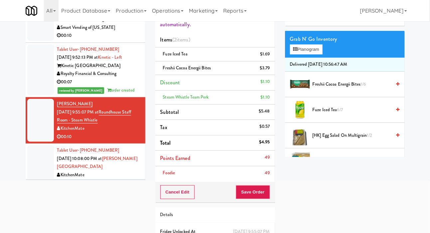
scroll to position [80, 0]
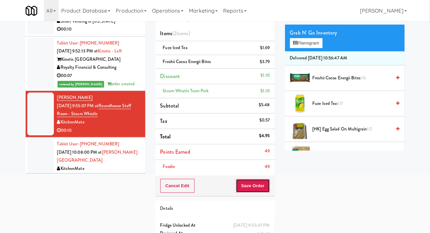
click at [259, 186] on button "Save Order" at bounding box center [253, 186] width 34 height 14
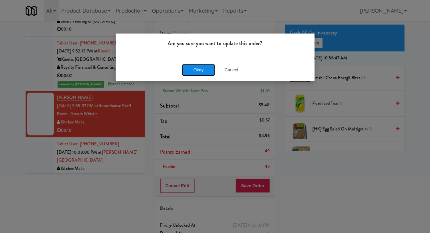
click at [195, 72] on button "Okay" at bounding box center [198, 70] width 33 height 12
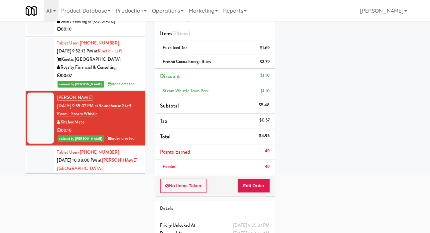
click at [400, 104] on div "Play New Window Primary Flag Clear Flag if unable to determine what was taken o…" at bounding box center [345, 86] width 120 height 249
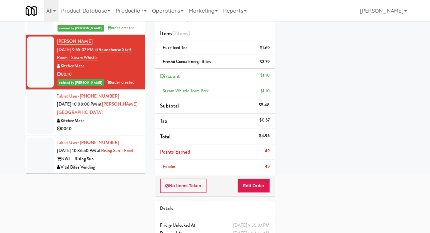
scroll to position [696, 0]
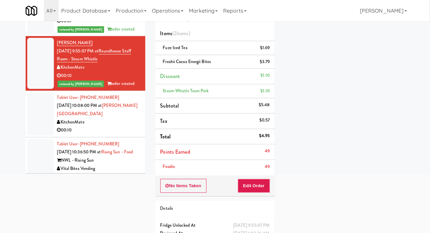
click at [37, 94] on div at bounding box center [40, 114] width 27 height 43
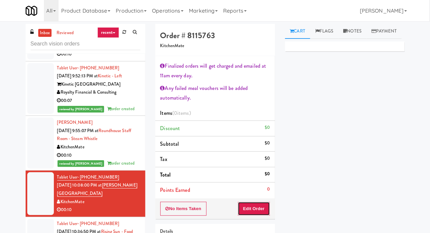
click at [261, 205] on button "Edit Order" at bounding box center [254, 209] width 32 height 14
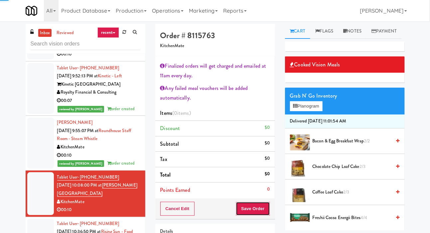
click at [262, 207] on button "Save Order" at bounding box center [253, 209] width 34 height 14
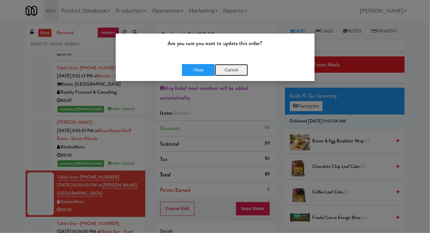
click at [241, 70] on button "Cancel" at bounding box center [231, 70] width 33 height 12
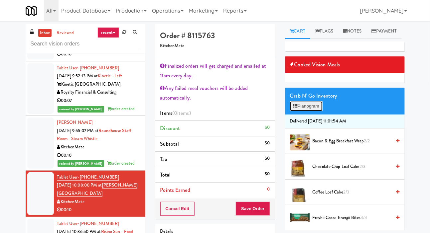
click at [322, 111] on button "Planogram" at bounding box center [306, 106] width 33 height 10
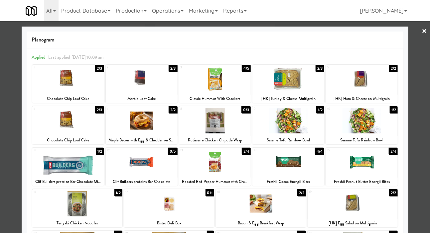
click at [201, 168] on div at bounding box center [215, 163] width 72 height 26
click at [10, 105] on div at bounding box center [215, 116] width 430 height 233
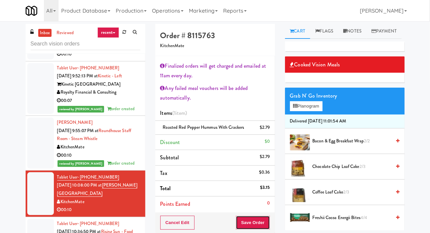
click at [261, 222] on button "Save Order" at bounding box center [253, 223] width 34 height 14
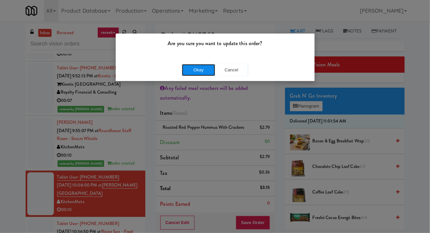
click at [195, 75] on button "Okay" at bounding box center [198, 70] width 33 height 12
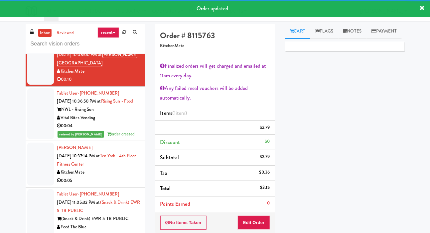
click at [31, 158] on div at bounding box center [40, 164] width 27 height 43
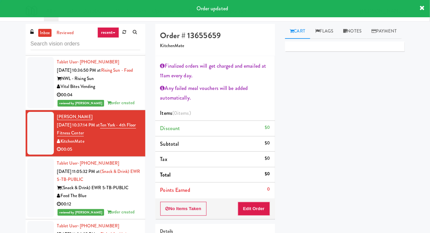
scroll to position [866, 0]
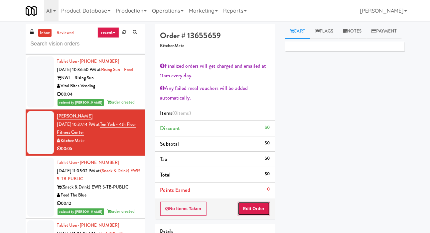
click at [262, 204] on button "Edit Order" at bounding box center [254, 209] width 32 height 14
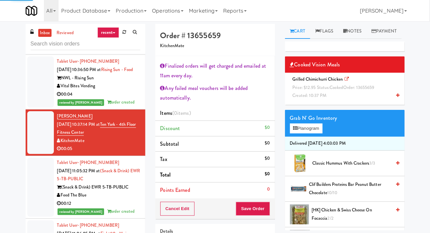
click at [321, 91] on span "Price: $12.95 Status: cooked Order: 13655659" at bounding box center [334, 87] width 82 height 6
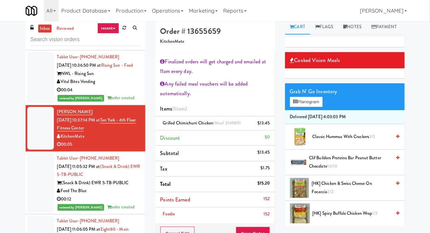
scroll to position [6, 0]
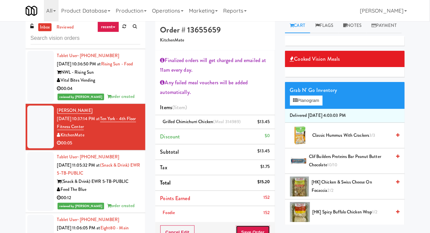
click at [259, 230] on button "Save Order" at bounding box center [253, 233] width 34 height 14
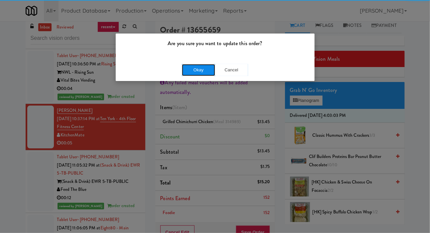
click at [185, 66] on button "Okay" at bounding box center [198, 70] width 33 height 12
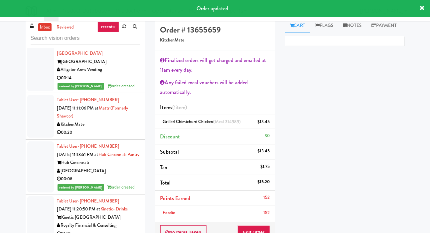
scroll to position [1362, 0]
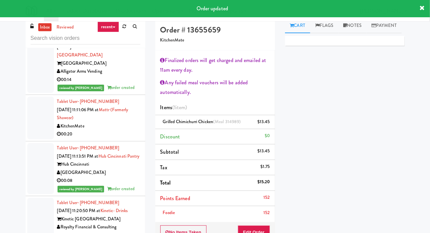
click at [30, 128] on div at bounding box center [40, 118] width 27 height 43
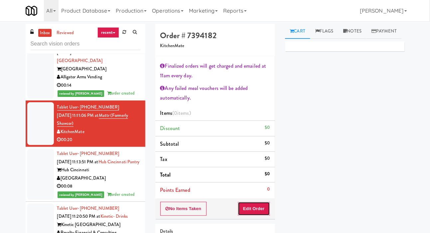
click at [261, 205] on button "Edit Order" at bounding box center [254, 209] width 32 height 14
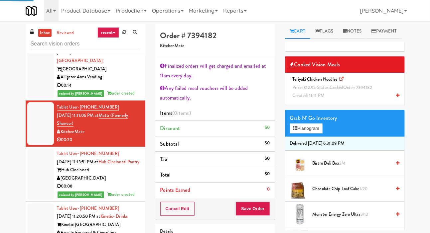
click at [317, 100] on div "Teriyaki Chicken Noodles Price: $12.95 Status: cooked Order: 7394182 Created: 1…" at bounding box center [345, 87] width 110 height 25
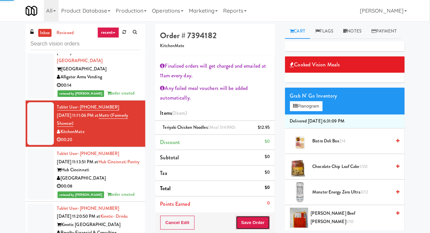
click at [260, 218] on button "Save Order" at bounding box center [253, 223] width 34 height 14
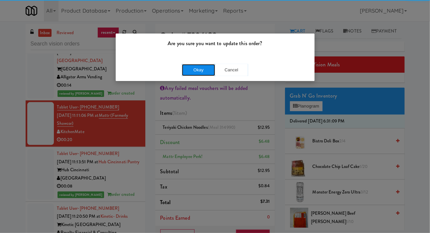
click at [188, 73] on button "Okay" at bounding box center [198, 70] width 33 height 12
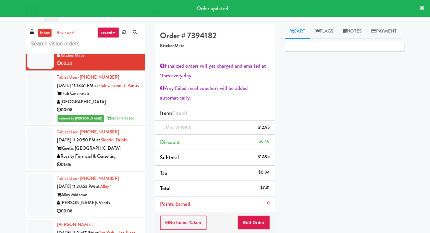
click at [33, 149] on div at bounding box center [40, 148] width 27 height 43
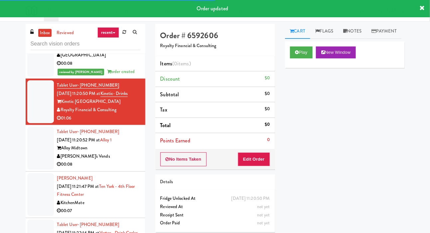
scroll to position [1495, 0]
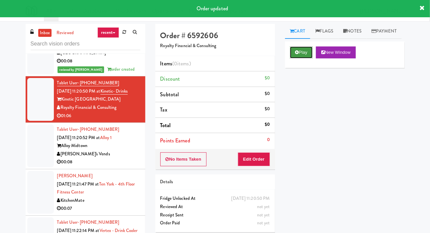
click at [305, 59] on button "Play" at bounding box center [301, 53] width 23 height 12
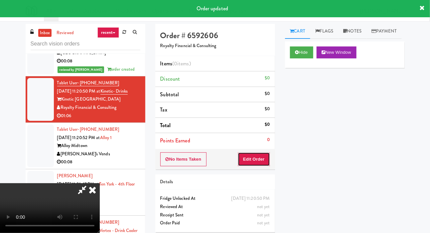
click at [261, 161] on button "Edit Order" at bounding box center [254, 160] width 32 height 14
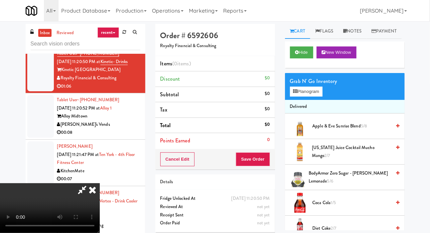
scroll to position [0, 0]
click at [313, 97] on button "Planogram" at bounding box center [306, 92] width 33 height 10
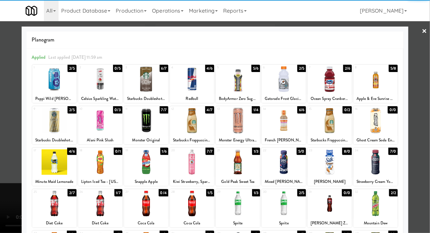
click at [43, 163] on div at bounding box center [54, 163] width 44 height 26
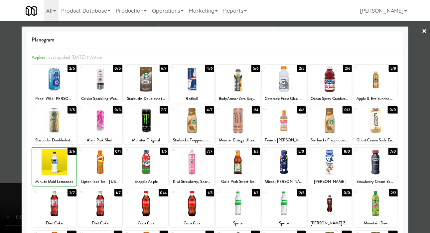
click at [5, 128] on div at bounding box center [215, 116] width 430 height 233
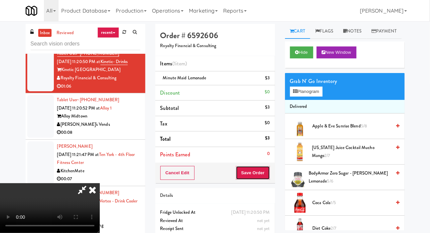
click at [267, 173] on button "Save Order" at bounding box center [253, 173] width 34 height 14
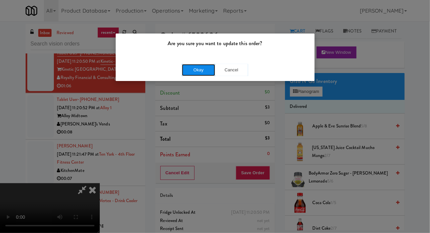
click at [189, 66] on button "Okay" at bounding box center [198, 70] width 33 height 12
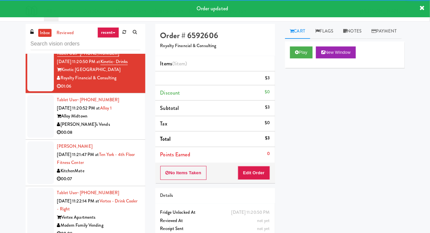
click at [30, 125] on div at bounding box center [40, 116] width 27 height 43
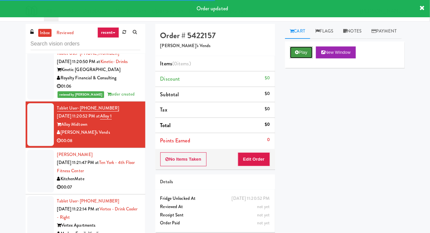
click at [303, 59] on button "Play" at bounding box center [301, 53] width 23 height 12
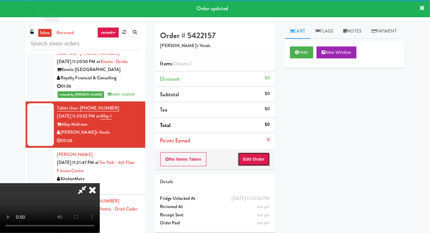
click at [265, 157] on button "Edit Order" at bounding box center [254, 160] width 32 height 14
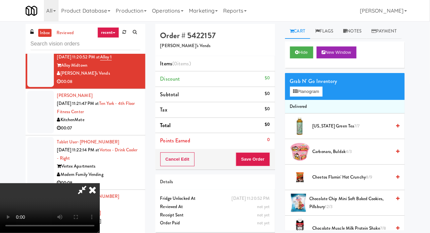
click at [331, 131] on span "[US_STATE] Green Tea 7/7" at bounding box center [352, 126] width 79 height 8
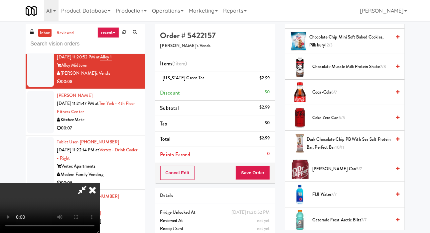
scroll to position [163, 0]
click at [331, 173] on span "[PERSON_NAME] Can 5/7" at bounding box center [352, 169] width 79 height 8
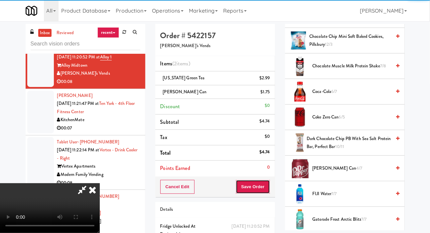
click at [267, 187] on button "Save Order" at bounding box center [253, 187] width 34 height 14
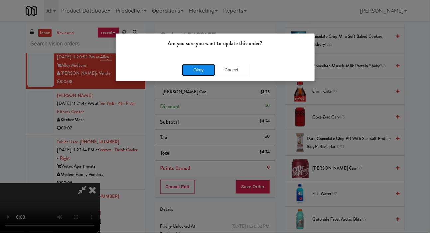
click at [188, 69] on button "Okay" at bounding box center [198, 70] width 33 height 12
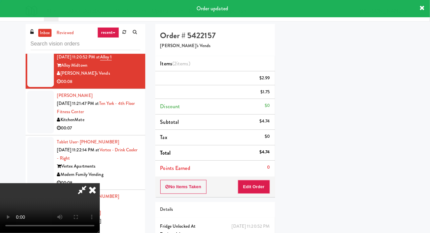
scroll to position [39, 0]
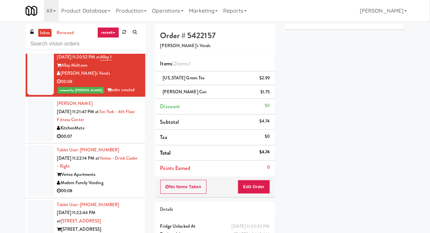
click at [37, 117] on div at bounding box center [40, 120] width 27 height 43
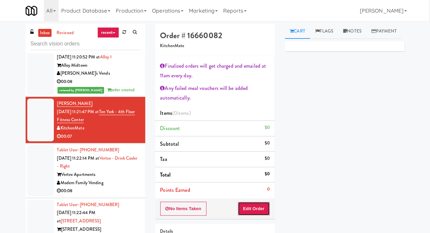
click at [258, 206] on button "Edit Order" at bounding box center [254, 209] width 32 height 14
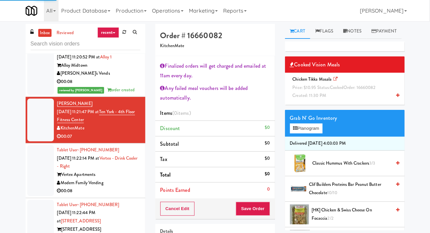
click at [320, 99] on span "Created: 11:30 PM" at bounding box center [310, 95] width 34 height 6
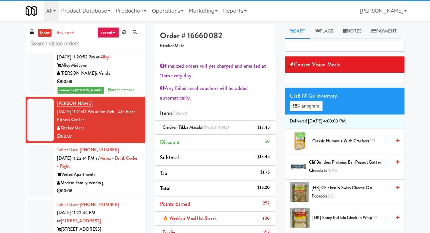
click at [254, 221] on div "🔥 Weekly 2 Meal Hot Streak 100" at bounding box center [215, 219] width 110 height 8
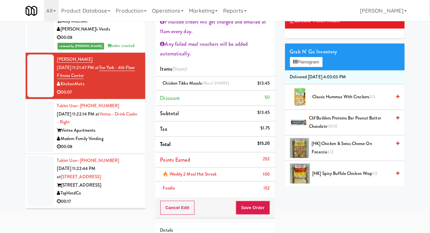
scroll to position [49, 0]
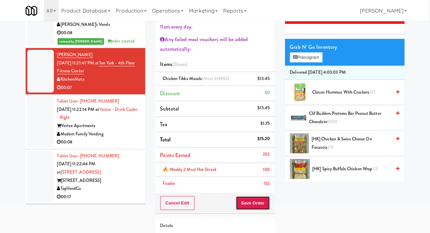
click at [258, 196] on button "Save Order" at bounding box center [253, 203] width 34 height 14
click at [261, 205] on button "Save Order" at bounding box center [253, 203] width 34 height 14
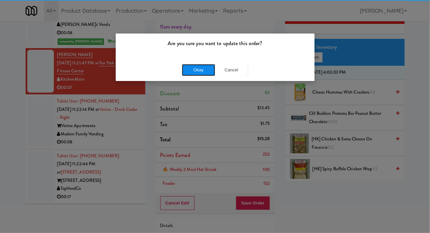
click at [189, 72] on button "Okay" at bounding box center [198, 70] width 33 height 12
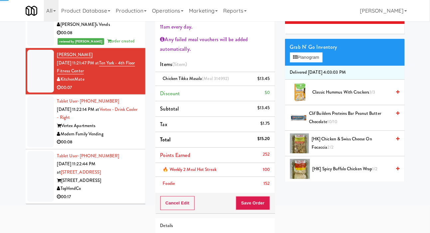
click at [39, 128] on div at bounding box center [40, 121] width 27 height 51
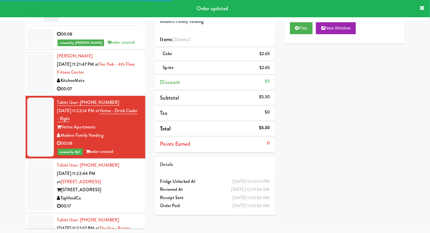
scroll to position [1612, 0]
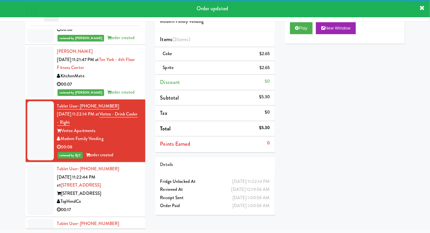
click at [38, 172] on div at bounding box center [40, 189] width 27 height 51
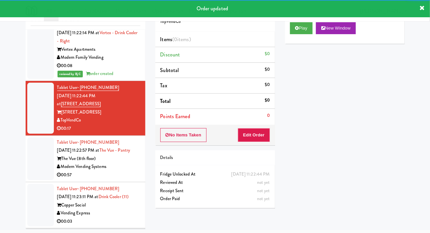
scroll to position [1692, 0]
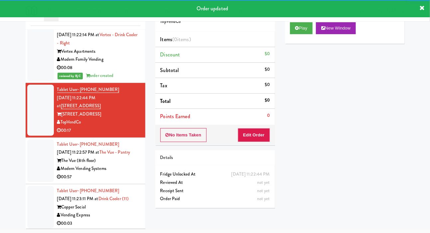
click at [40, 145] on div at bounding box center [40, 161] width 27 height 43
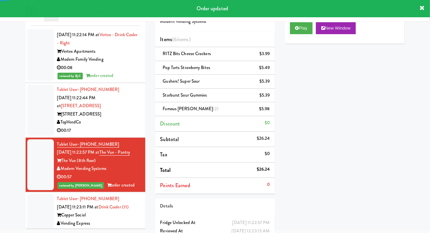
click at [36, 120] on div at bounding box center [40, 110] width 27 height 51
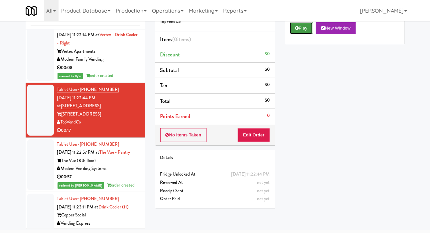
click at [297, 30] on icon at bounding box center [297, 28] width 4 height 4
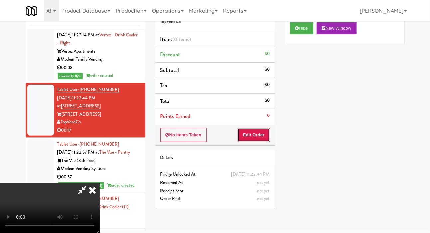
click at [259, 140] on button "Edit Order" at bounding box center [254, 135] width 32 height 14
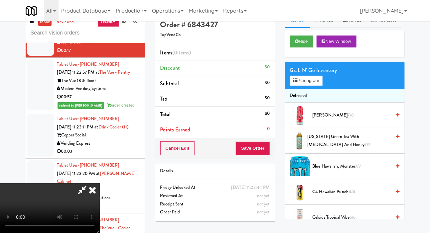
scroll to position [12, 0]
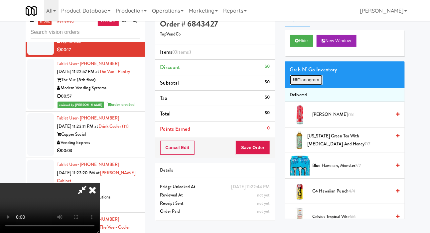
click at [312, 85] on button "Planogram" at bounding box center [306, 80] width 33 height 10
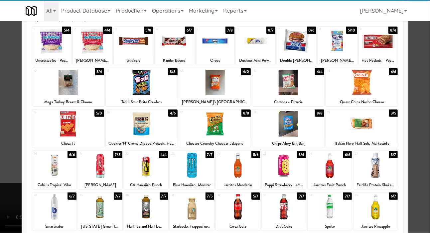
scroll to position [48, 0]
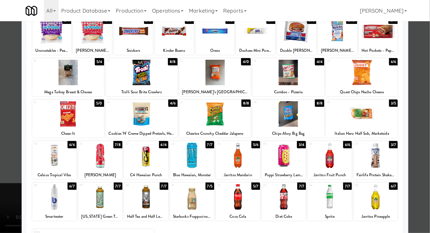
click at [13, 122] on div at bounding box center [215, 116] width 430 height 233
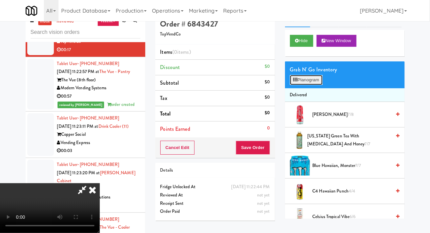
click at [306, 85] on button "Planogram" at bounding box center [306, 80] width 33 height 10
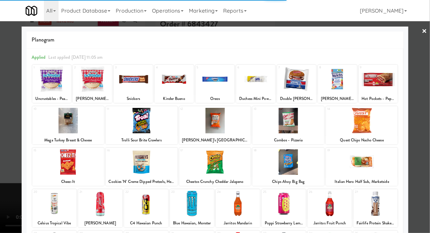
scroll to position [57, 0]
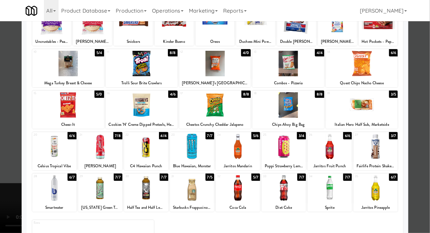
click at [10, 142] on div at bounding box center [215, 116] width 430 height 233
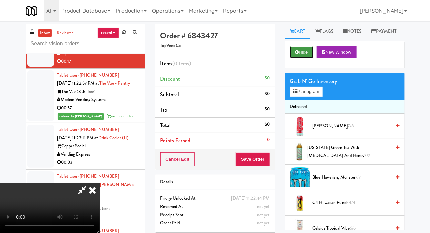
click at [301, 59] on button "Hide" at bounding box center [301, 53] width 23 height 12
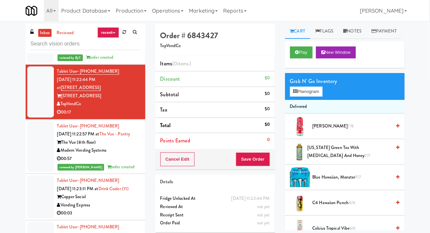
click at [42, 178] on div at bounding box center [40, 197] width 27 height 43
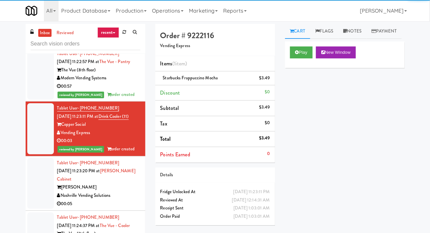
click at [39, 181] on div at bounding box center [40, 183] width 27 height 51
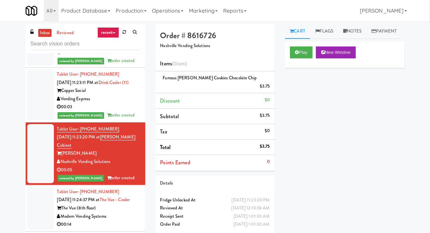
click at [43, 209] on div at bounding box center [40, 208] width 27 height 43
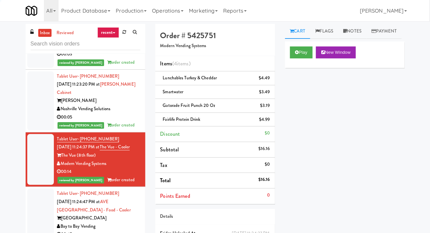
click at [43, 218] on div at bounding box center [40, 214] width 27 height 51
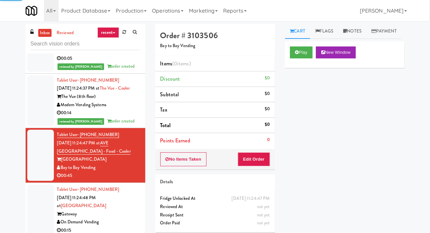
click at [41, 217] on div at bounding box center [40, 210] width 27 height 51
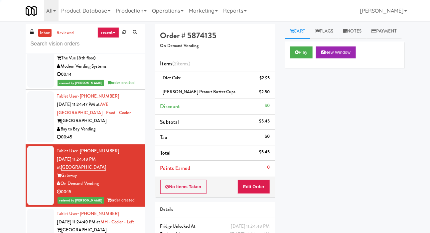
scroll to position [1992, 0]
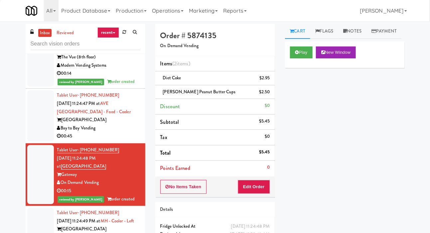
click at [33, 142] on div at bounding box center [40, 115] width 27 height 51
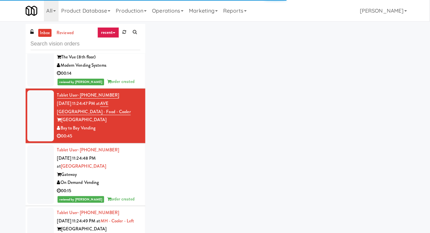
click at [40, 213] on li "Tablet User · (804) 971-1460 [DATE] 11:24:49 PM at MH - Cooler - Left Market Ho…" at bounding box center [86, 229] width 120 height 47
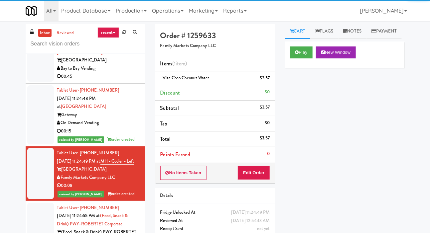
click at [47, 230] on div at bounding box center [40, 236] width 27 height 67
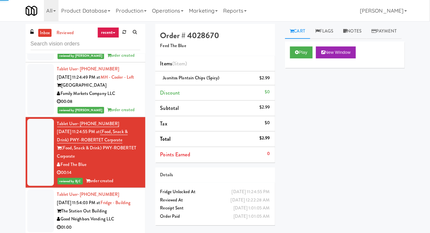
click at [46, 230] on div at bounding box center [40, 211] width 27 height 43
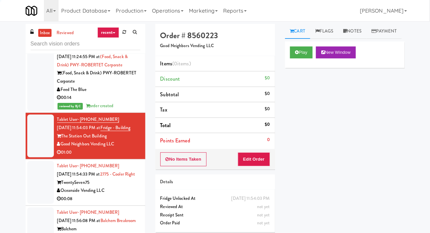
click at [43, 204] on div at bounding box center [40, 182] width 27 height 43
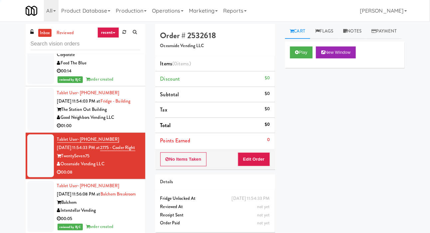
click at [44, 230] on div at bounding box center [40, 206] width 27 height 51
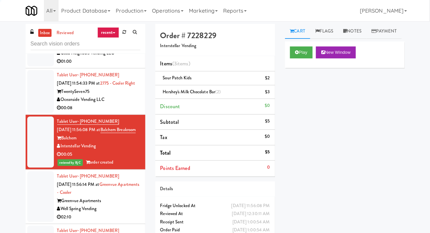
click at [44, 223] on div at bounding box center [40, 197] width 27 height 51
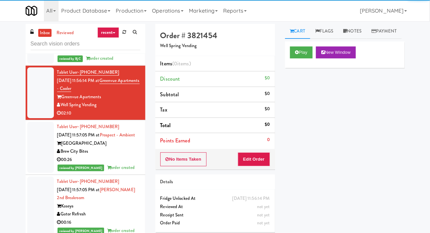
click at [43, 173] on div at bounding box center [40, 147] width 27 height 51
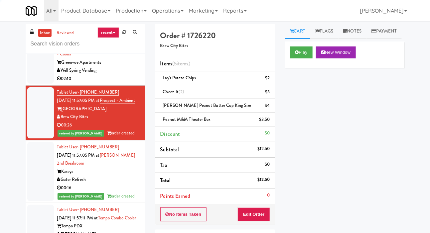
click at [43, 201] on div at bounding box center [40, 171] width 27 height 59
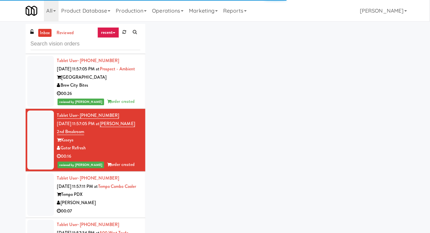
scroll to position [2496, 0]
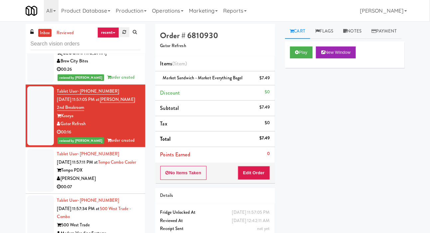
click at [123, 33] on icon at bounding box center [124, 32] width 4 height 4
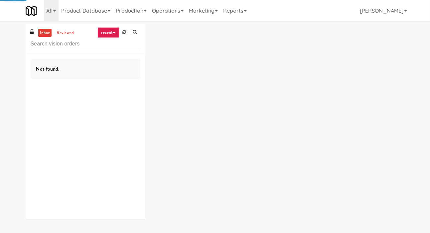
click at [4, 66] on div "inbox reviewed recent all unclear take inventory issue suspicious failed recent…" at bounding box center [215, 124] width 430 height 201
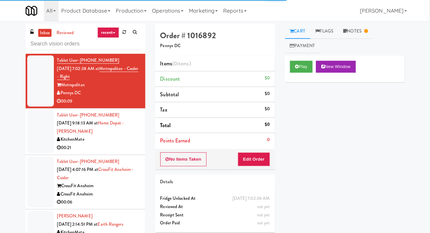
click at [40, 149] on div at bounding box center [40, 131] width 27 height 43
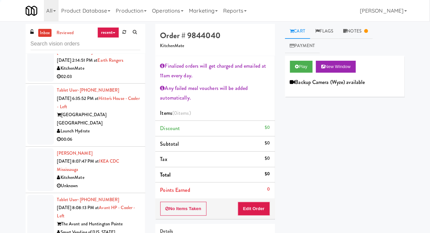
scroll to position [176, 0]
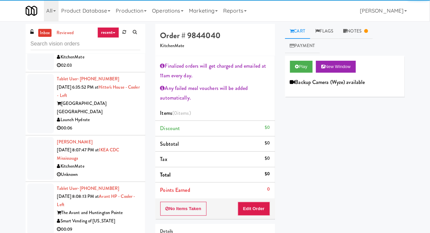
click at [33, 106] on div at bounding box center [40, 103] width 27 height 59
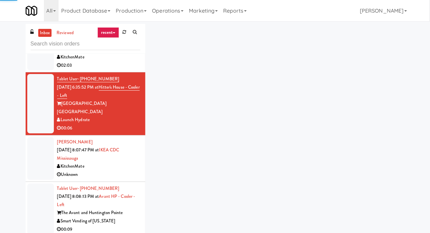
click at [40, 152] on div at bounding box center [40, 158] width 27 height 43
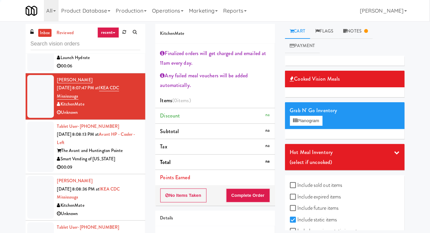
click at [36, 139] on div at bounding box center [40, 147] width 27 height 51
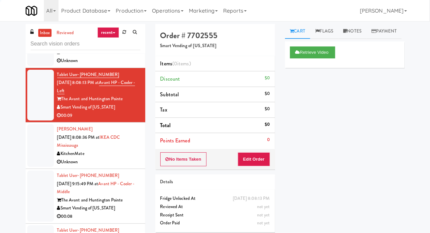
click at [35, 147] on div at bounding box center [40, 145] width 27 height 43
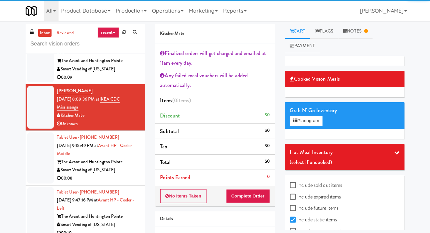
click at [37, 158] on div at bounding box center [40, 158] width 27 height 51
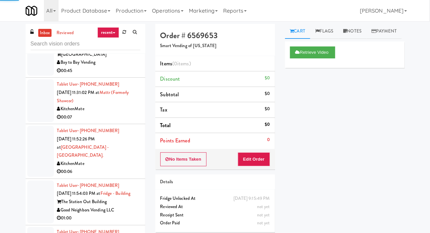
scroll to position [603, 0]
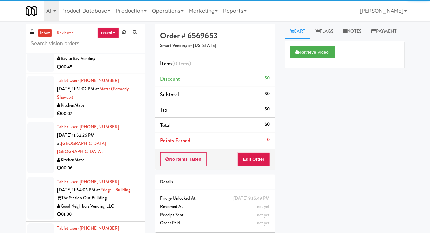
click at [38, 141] on div at bounding box center [40, 147] width 27 height 51
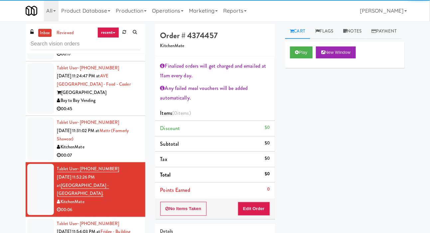
scroll to position [560, 0]
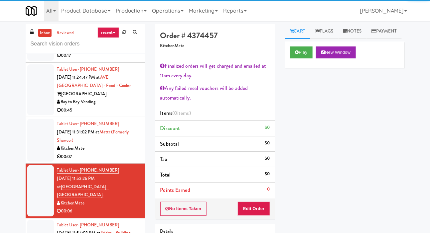
click at [37, 126] on div at bounding box center [40, 140] width 27 height 43
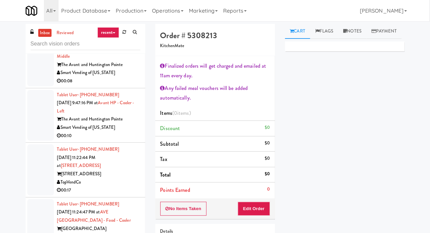
click at [34, 116] on div at bounding box center [40, 115] width 27 height 51
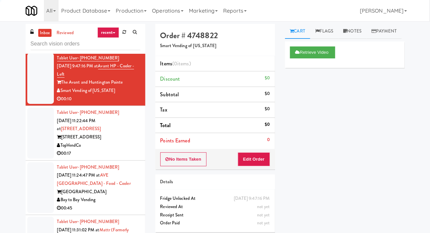
click at [35, 125] on div at bounding box center [40, 133] width 27 height 51
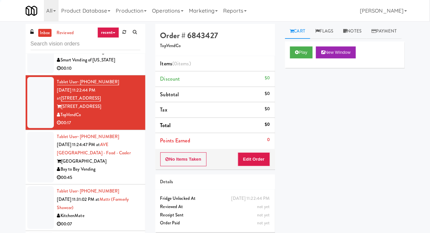
click at [34, 132] on div at bounding box center [40, 157] width 27 height 51
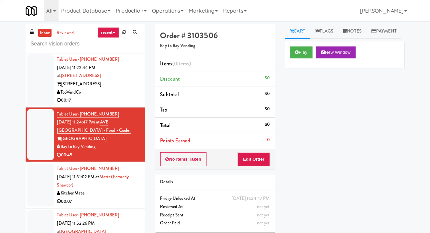
scroll to position [522, 0]
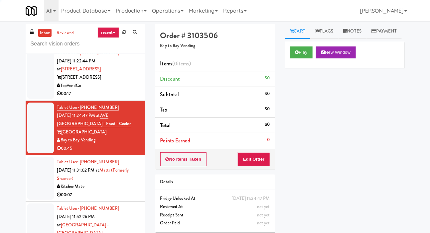
click at [36, 163] on div at bounding box center [40, 178] width 27 height 43
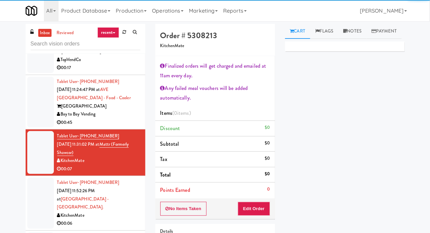
scroll to position [549, 0]
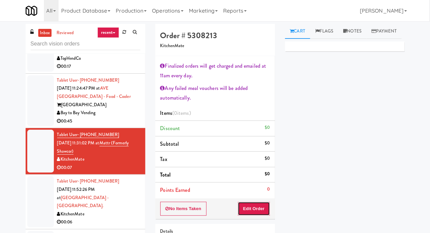
click at [266, 204] on button "Edit Order" at bounding box center [254, 209] width 32 height 14
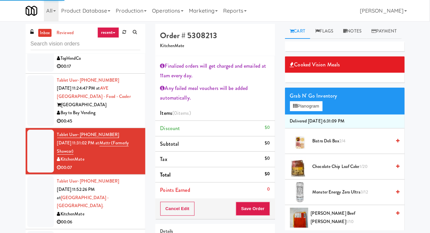
click at [336, 146] on span "Bistro Deli Box 2/4" at bounding box center [352, 141] width 79 height 8
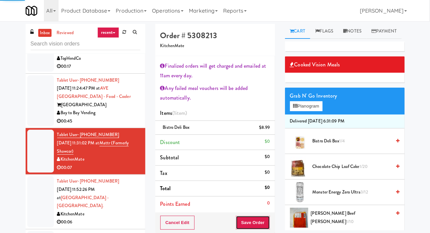
click at [263, 226] on button "Save Order" at bounding box center [253, 223] width 34 height 14
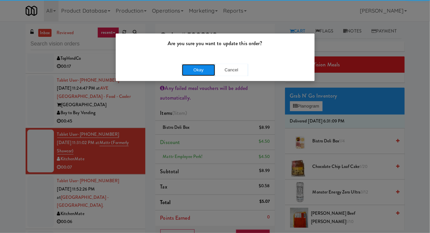
click at [188, 74] on button "Okay" at bounding box center [198, 70] width 33 height 12
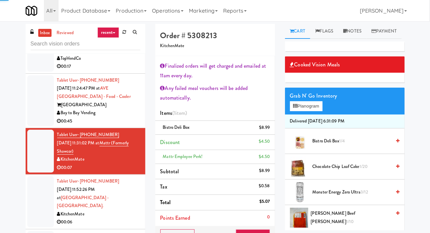
click at [38, 177] on div at bounding box center [40, 202] width 27 height 51
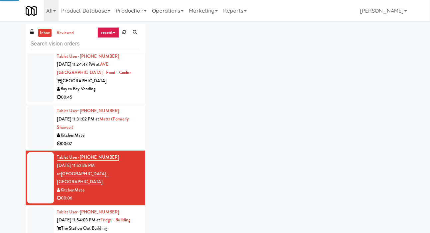
scroll to position [587, 0]
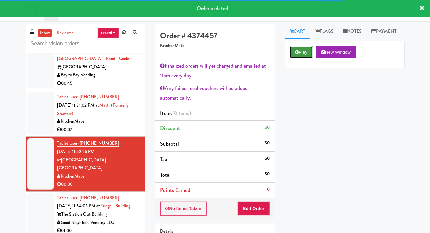
click at [294, 59] on button "Play" at bounding box center [301, 53] width 23 height 12
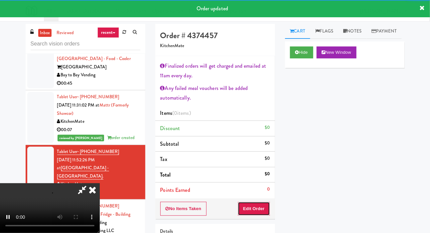
click at [261, 207] on button "Edit Order" at bounding box center [254, 209] width 32 height 14
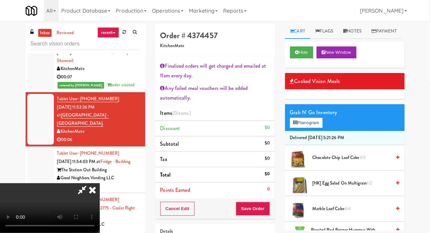
scroll to position [42, 0]
click at [294, 59] on button "Hide" at bounding box center [301, 53] width 23 height 12
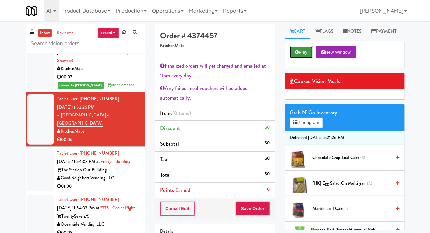
scroll to position [0, 0]
click at [166, 202] on button "Cancel Edit" at bounding box center [177, 209] width 35 height 14
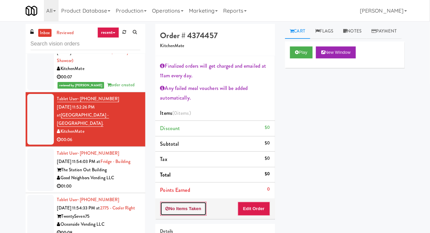
click at [166, 204] on button "No Items Taken" at bounding box center [183, 209] width 47 height 14
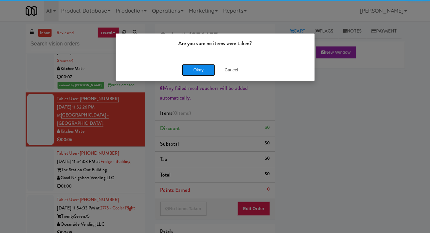
click at [187, 71] on button "Okay" at bounding box center [198, 70] width 33 height 12
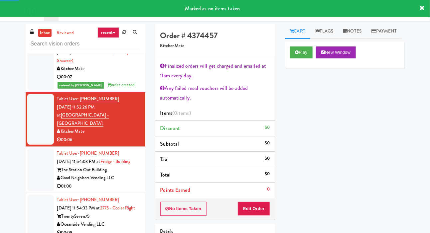
click at [34, 149] on div at bounding box center [40, 170] width 27 height 43
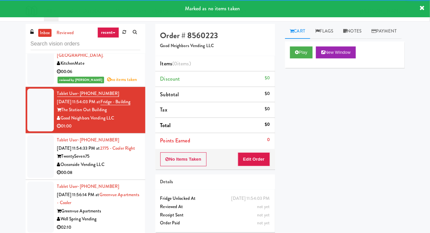
click at [36, 141] on div at bounding box center [40, 156] width 27 height 43
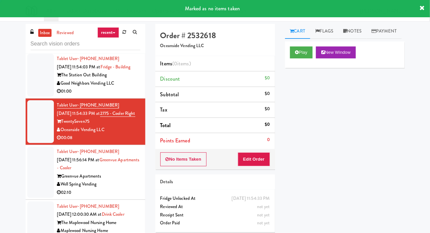
click at [32, 160] on div at bounding box center [40, 172] width 27 height 51
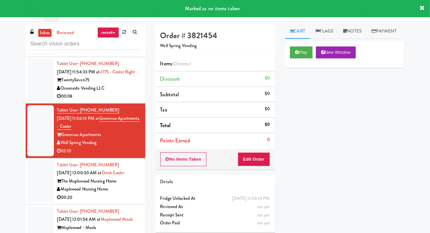
click at [35, 169] on div at bounding box center [40, 181] width 27 height 43
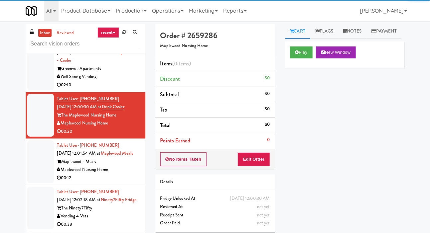
click at [34, 160] on div at bounding box center [40, 162] width 27 height 43
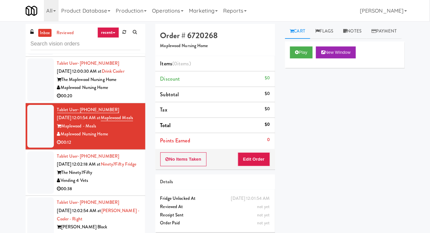
click at [34, 171] on div at bounding box center [40, 173] width 27 height 43
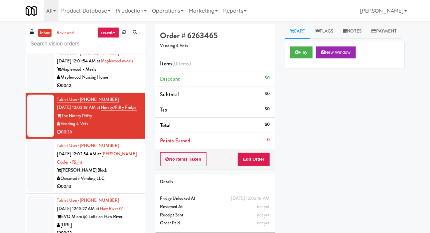
click at [35, 165] on div at bounding box center [40, 166] width 27 height 51
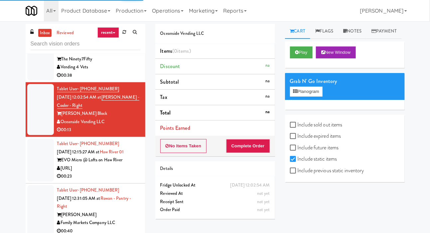
click at [36, 166] on div at bounding box center [40, 160] width 27 height 43
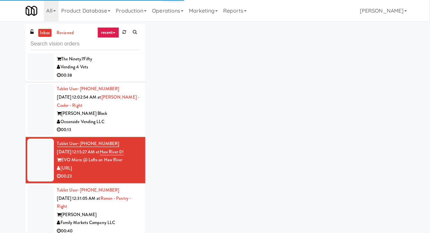
scroll to position [1031, 0]
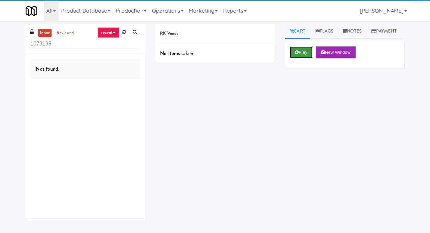
click at [300, 59] on button "Play" at bounding box center [301, 53] width 23 height 12
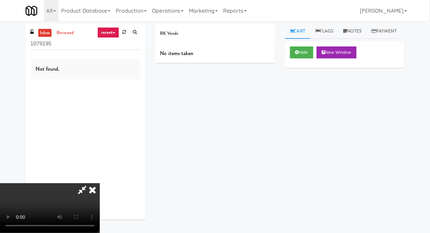
scroll to position [24, 0]
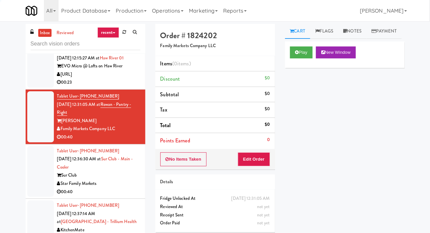
click at [37, 173] on div at bounding box center [40, 171] width 27 height 51
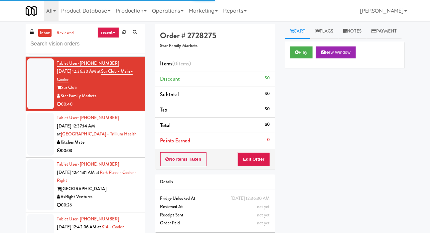
click at [39, 140] on div at bounding box center [40, 134] width 27 height 43
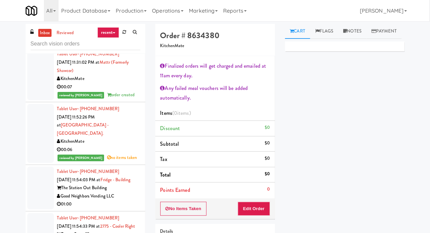
scroll to position [630, 0]
click at [39, 130] on div at bounding box center [40, 133] width 27 height 59
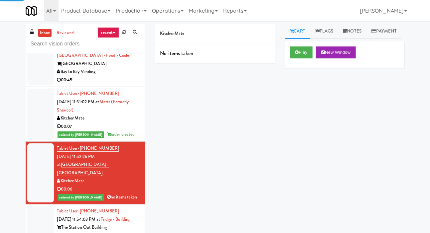
scroll to position [590, 0]
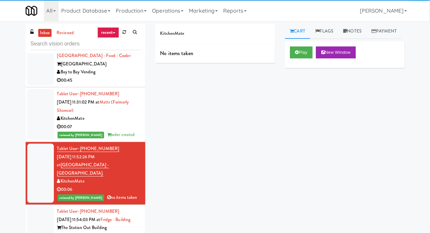
click at [36, 117] on div at bounding box center [40, 114] width 27 height 51
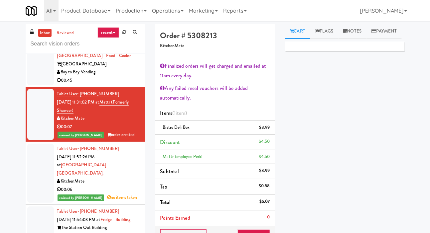
click at [41, 149] on div at bounding box center [40, 173] width 27 height 59
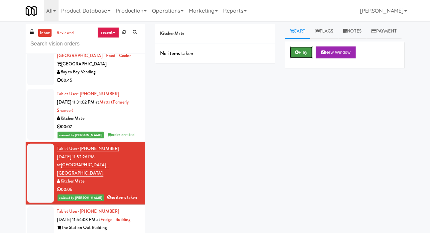
click at [300, 59] on button "Play" at bounding box center [301, 53] width 23 height 12
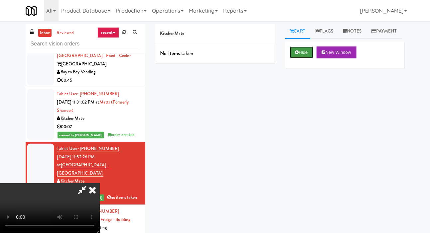
click at [302, 59] on button "Hide" at bounding box center [301, 53] width 23 height 12
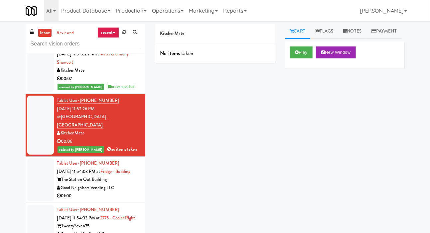
click at [34, 159] on div at bounding box center [40, 180] width 27 height 43
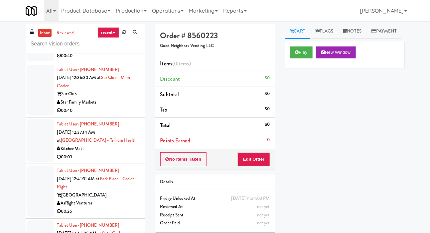
scroll to position [1176, 0]
click at [37, 149] on div at bounding box center [40, 140] width 27 height 43
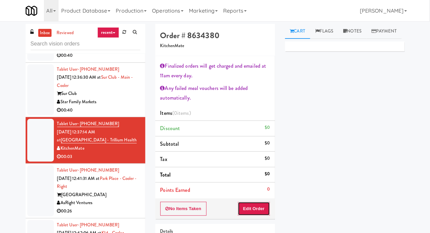
click at [261, 206] on button "Edit Order" at bounding box center [254, 209] width 32 height 14
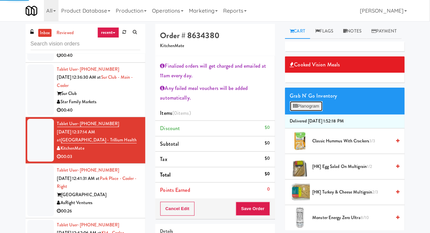
click at [309, 111] on button "Planogram" at bounding box center [306, 106] width 33 height 10
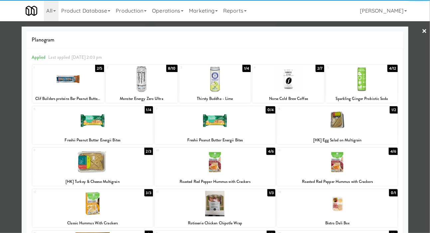
click at [132, 81] on div at bounding box center [142, 79] width 72 height 26
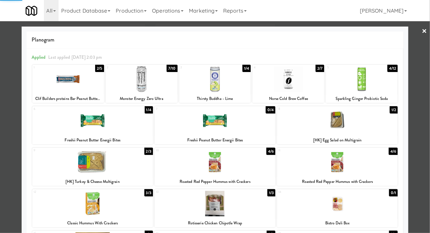
click at [9, 125] on div at bounding box center [215, 116] width 430 height 233
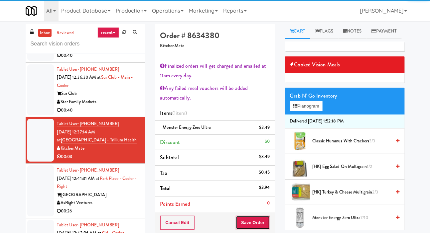
click at [264, 224] on button "Save Order" at bounding box center [253, 223] width 34 height 14
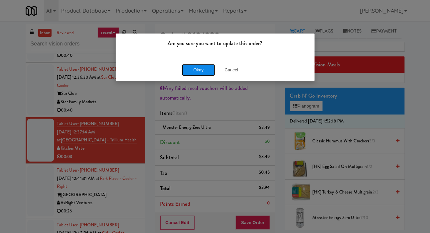
click at [184, 67] on button "Okay" at bounding box center [198, 70] width 33 height 12
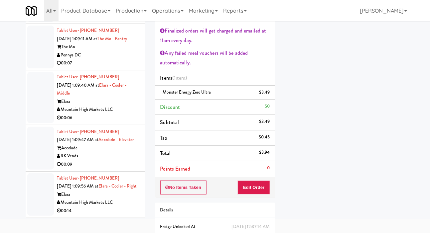
scroll to position [39, 0]
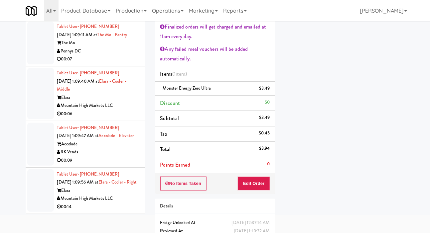
click at [36, 187] on div at bounding box center [40, 191] width 27 height 43
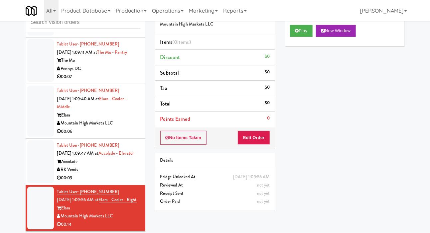
scroll to position [33, 0]
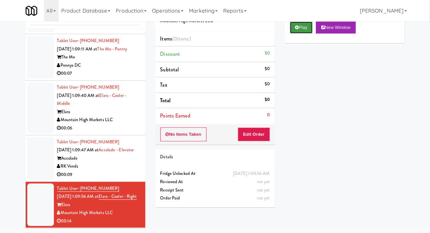
click at [298, 30] on icon at bounding box center [297, 27] width 4 height 4
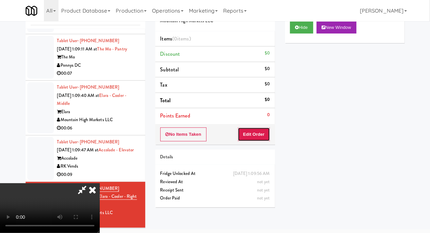
click at [265, 128] on button "Edit Order" at bounding box center [254, 135] width 32 height 14
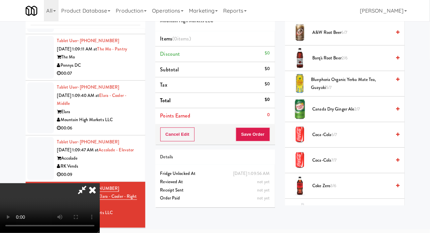
scroll to position [173, 0]
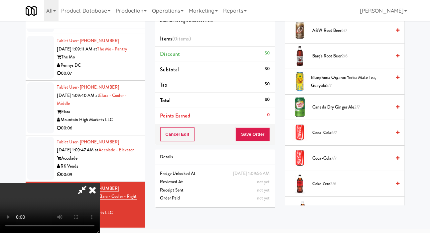
click at [379, 61] on span "Barq's Root Beer 2/6" at bounding box center [352, 56] width 79 height 8
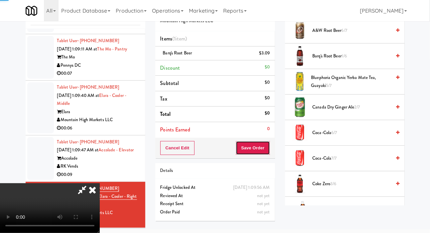
click at [264, 143] on button "Save Order" at bounding box center [253, 148] width 34 height 14
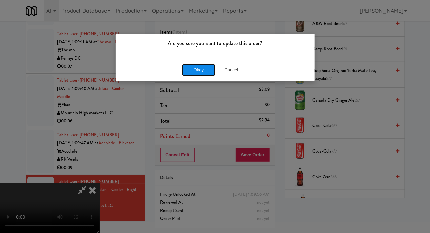
click at [192, 68] on button "Okay" at bounding box center [198, 70] width 33 height 12
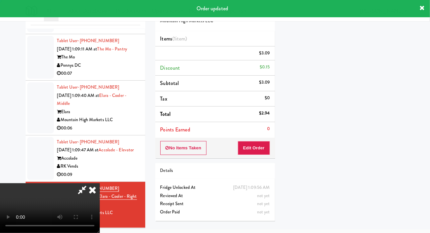
scroll to position [39, 0]
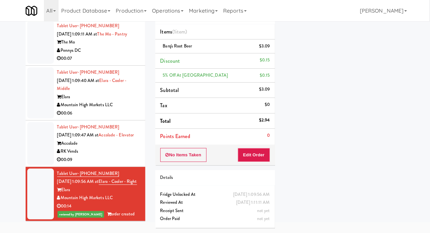
click at [26, 124] on li "Tablet User · (305) 906-2553 Sep 25, 2025 1:09:47 AM at Accolade - Elevator Acc…" at bounding box center [86, 144] width 120 height 47
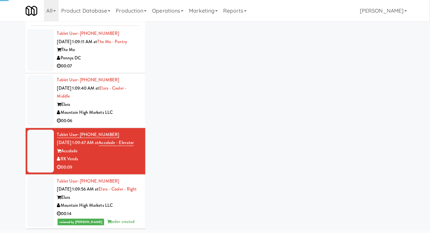
scroll to position [3878, 0]
click at [29, 104] on div at bounding box center [40, 100] width 27 height 51
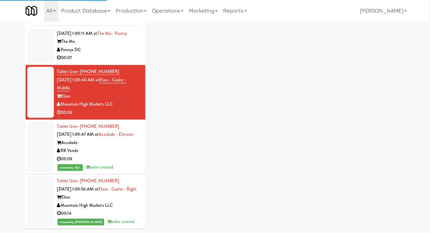
click at [35, 140] on div at bounding box center [40, 147] width 27 height 51
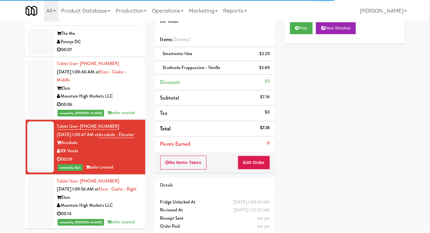
click at [32, 104] on div at bounding box center [40, 88] width 27 height 59
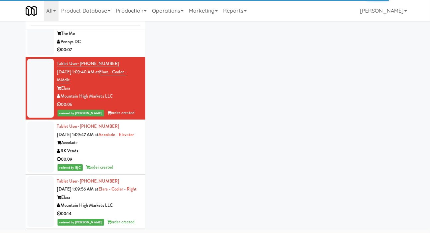
click at [33, 55] on div at bounding box center [40, 33] width 27 height 43
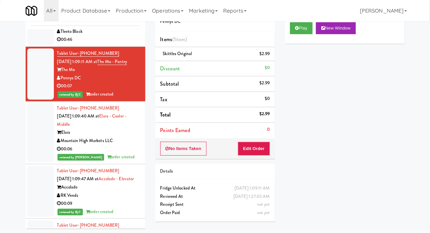
click at [30, 45] on div at bounding box center [40, 19] width 27 height 51
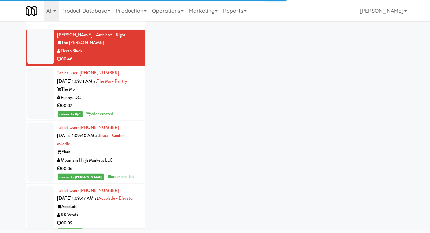
scroll to position [3739, 0]
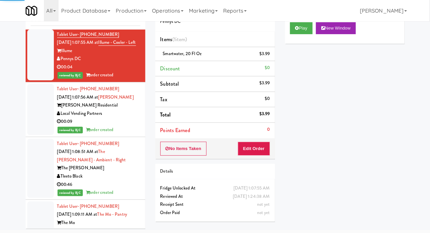
click at [35, 26] on div at bounding box center [40, 0] width 27 height 51
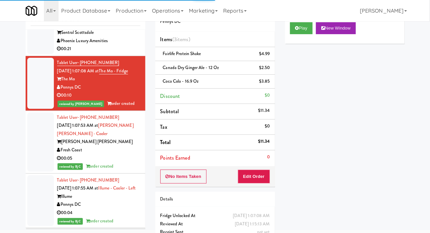
click at [42, 54] on div at bounding box center [40, 28] width 27 height 51
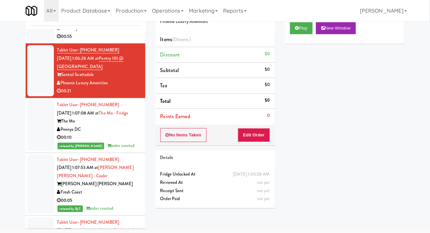
scroll to position [3456, 0]
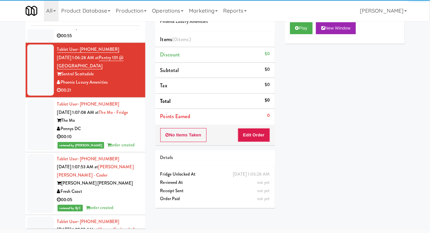
click at [32, 41] on div at bounding box center [40, 19] width 27 height 43
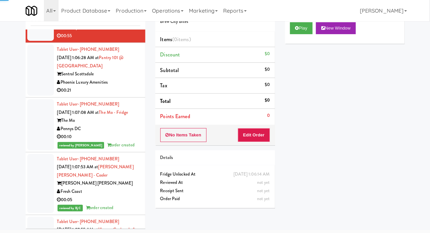
click at [33, 96] on div at bounding box center [40, 70] width 27 height 51
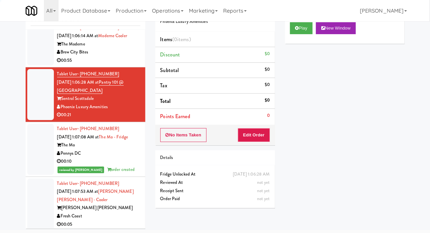
scroll to position [3430, 0]
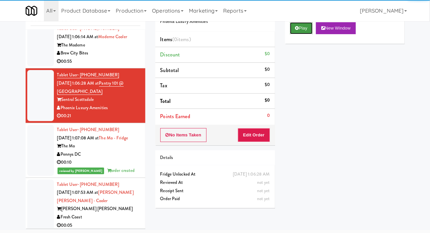
click at [310, 34] on button "Play" at bounding box center [301, 28] width 23 height 12
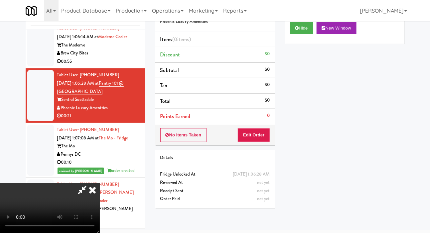
click at [262, 154] on div "Details" at bounding box center [215, 158] width 110 height 8
click at [263, 136] on button "Edit Order" at bounding box center [254, 135] width 32 height 14
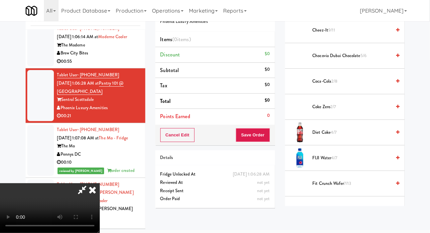
scroll to position [127, 0]
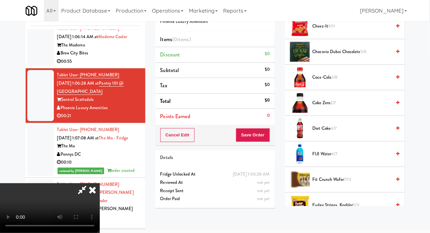
click at [335, 106] on span "2/7" at bounding box center [333, 103] width 6 height 6
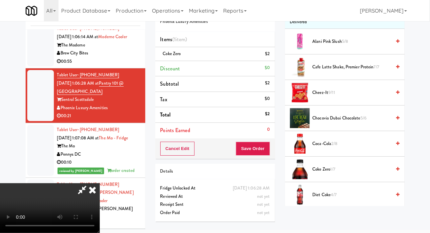
scroll to position [0, 0]
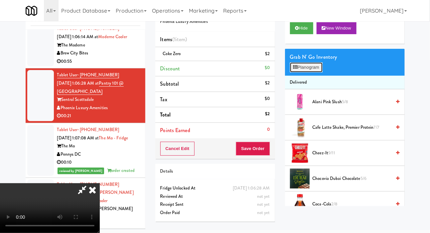
click at [310, 72] on button "Planogram" at bounding box center [306, 68] width 33 height 10
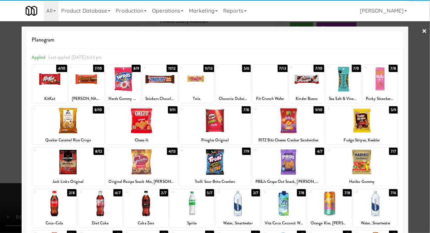
click at [122, 161] on div at bounding box center [142, 163] width 72 height 26
click at [6, 142] on div at bounding box center [215, 116] width 430 height 233
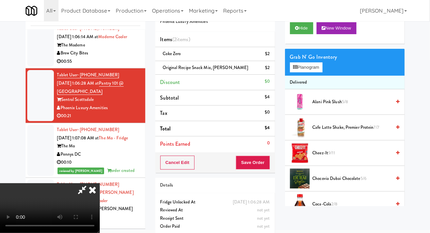
click at [338, 158] on span "Cheez-It 9/11" at bounding box center [352, 153] width 79 height 8
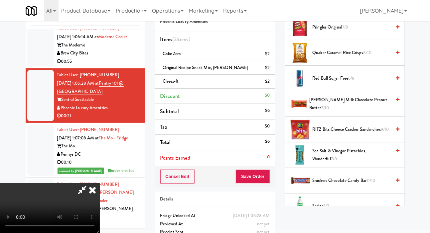
click at [340, 134] on span "RITZ Bits Cheese Cracker Sandwiches 9/10" at bounding box center [352, 130] width 79 height 8
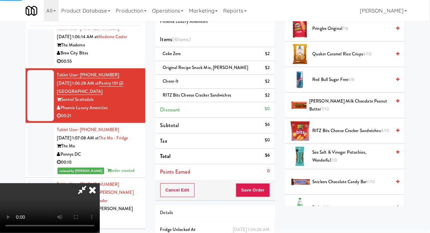
scroll to position [627, 0]
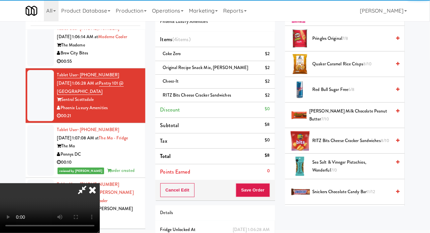
click at [357, 43] on span "Pringles Original 7/8" at bounding box center [352, 39] width 79 height 8
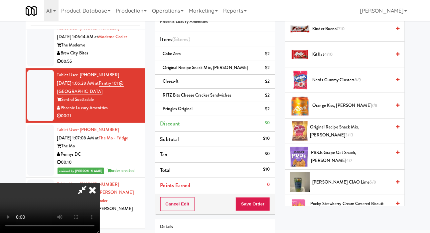
scroll to position [427, 0]
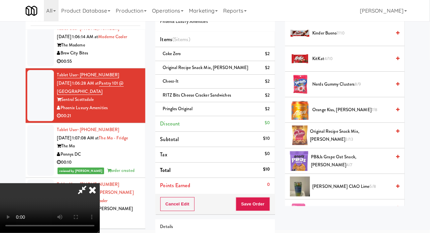
click at [327, 89] on span "Nerds Gummy Clusters 8/9" at bounding box center [352, 84] width 79 height 8
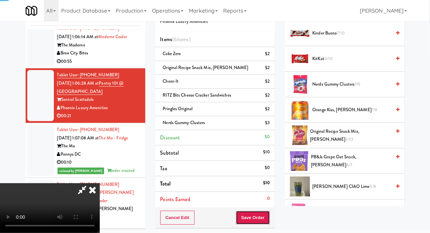
click at [269, 215] on button "Save Order" at bounding box center [253, 218] width 34 height 14
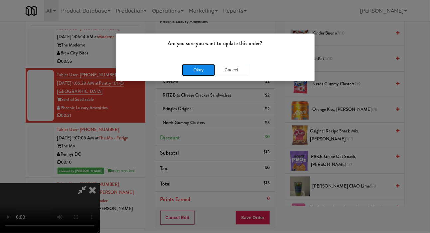
click at [184, 65] on button "Okay" at bounding box center [198, 70] width 33 height 12
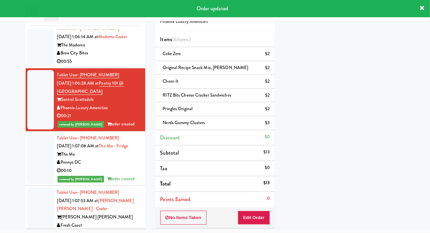
scroll to position [39, 0]
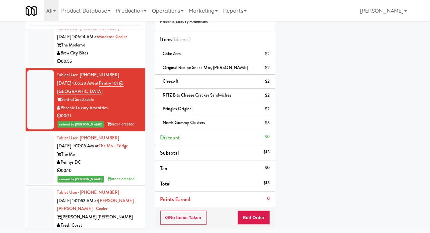
click at [33, 66] on div at bounding box center [40, 45] width 27 height 43
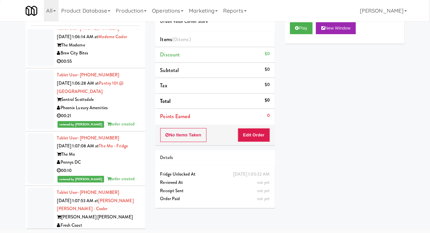
click at [36, 66] on div at bounding box center [40, 45] width 27 height 43
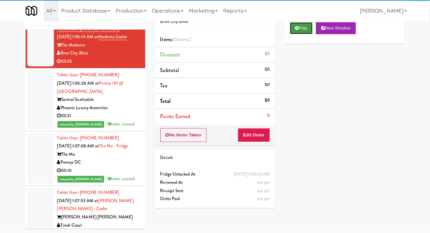
click at [299, 34] on button "Play" at bounding box center [301, 28] width 23 height 12
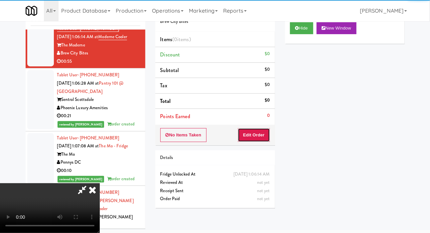
click at [253, 137] on button "Edit Order" at bounding box center [254, 135] width 32 height 14
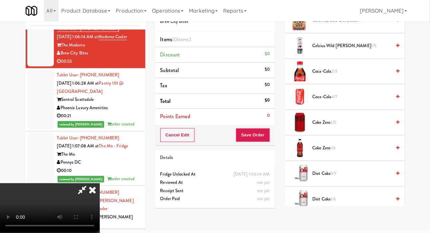
scroll to position [181, 0]
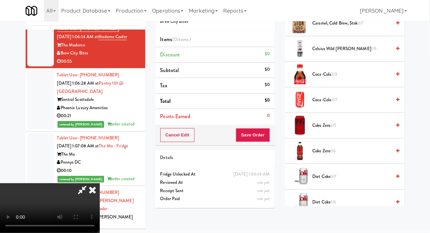
click at [338, 181] on span "Diet Coke 5/7" at bounding box center [352, 177] width 79 height 8
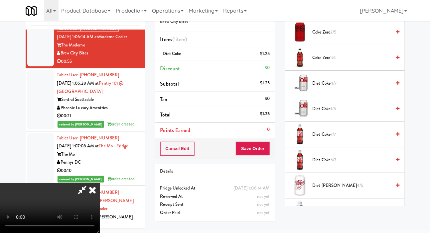
scroll to position [275, 0]
click at [340, 190] on span "Diet Dr Pepper 4/5" at bounding box center [352, 185] width 79 height 8
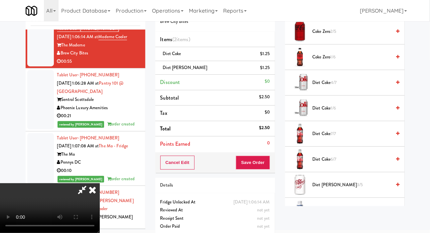
scroll to position [4, 0]
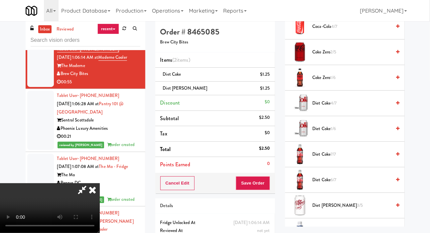
click at [362, 210] on span "Diet Dr Pepper 3/5" at bounding box center [352, 206] width 79 height 8
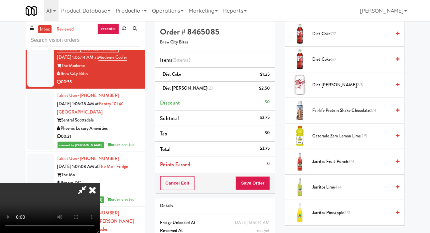
scroll to position [400, 0]
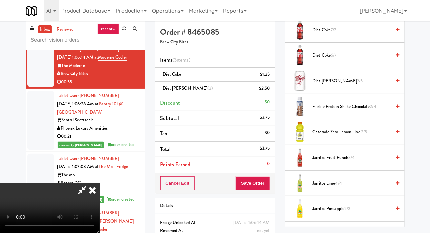
click at [367, 135] on span "2/5" at bounding box center [364, 132] width 6 height 6
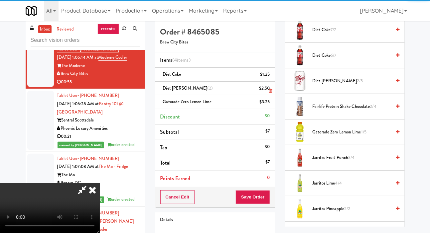
click at [270, 88] on div "$2.50" at bounding box center [264, 88] width 11 height 8
click at [271, 89] on icon at bounding box center [270, 91] width 3 height 4
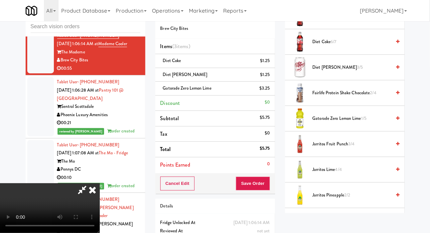
scroll to position [0, 0]
click at [266, 184] on button "Save Order" at bounding box center [253, 184] width 34 height 14
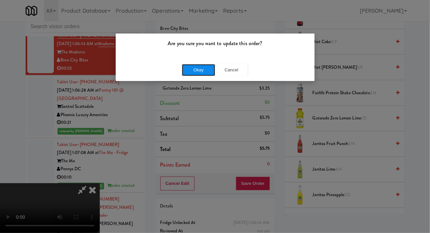
click at [187, 65] on button "Okay" at bounding box center [198, 70] width 33 height 12
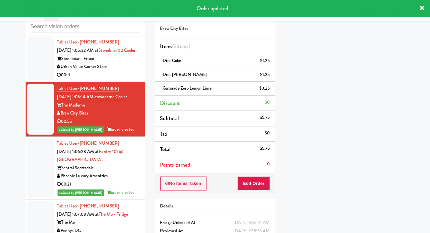
scroll to position [3376, 0]
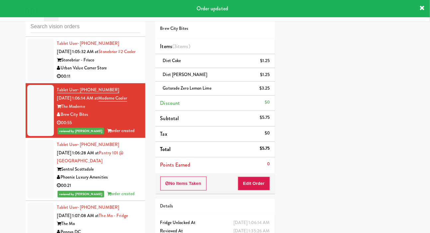
click at [29, 81] on div at bounding box center [40, 60] width 27 height 43
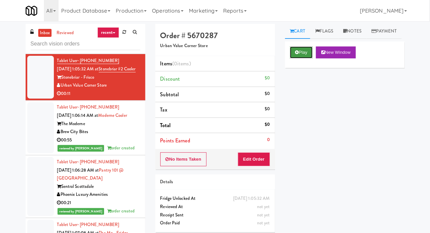
click at [295, 55] on icon at bounding box center [297, 52] width 4 height 4
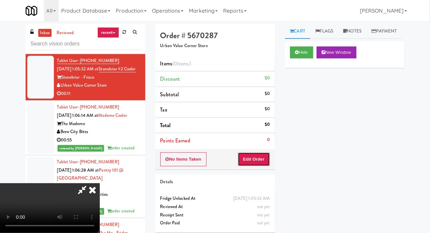
click at [255, 154] on button "Edit Order" at bounding box center [254, 160] width 32 height 14
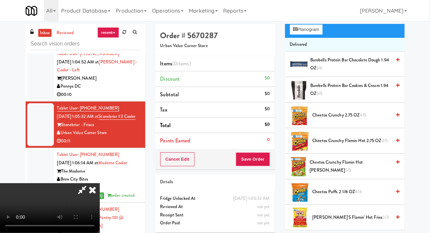
scroll to position [62, 0]
click at [362, 197] on span "Cheetos Puffs 2 1/8 OZ 4/4" at bounding box center [352, 193] width 79 height 8
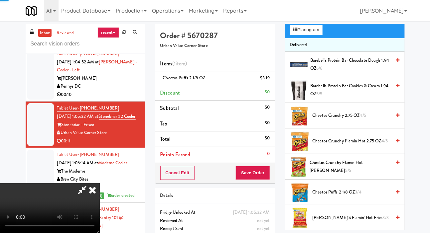
click at [372, 197] on span "Cheetos Puffs 2 1/8 OZ 3/4" at bounding box center [352, 193] width 79 height 8
click at [262, 173] on button "Save Order" at bounding box center [253, 173] width 34 height 14
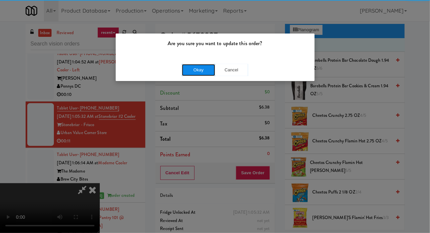
click at [187, 65] on button "Okay" at bounding box center [198, 70] width 33 height 12
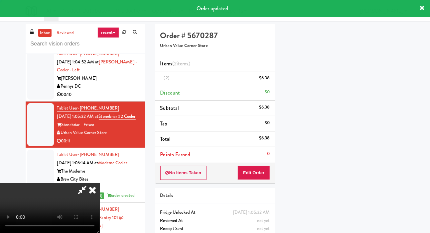
scroll to position [39, 0]
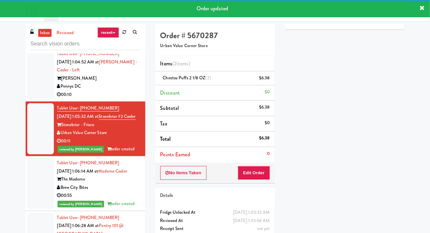
click at [36, 100] on div at bounding box center [40, 74] width 27 height 51
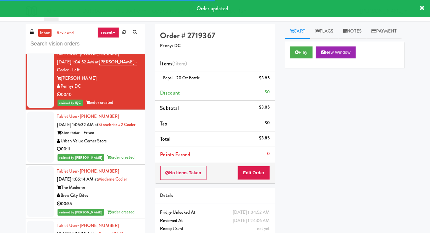
click at [30, 45] on div at bounding box center [40, 23] width 27 height 43
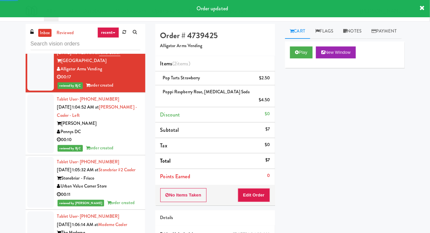
click at [31, 36] on div at bounding box center [40, 14] width 27 height 43
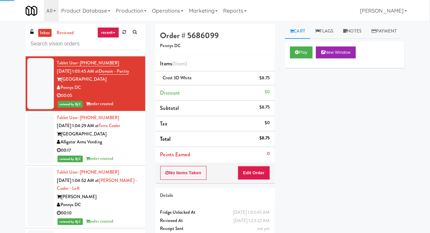
click at [33, 55] on div at bounding box center [40, 33] width 27 height 43
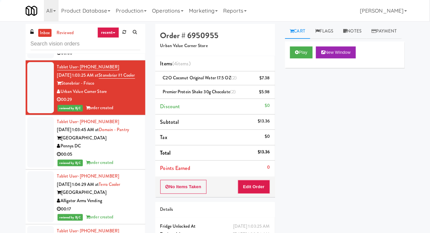
click at [32, 59] on div at bounding box center [40, 37] width 27 height 43
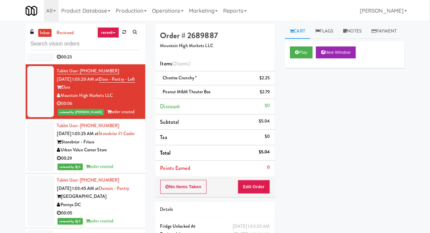
click at [32, 63] on div at bounding box center [40, 32] width 27 height 59
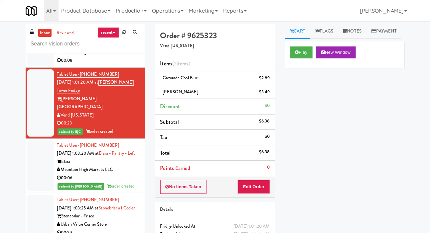
click at [29, 66] on div at bounding box center [40, 44] width 27 height 43
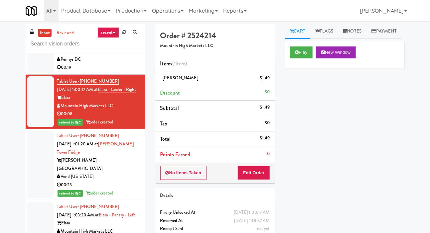
click at [32, 73] on div at bounding box center [40, 51] width 27 height 43
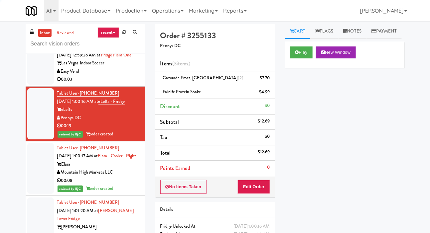
click at [31, 85] on div at bounding box center [40, 63] width 27 height 43
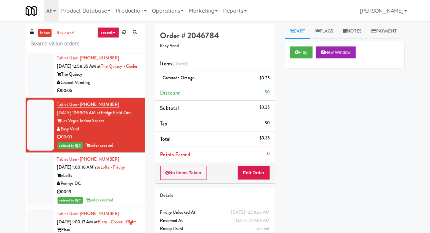
click at [32, 96] on div at bounding box center [40, 74] width 27 height 43
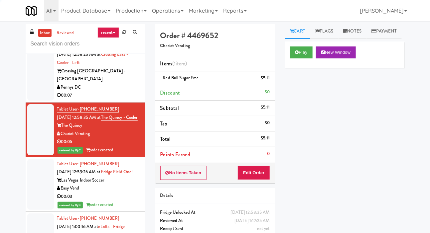
click at [32, 101] on div at bounding box center [40, 71] width 27 height 59
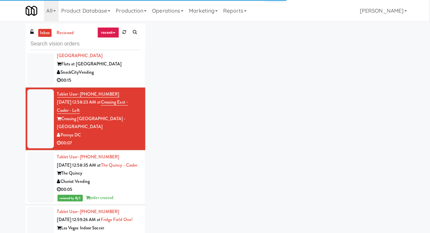
click at [32, 86] on div at bounding box center [40, 60] width 27 height 51
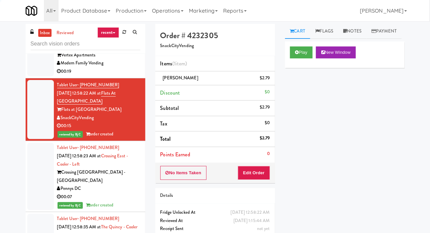
click at [34, 77] on div at bounding box center [40, 51] width 27 height 51
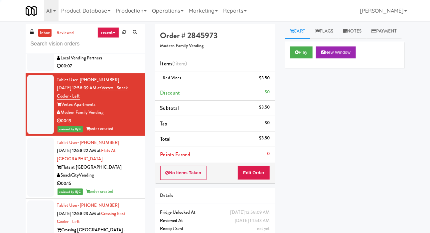
click at [34, 71] on div at bounding box center [40, 50] width 27 height 43
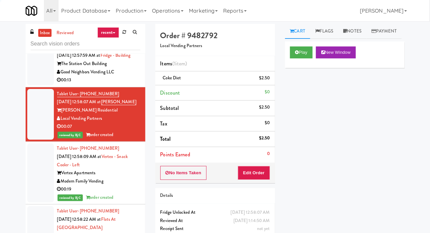
click at [32, 85] on div at bounding box center [40, 64] width 27 height 43
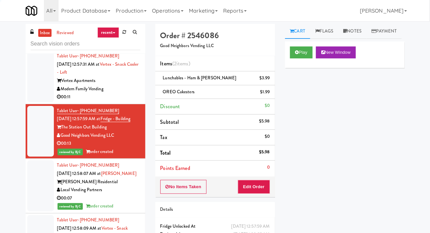
click at [33, 102] on div at bounding box center [40, 76] width 27 height 51
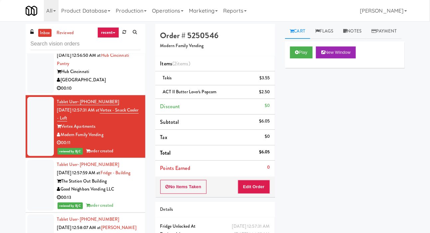
click at [33, 94] on div at bounding box center [40, 68] width 27 height 51
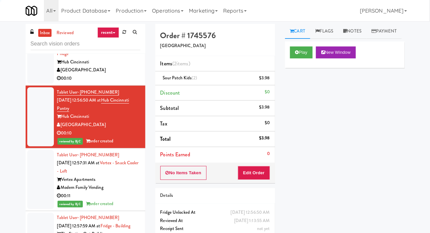
click at [33, 84] on div at bounding box center [40, 58] width 27 height 51
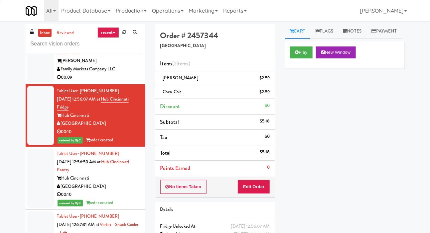
click at [34, 83] on div at bounding box center [40, 57] width 27 height 51
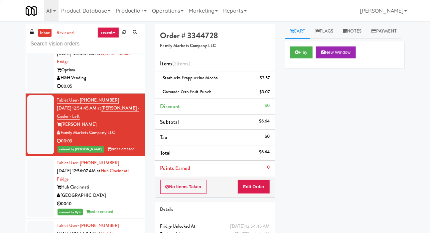
click at [34, 92] on div at bounding box center [40, 66] width 27 height 51
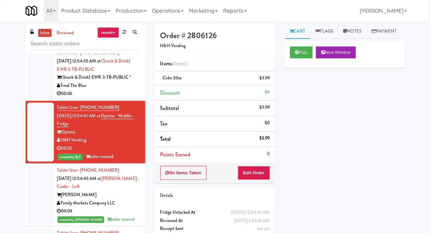
click at [31, 99] on div at bounding box center [40, 73] width 27 height 51
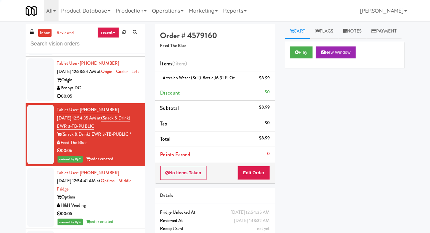
click at [37, 101] on div at bounding box center [40, 80] width 27 height 43
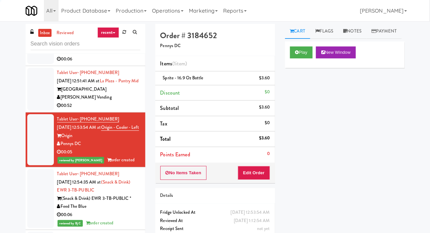
click at [34, 111] on div at bounding box center [40, 89] width 27 height 43
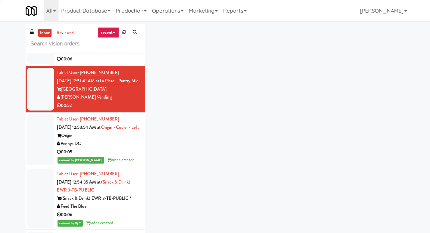
scroll to position [2141, 0]
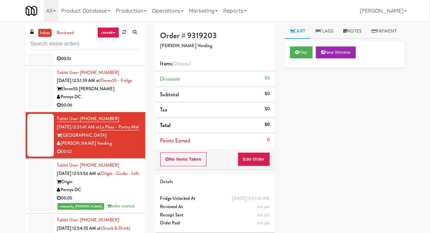
click at [34, 111] on div at bounding box center [40, 89] width 27 height 43
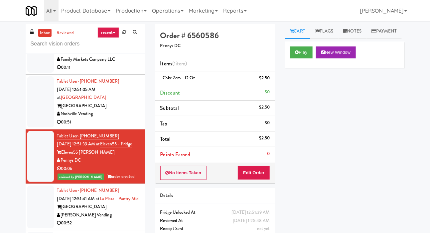
scroll to position [2078, 0]
click at [32, 118] on div at bounding box center [40, 101] width 27 height 51
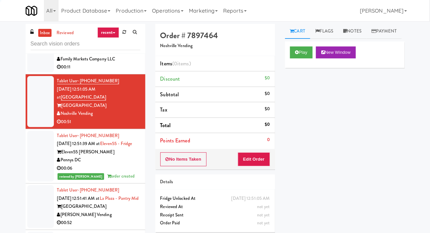
click at [29, 72] on div at bounding box center [40, 51] width 27 height 43
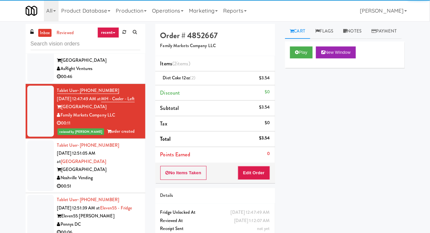
click at [30, 82] on div at bounding box center [40, 56] width 27 height 51
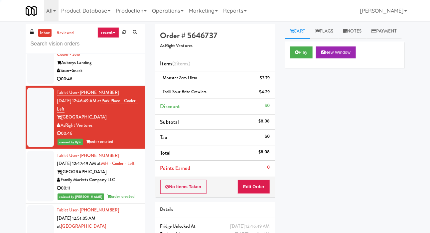
click at [29, 86] on li "Tablet User · (470) 478-8111 Sep 25, 2025 12:45:57 AM at Aubreys Landing - Cool…" at bounding box center [86, 59] width 120 height 55
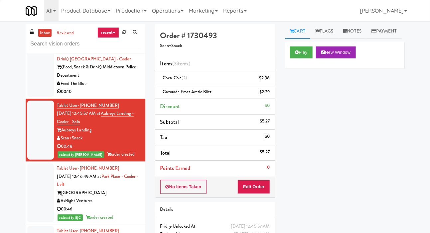
click at [30, 92] on div at bounding box center [40, 67] width 27 height 59
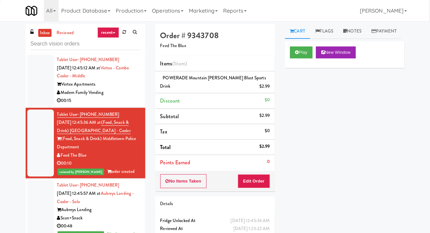
click at [31, 105] on div at bounding box center [40, 80] width 27 height 51
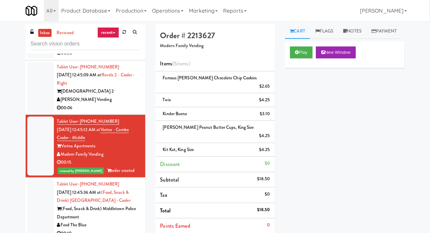
click at [31, 102] on div at bounding box center [40, 87] width 27 height 51
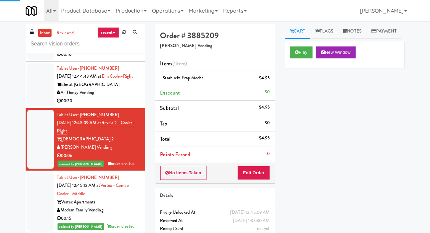
click at [31, 98] on div at bounding box center [40, 84] width 27 height 43
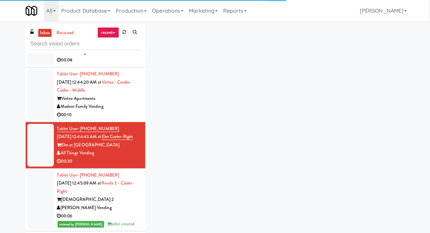
scroll to position [1656, 0]
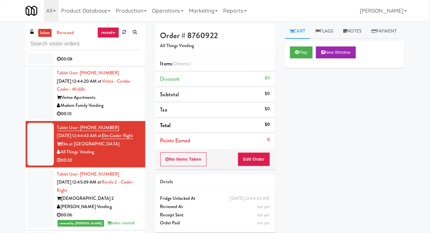
click at [32, 102] on div at bounding box center [40, 93] width 27 height 51
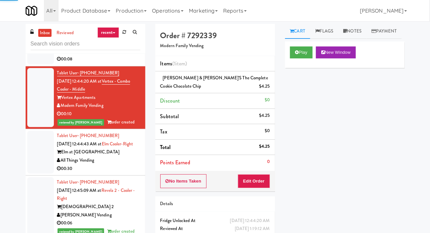
click at [36, 169] on div at bounding box center [40, 152] width 27 height 43
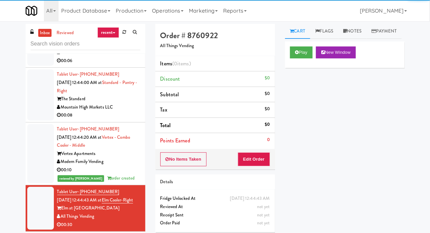
click at [30, 99] on div at bounding box center [40, 94] width 27 height 51
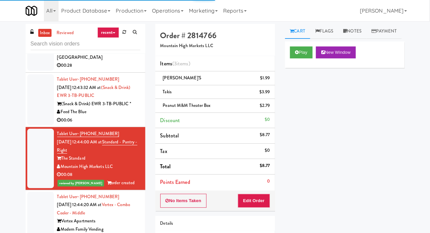
click at [32, 110] on div at bounding box center [40, 99] width 27 height 51
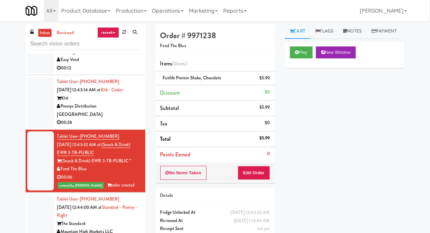
click at [31, 109] on div at bounding box center [40, 102] width 27 height 51
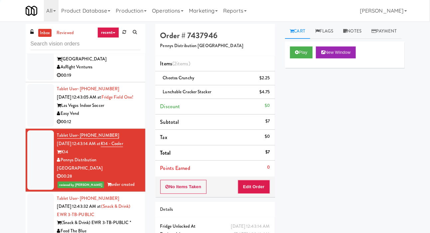
click at [32, 109] on div at bounding box center [40, 105] width 27 height 43
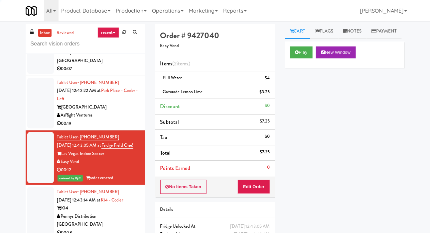
click at [32, 107] on div at bounding box center [40, 103] width 27 height 51
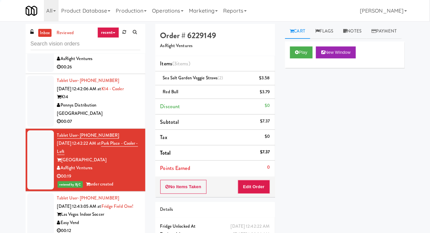
click at [33, 106] on div at bounding box center [40, 101] width 27 height 51
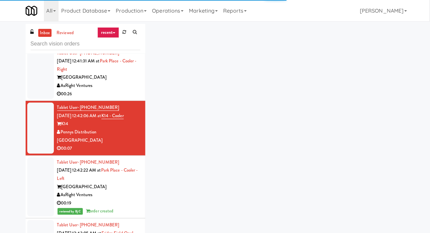
scroll to position [1293, 0]
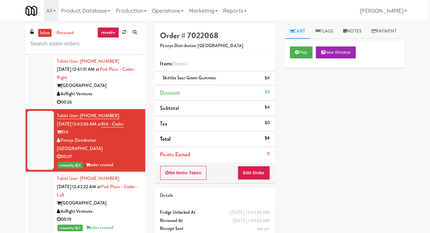
click at [30, 100] on div at bounding box center [40, 82] width 27 height 51
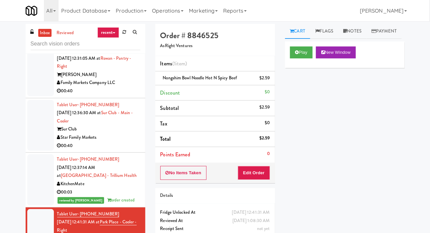
click at [39, 139] on div at bounding box center [40, 125] width 27 height 51
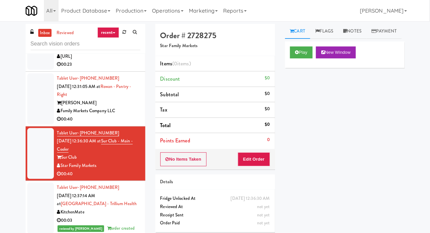
click at [33, 117] on div at bounding box center [40, 98] width 27 height 51
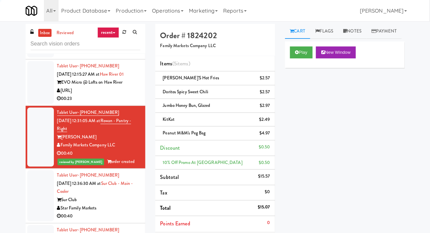
click at [30, 104] on div at bounding box center [40, 82] width 27 height 43
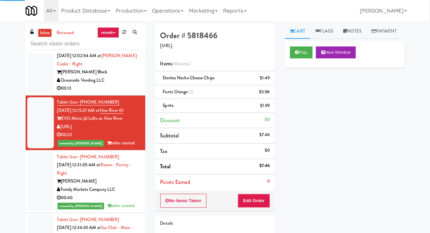
click at [32, 96] on li "Tablet User · (714) 770-1220 [DATE] 12:02:54 AM at [PERSON_NAME] - Cooler - Rig…" at bounding box center [86, 68] width 120 height 55
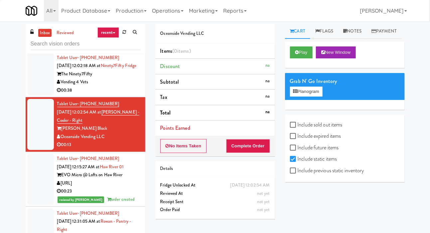
click at [26, 89] on li "Tablet User · (331) 701-8832 [DATE] 12:02:18 AM at Ninety7Fifty Fridge The Nine…" at bounding box center [86, 74] width 120 height 47
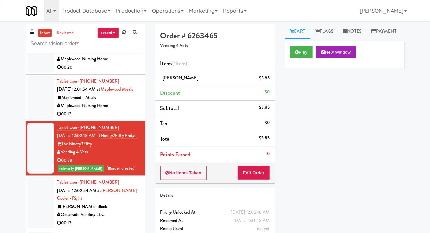
scroll to position [914, 0]
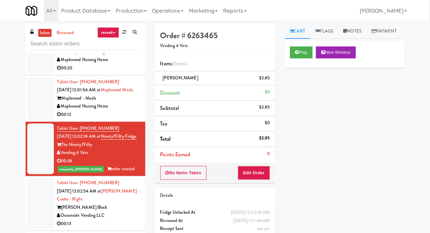
click at [30, 99] on div at bounding box center [40, 98] width 27 height 43
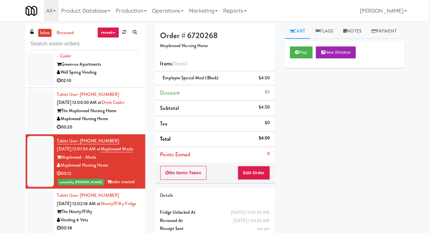
click at [36, 98] on div at bounding box center [40, 111] width 27 height 43
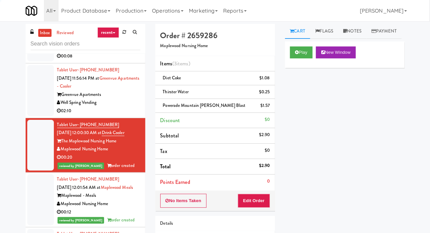
click at [37, 91] on div at bounding box center [40, 90] width 27 height 51
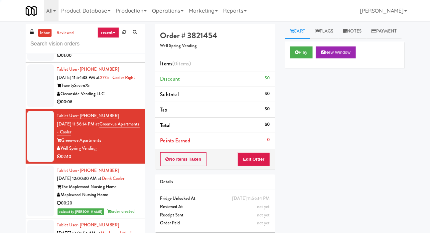
click at [36, 78] on div at bounding box center [40, 85] width 27 height 43
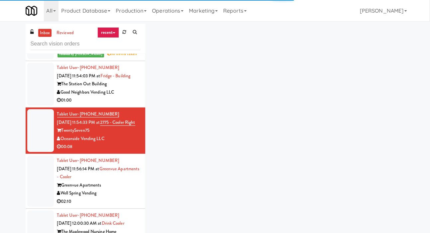
click at [36, 68] on div at bounding box center [40, 84] width 27 height 43
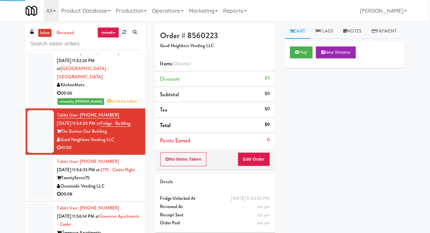
click at [34, 80] on div at bounding box center [40, 77] width 27 height 59
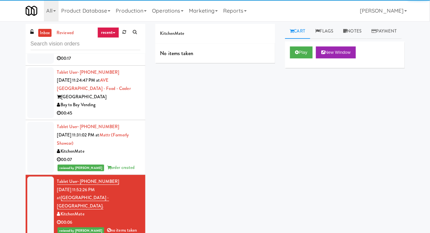
click at [34, 90] on div at bounding box center [40, 92] width 27 height 51
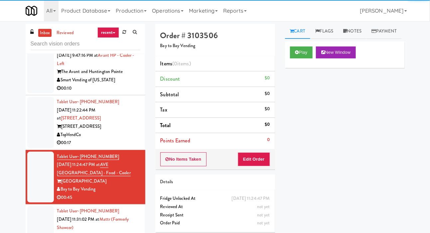
scroll to position [473, 0]
click at [34, 117] on div at bounding box center [40, 122] width 27 height 51
